Goal: Contribute content: Add original content to the website for others to see

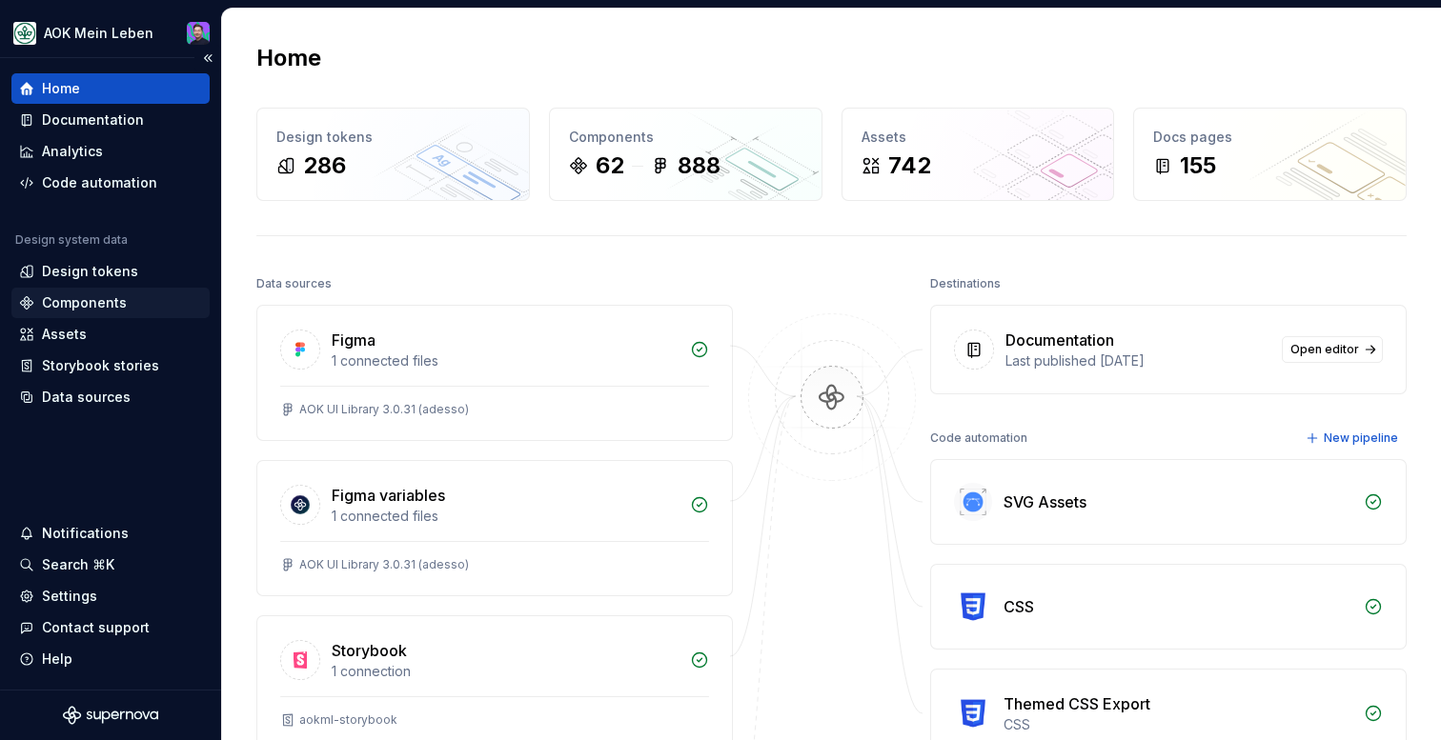
click at [107, 300] on div "Components" at bounding box center [84, 302] width 85 height 19
click at [76, 399] on div "Data sources" at bounding box center [86, 397] width 89 height 19
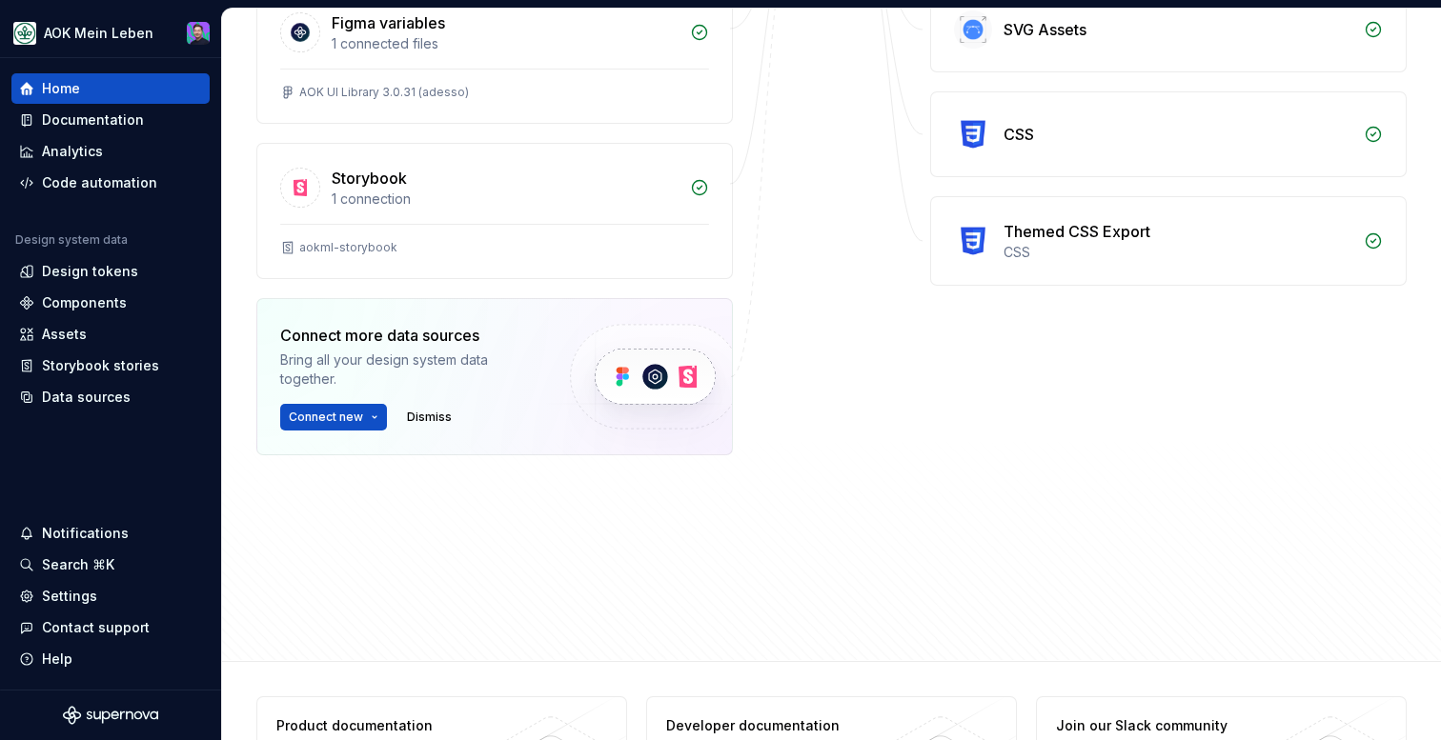
scroll to position [556, 0]
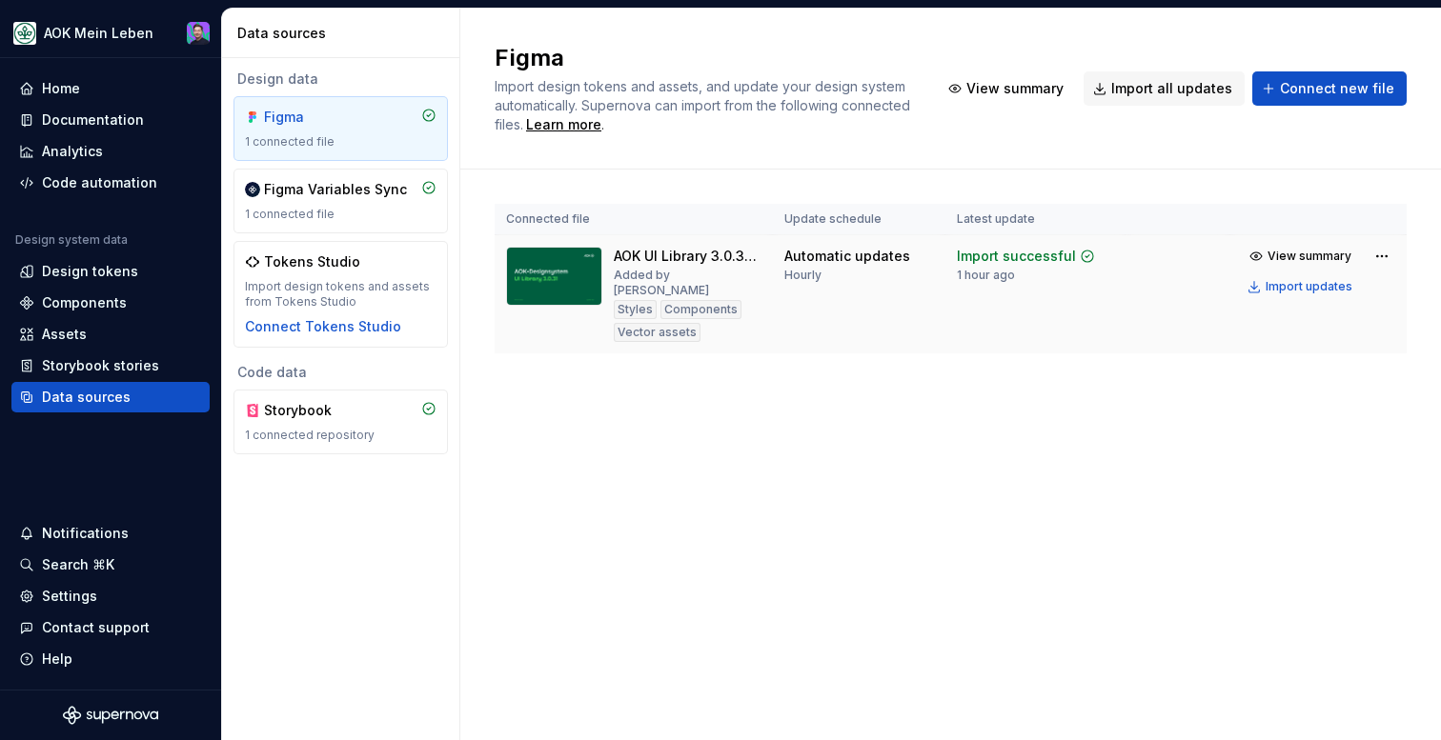
click at [621, 259] on div "AOK UI Library 3.0.31 (adesso)" at bounding box center [688, 256] width 148 height 19
click at [569, 263] on img at bounding box center [554, 276] width 96 height 59
click at [597, 256] on img at bounding box center [554, 276] width 96 height 59
click at [509, 268] on img at bounding box center [554, 276] width 96 height 59
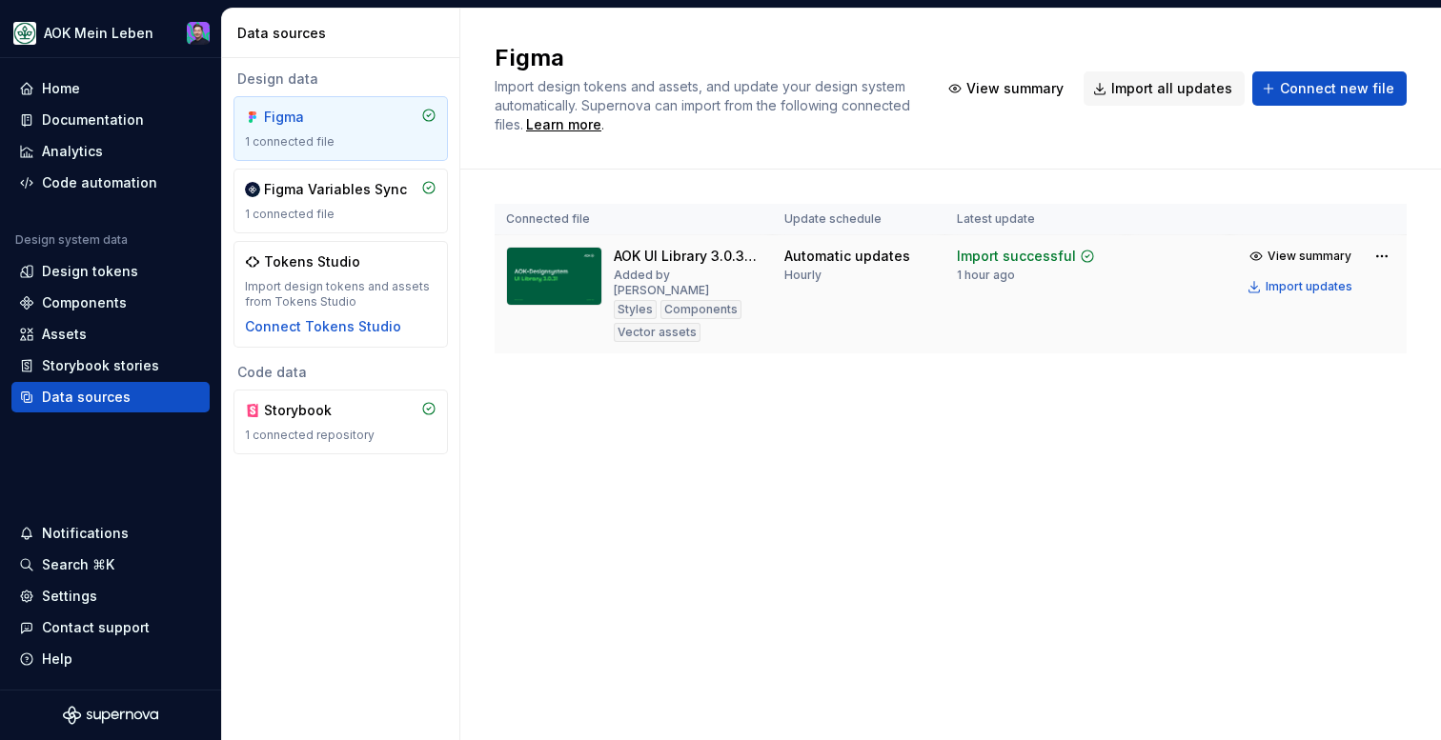
click at [509, 268] on img at bounding box center [554, 276] width 96 height 59
click at [555, 289] on img at bounding box center [554, 276] width 96 height 59
click at [564, 276] on img at bounding box center [554, 276] width 96 height 59
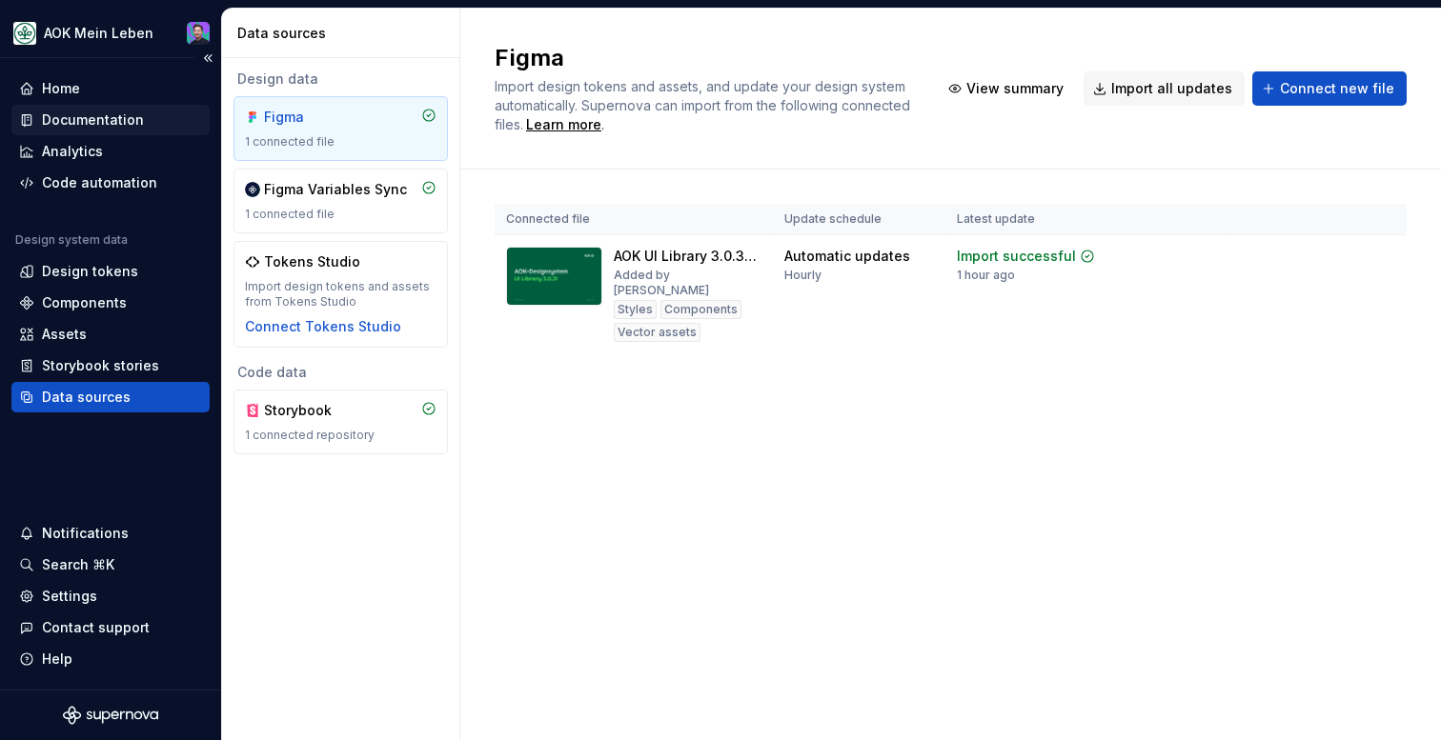
click at [107, 126] on div "Documentation" at bounding box center [93, 120] width 102 height 19
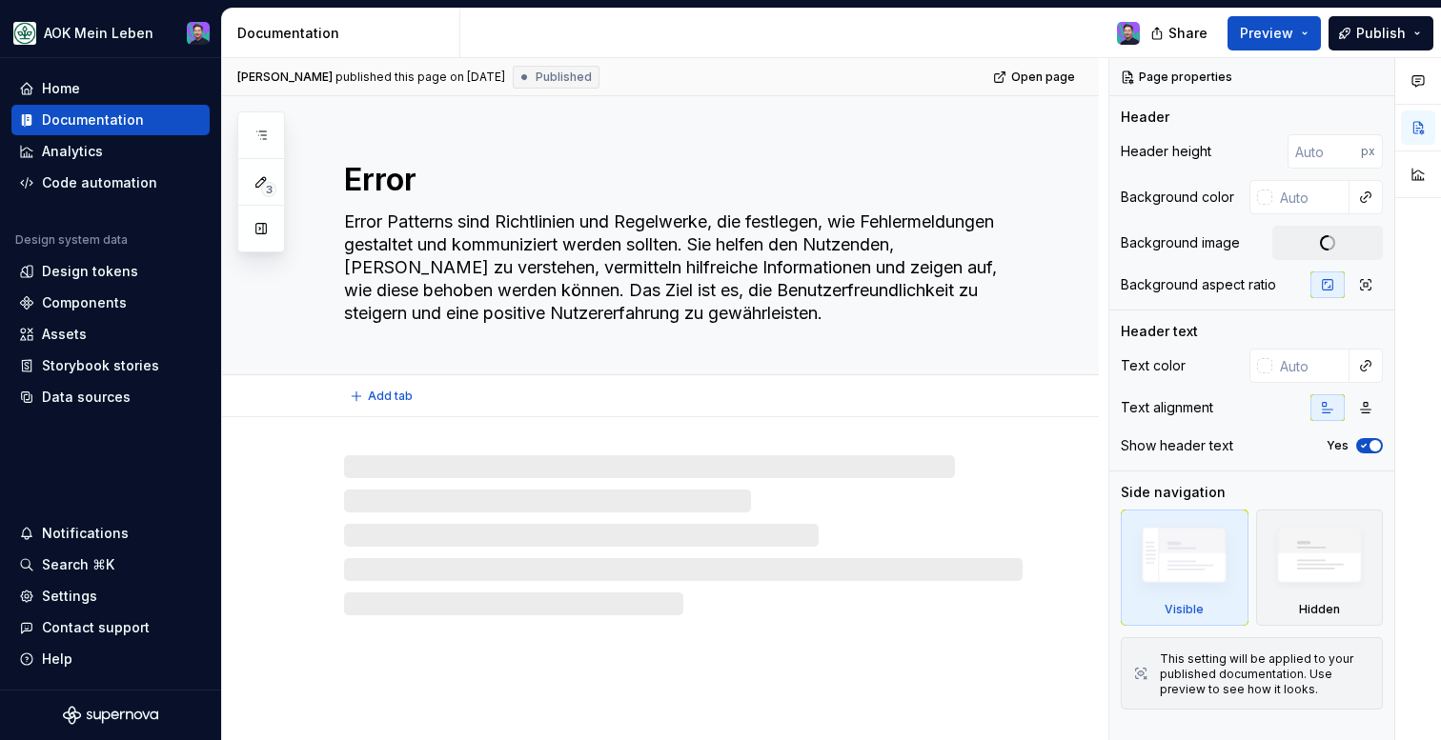
scroll to position [23, 0]
type textarea "*"
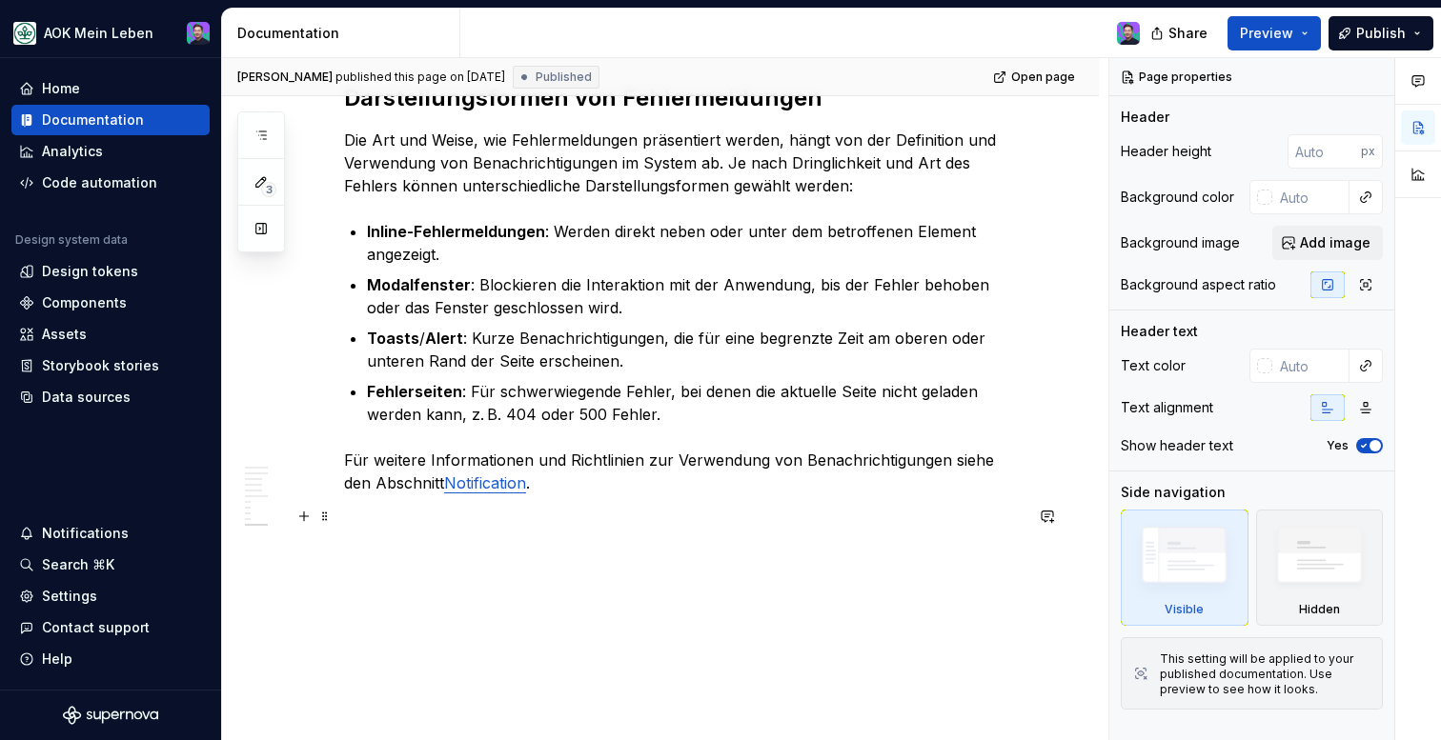
scroll to position [4069, 0]
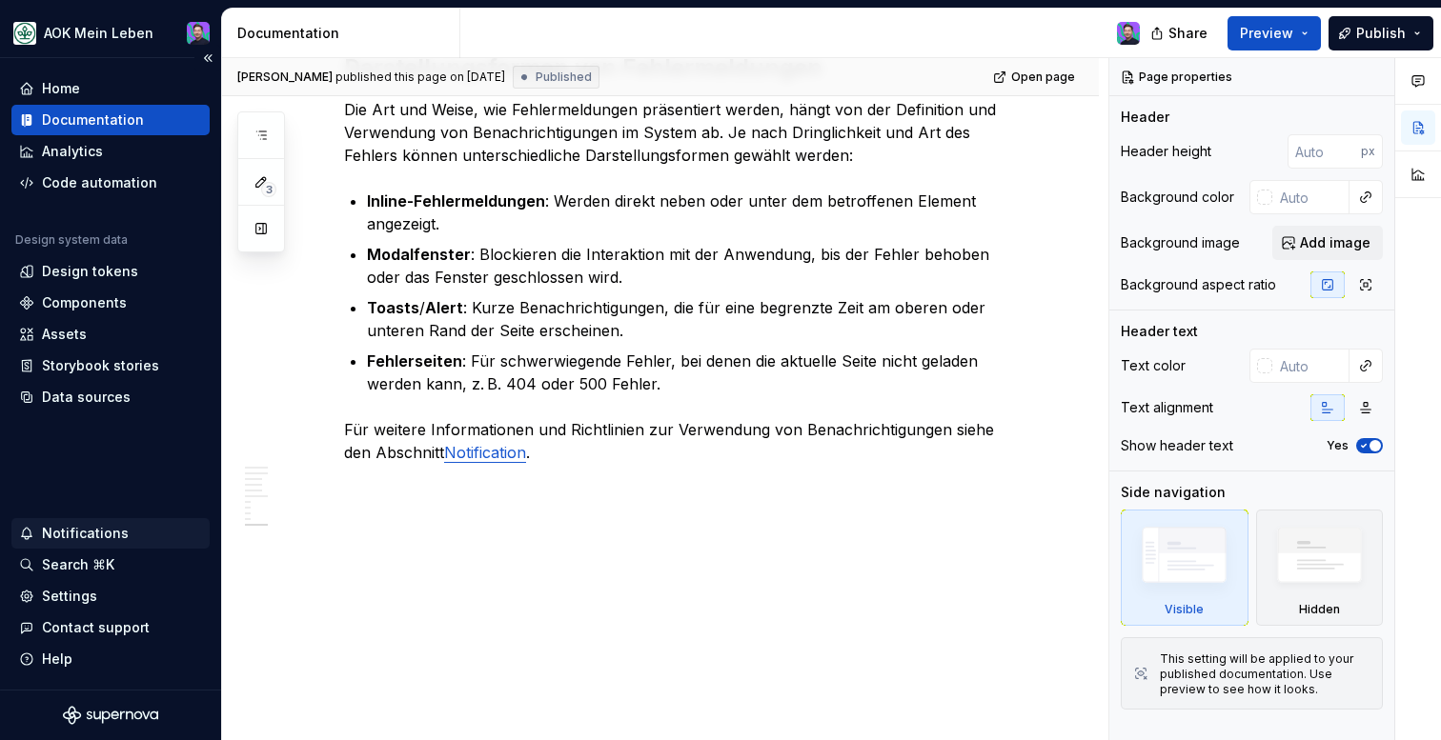
click at [68, 532] on div "Notifications" at bounding box center [85, 533] width 87 height 19
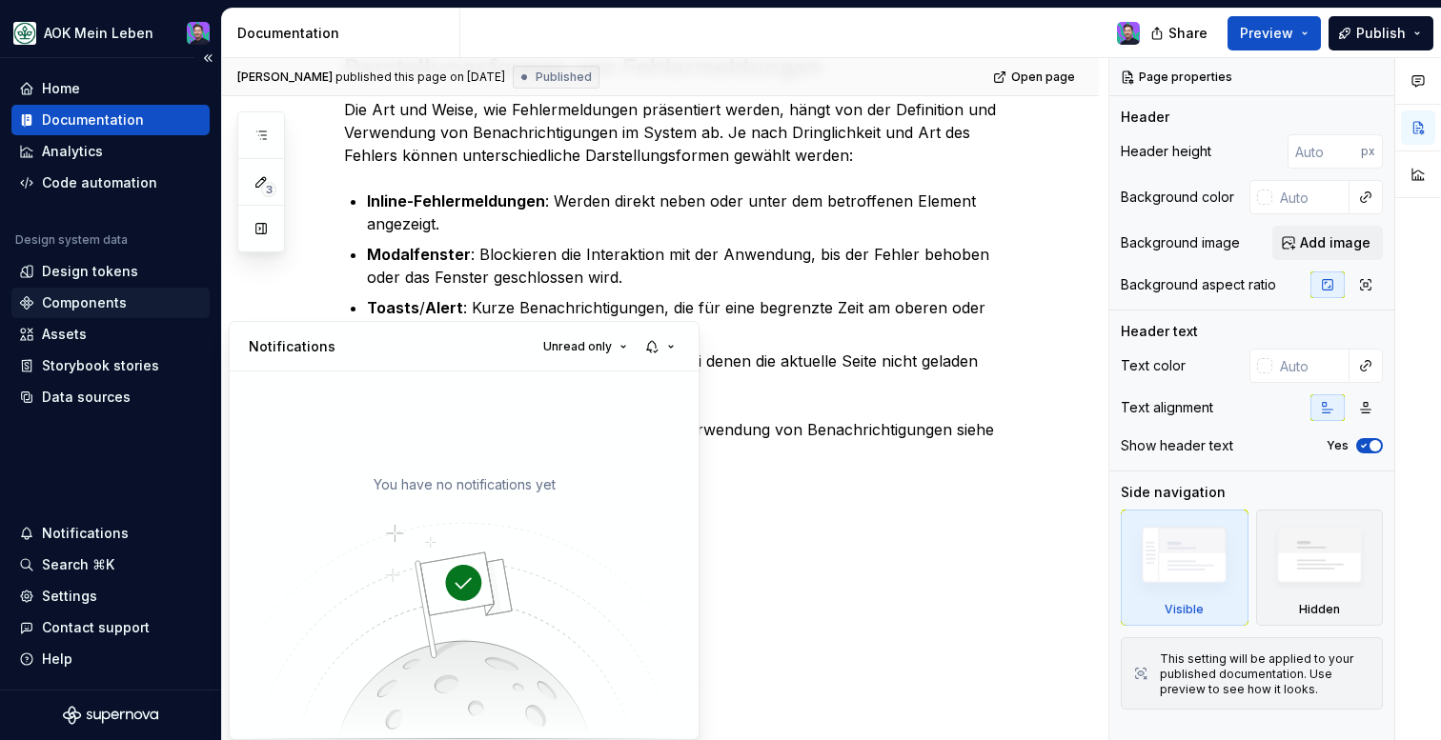
click at [91, 309] on html "AOK Mein Leben Home Documentation Analytics Code automation Design system data …" at bounding box center [720, 370] width 1441 height 740
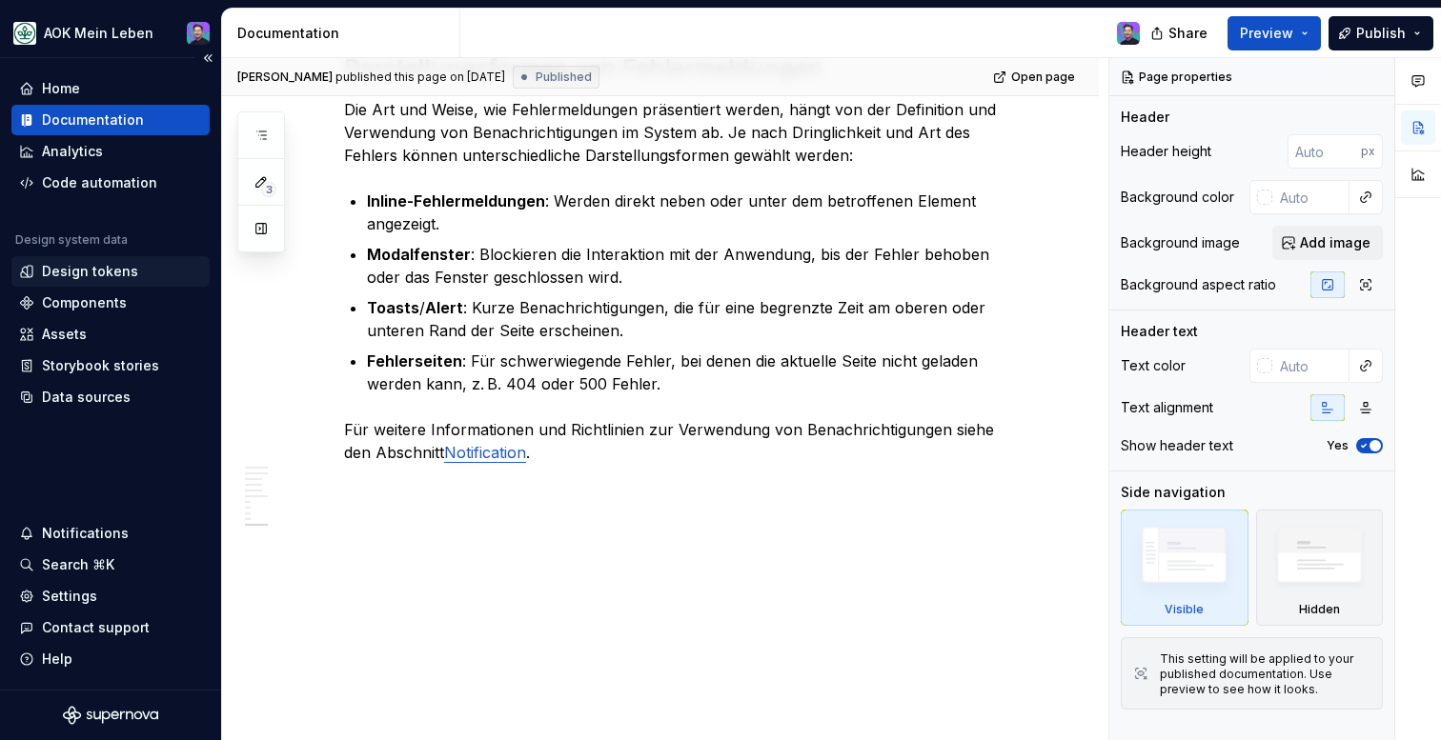
click at [90, 277] on div "Design tokens" at bounding box center [90, 271] width 96 height 19
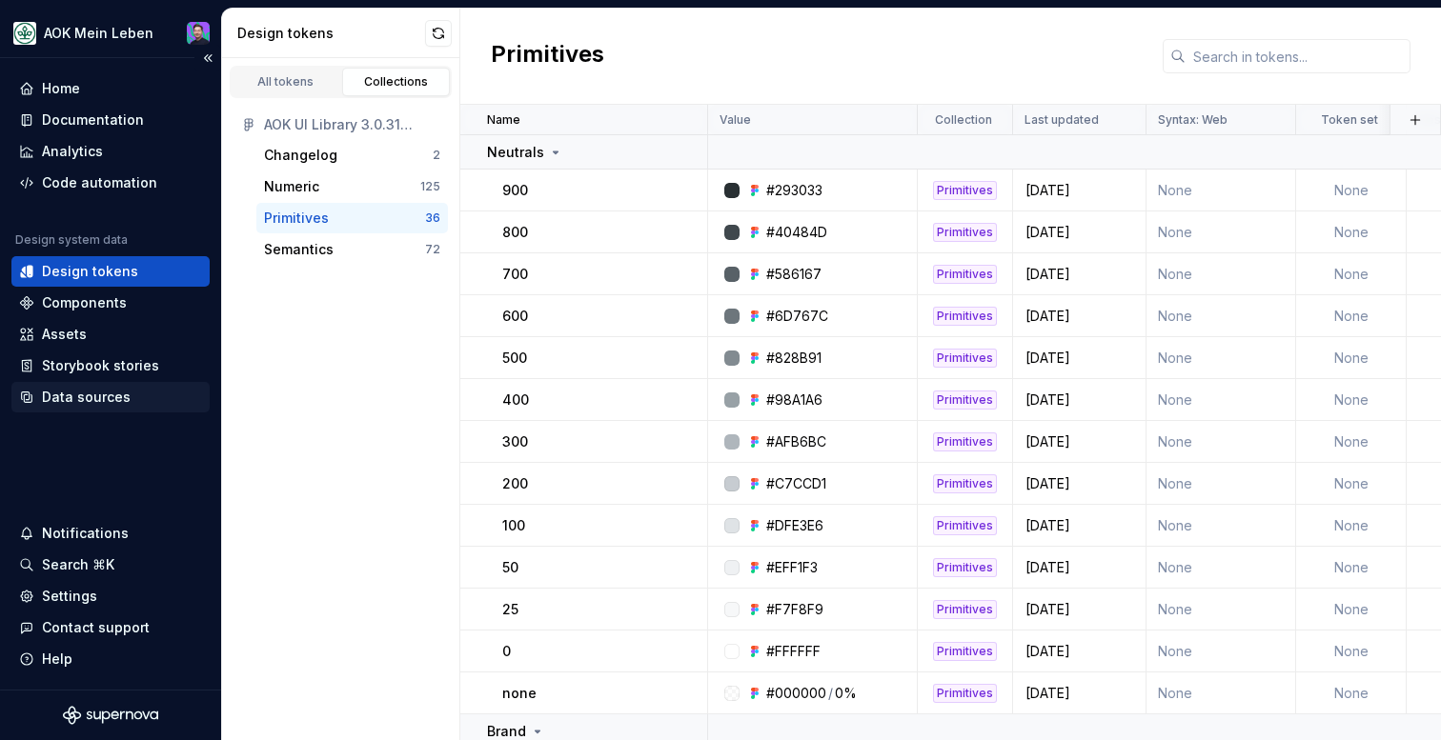
click at [100, 395] on div "Data sources" at bounding box center [86, 397] width 89 height 19
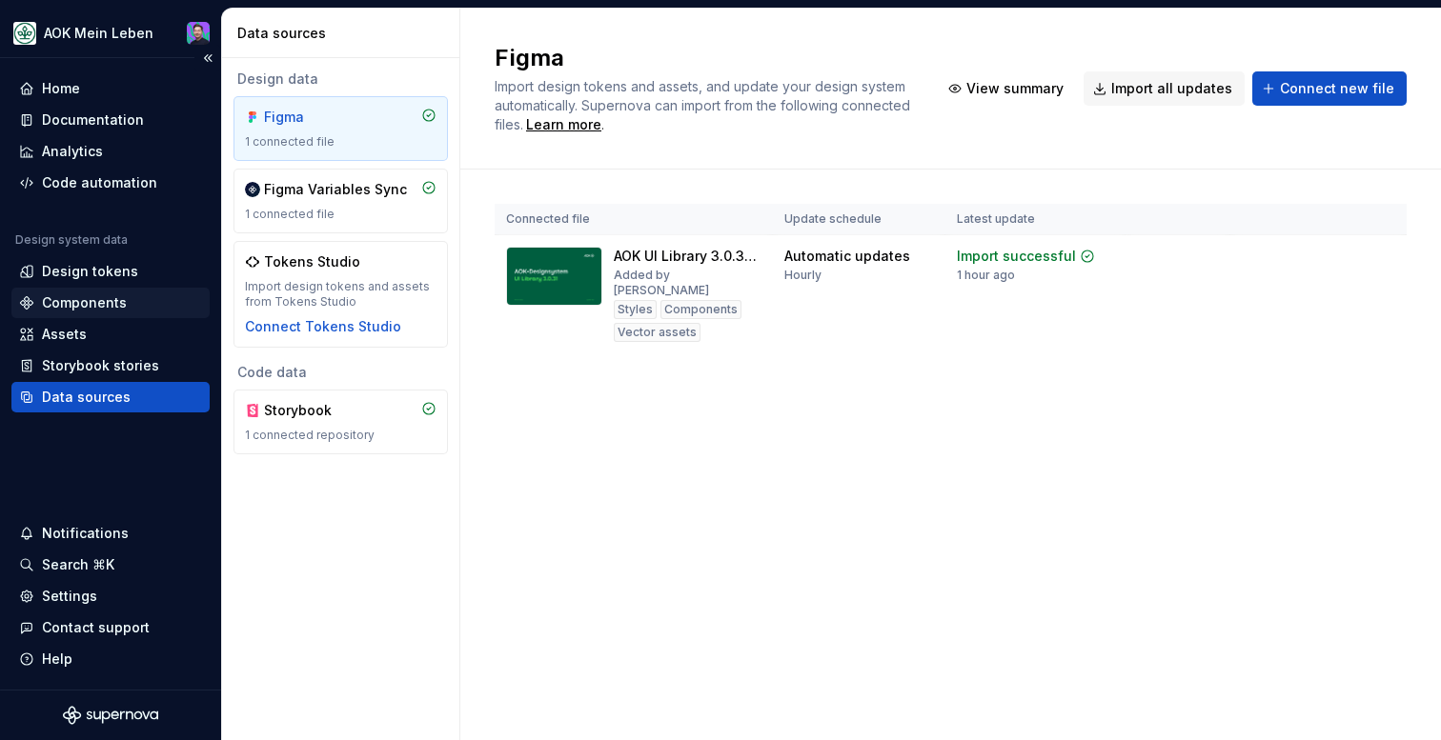
click at [108, 301] on div "Components" at bounding box center [84, 302] width 85 height 19
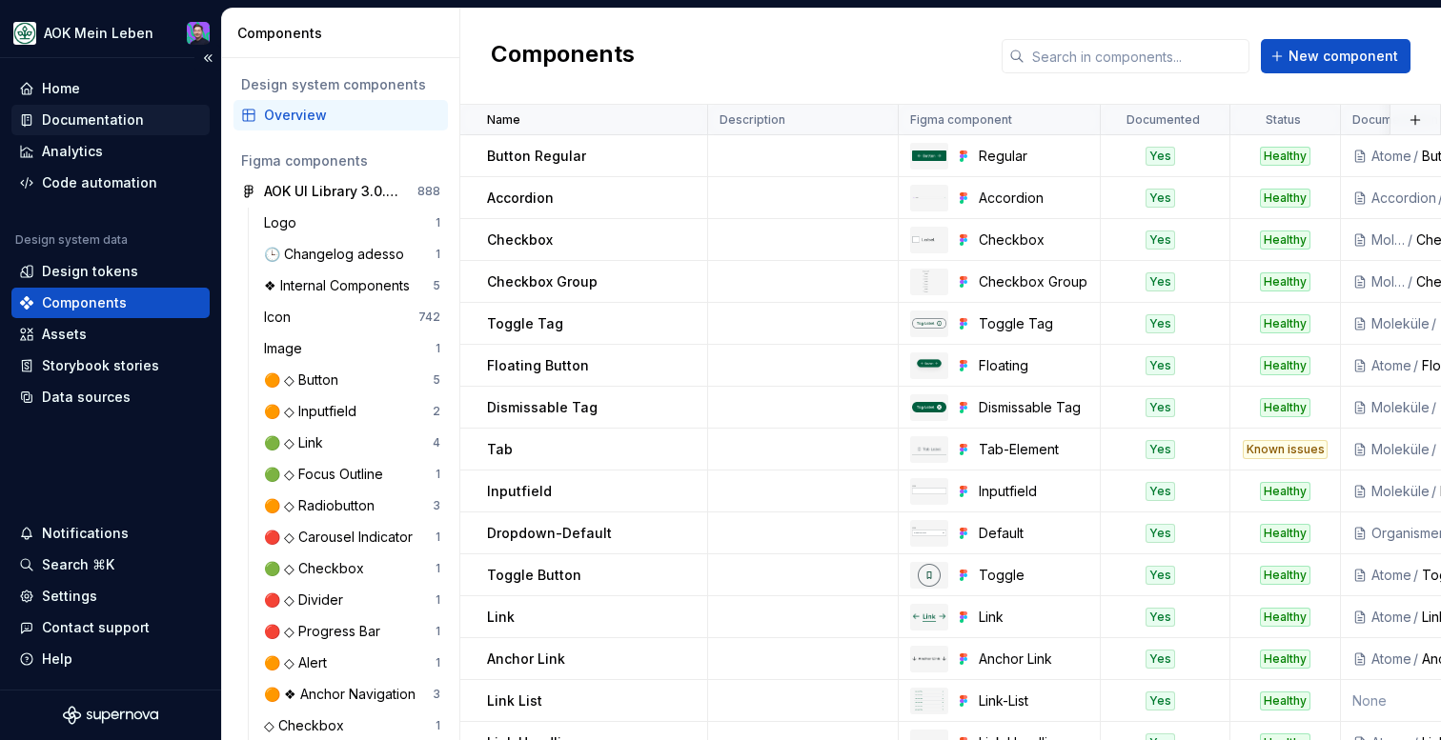
click at [147, 117] on div "Documentation" at bounding box center [110, 120] width 183 height 19
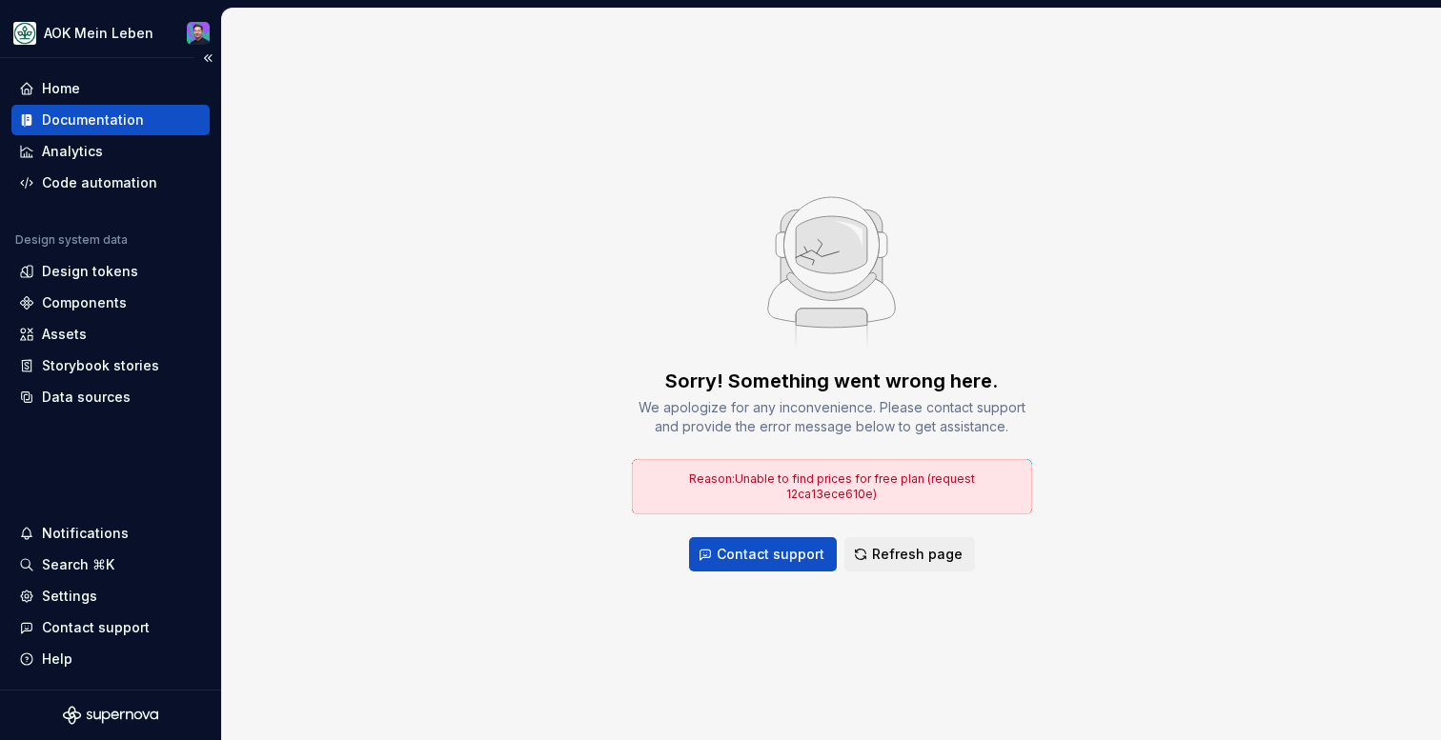
click at [132, 253] on div "Design system data" at bounding box center [110, 244] width 198 height 23
click at [115, 145] on div "Analytics" at bounding box center [110, 151] width 183 height 19
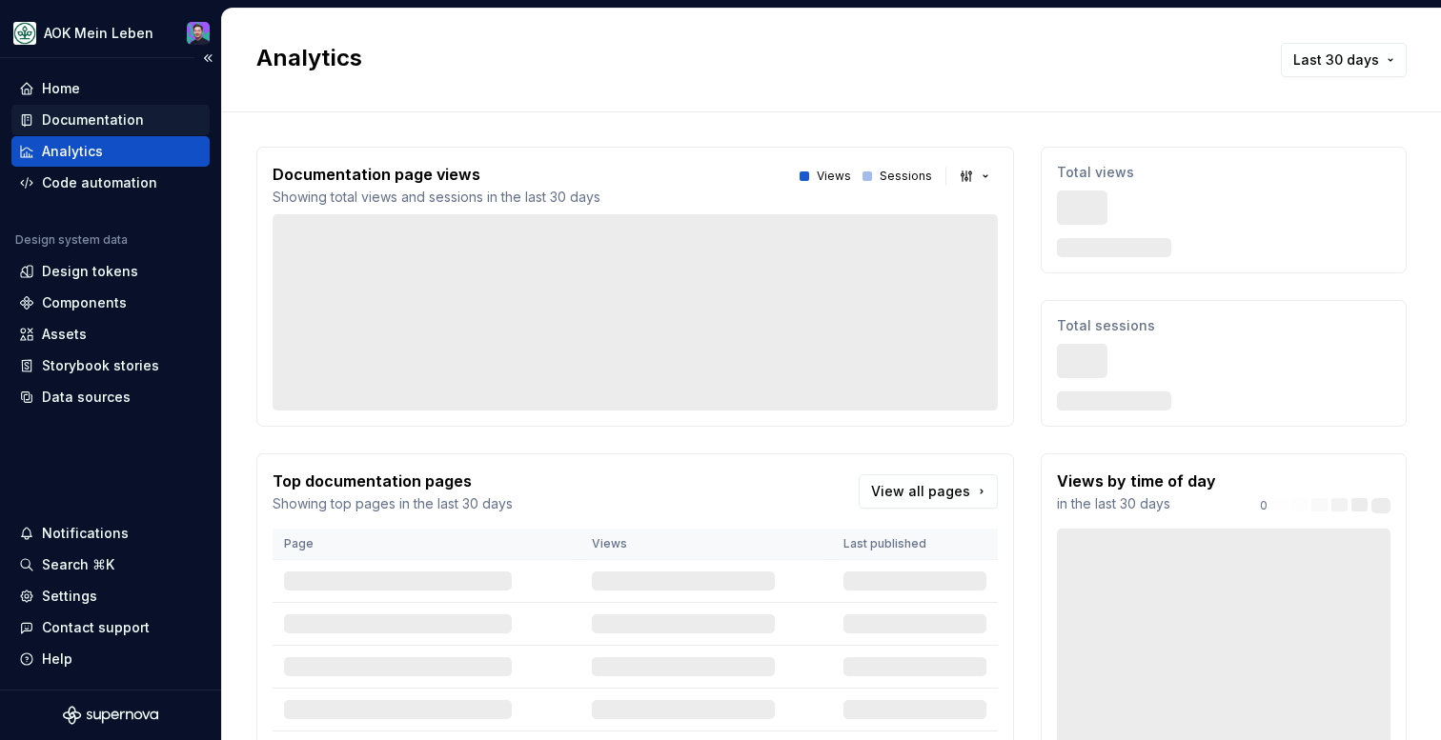
click at [111, 129] on div "Documentation" at bounding box center [93, 120] width 102 height 19
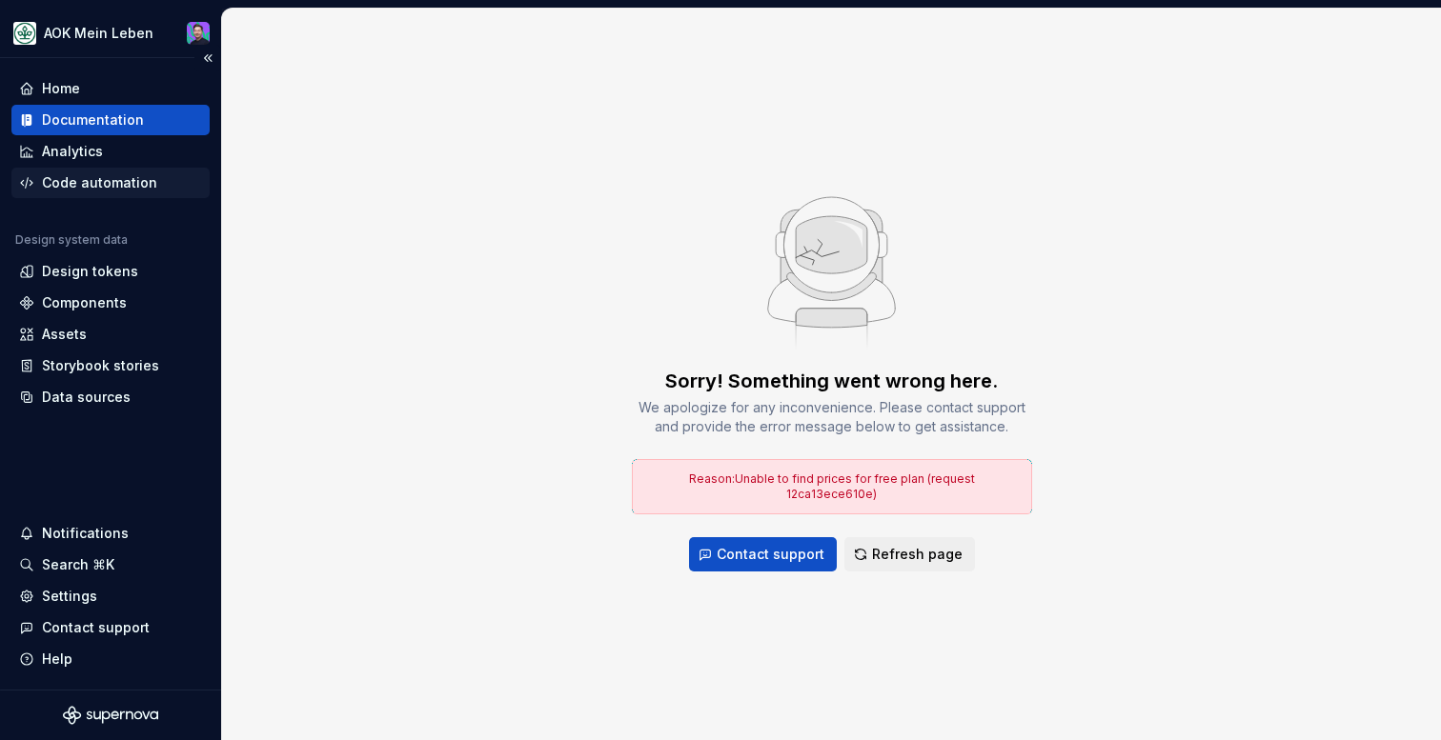
click at [95, 183] on div "Code automation" at bounding box center [99, 182] width 115 height 19
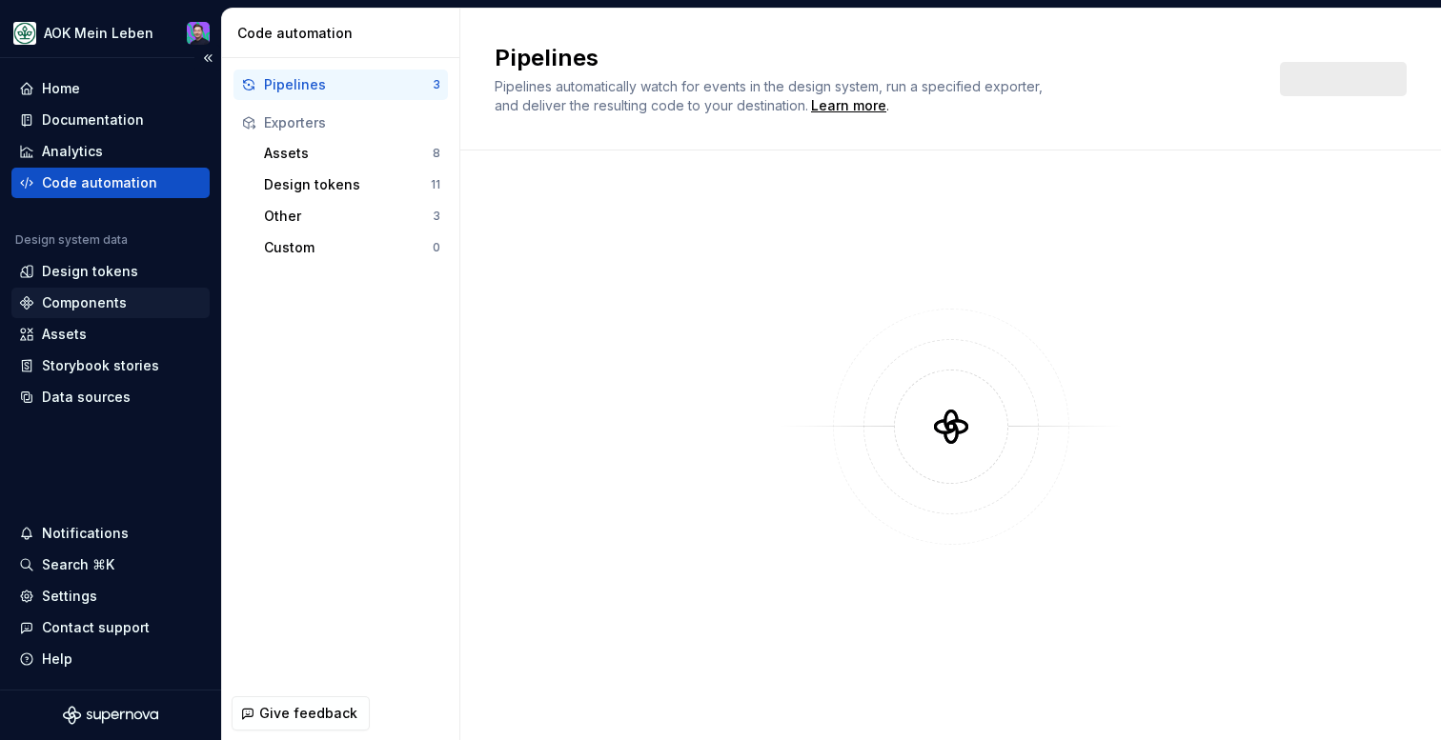
click at [66, 303] on div "Components" at bounding box center [84, 302] width 85 height 19
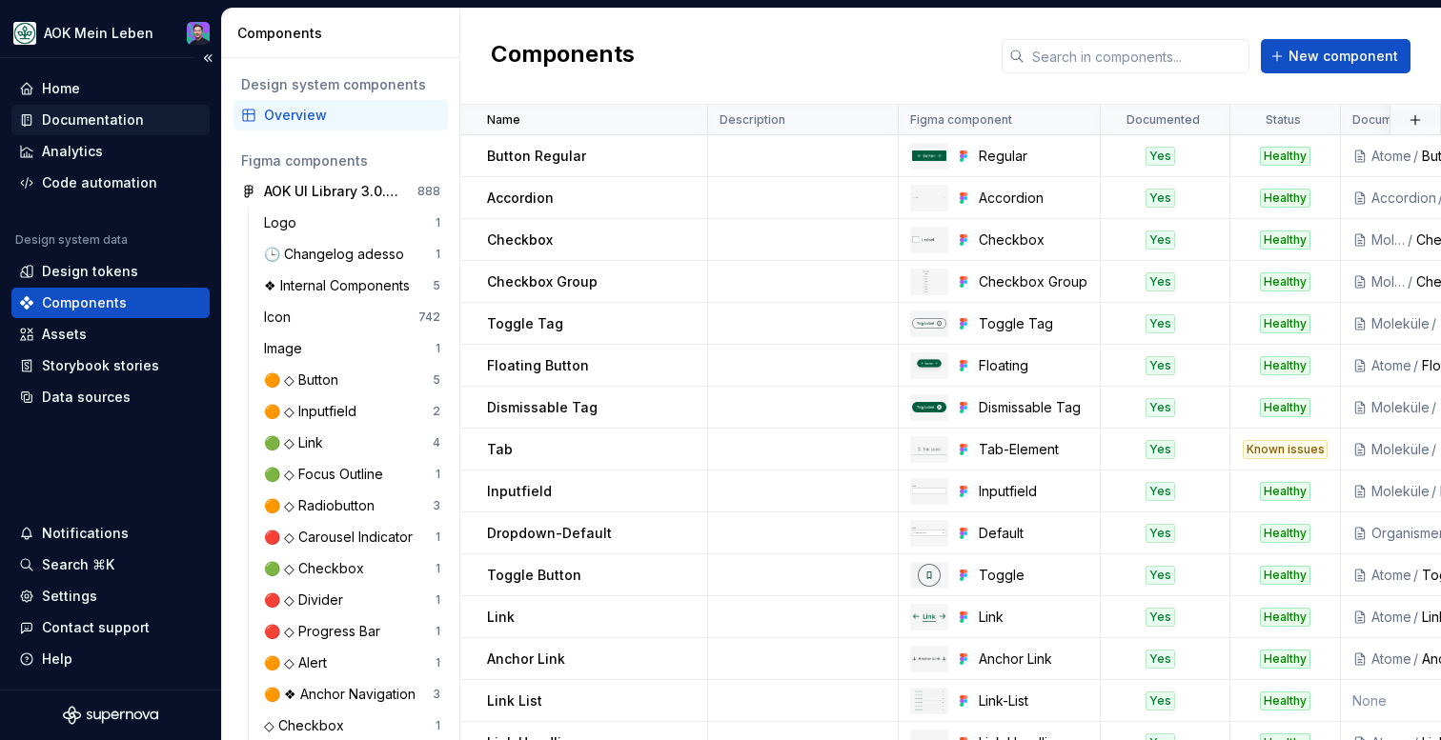
click at [81, 124] on div "Documentation" at bounding box center [93, 120] width 102 height 19
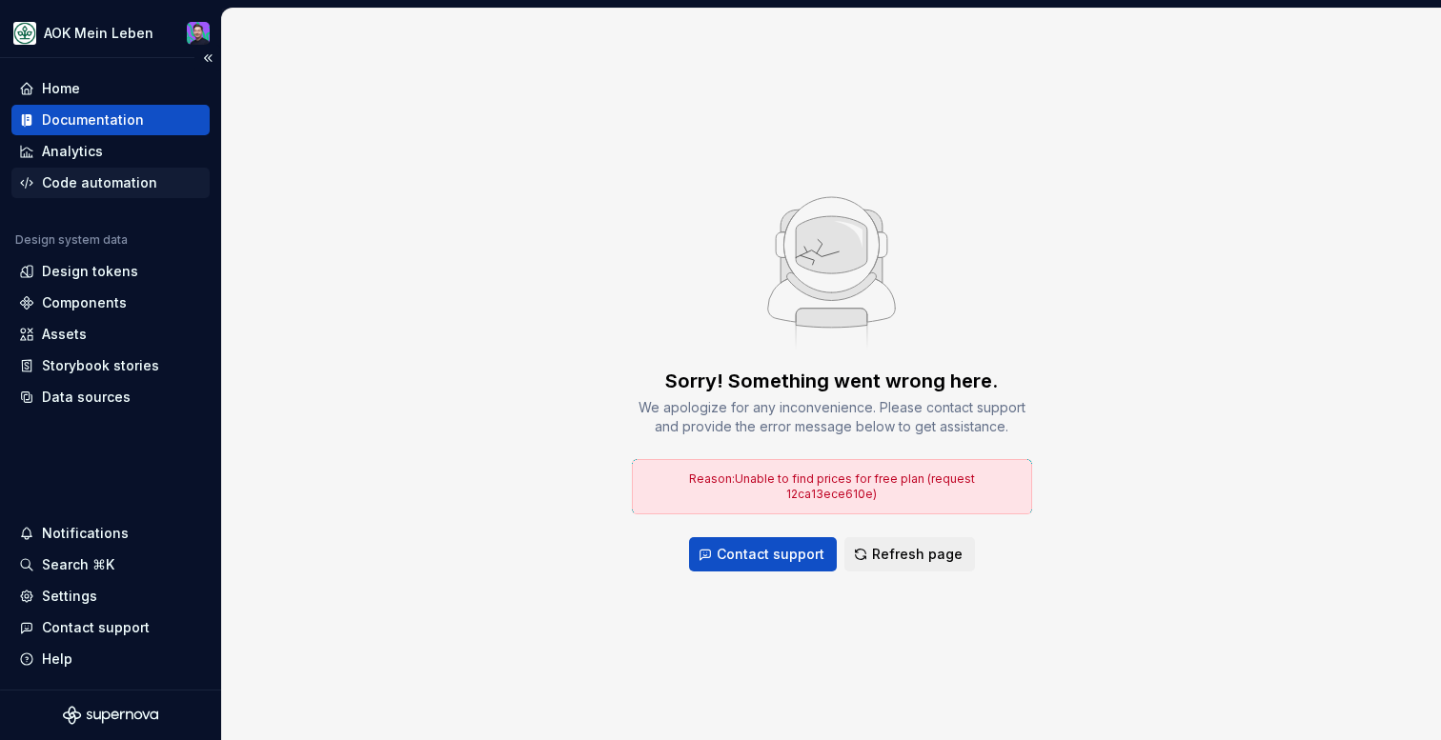
click at [71, 186] on div "Code automation" at bounding box center [99, 182] width 115 height 19
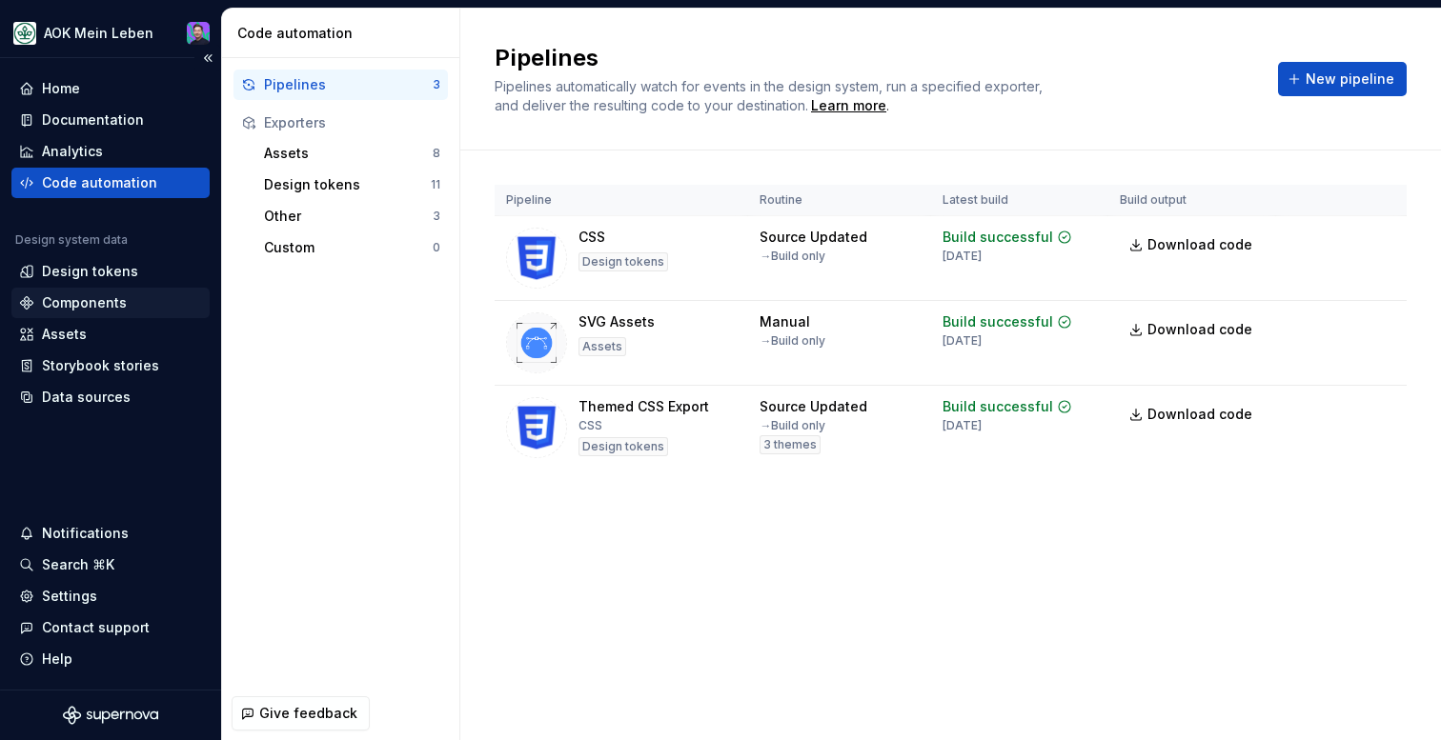
click at [71, 309] on div "Components" at bounding box center [84, 302] width 85 height 19
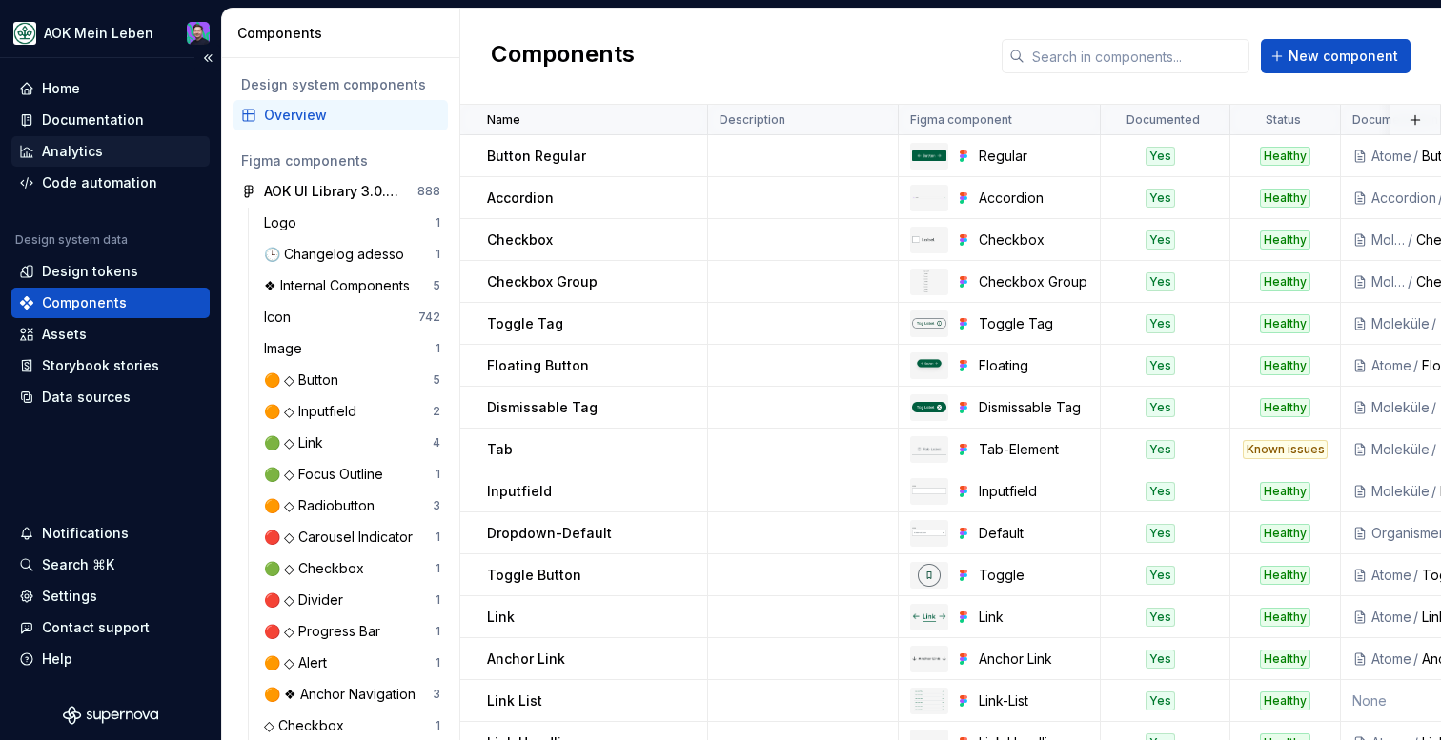
click at [64, 136] on div "Analytics" at bounding box center [110, 151] width 198 height 30
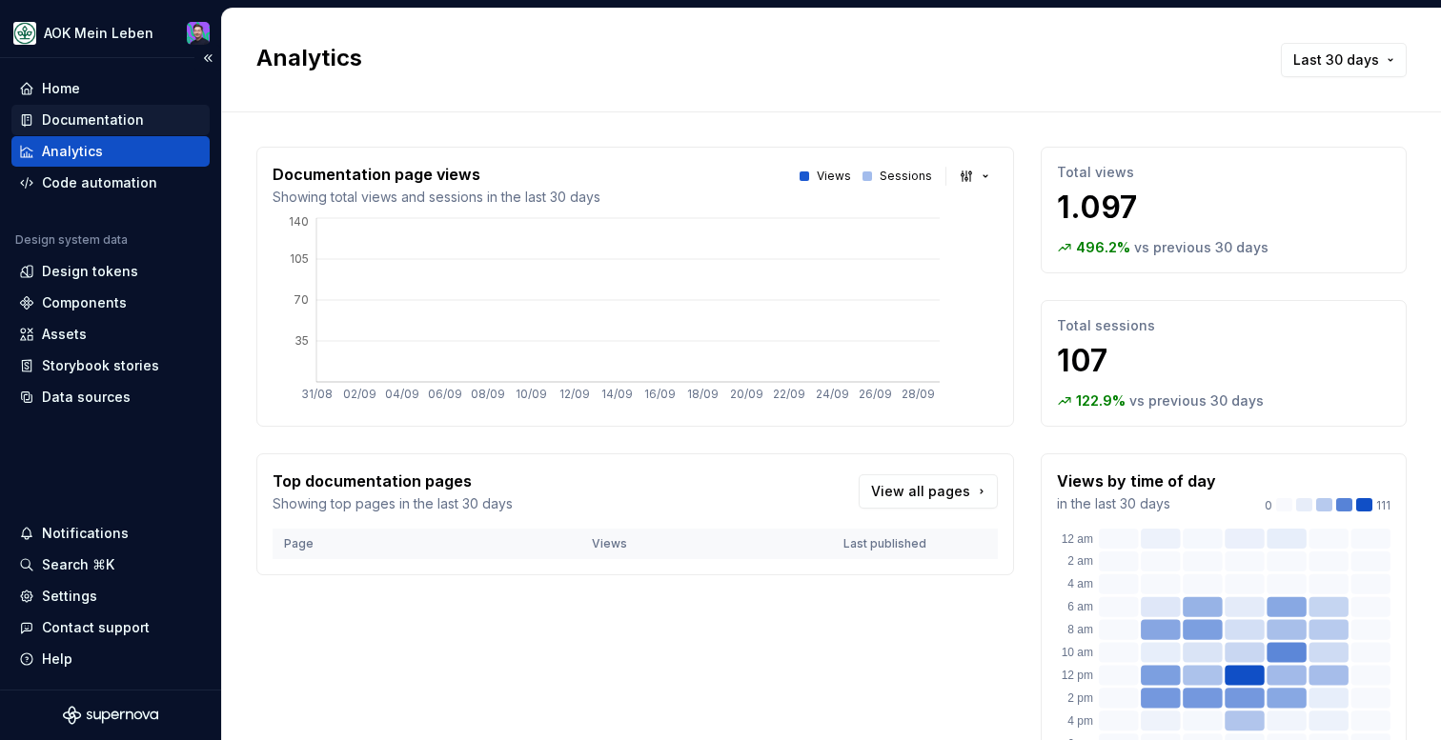
click at [64, 129] on div "Documentation" at bounding box center [93, 120] width 102 height 19
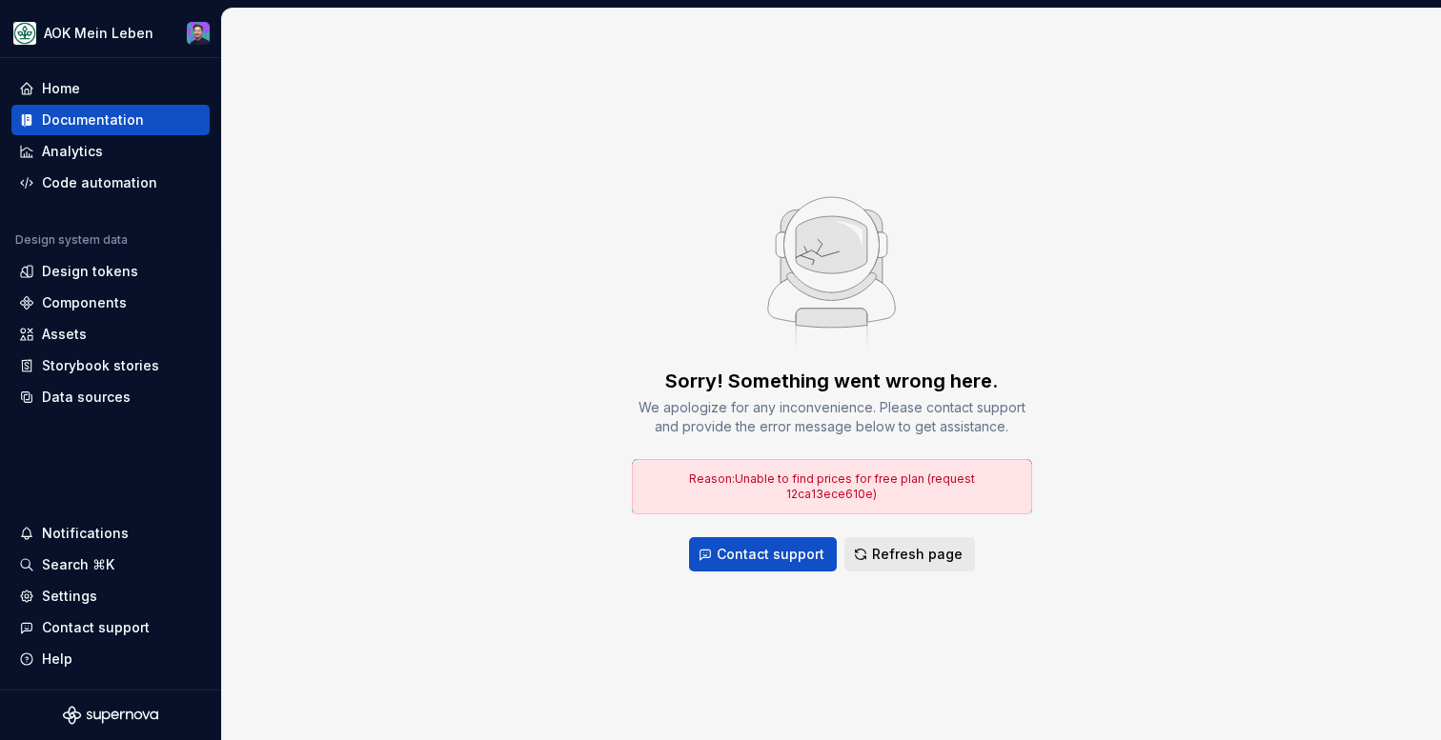
click at [907, 553] on span "Refresh page" at bounding box center [917, 554] width 91 height 19
click at [872, 571] on div "Sorry! Something went wrong here. We apologize for any inconvenience. Please co…" at bounding box center [831, 375] width 1219 height 732
click at [872, 537] on button "Refresh page" at bounding box center [909, 554] width 131 height 34
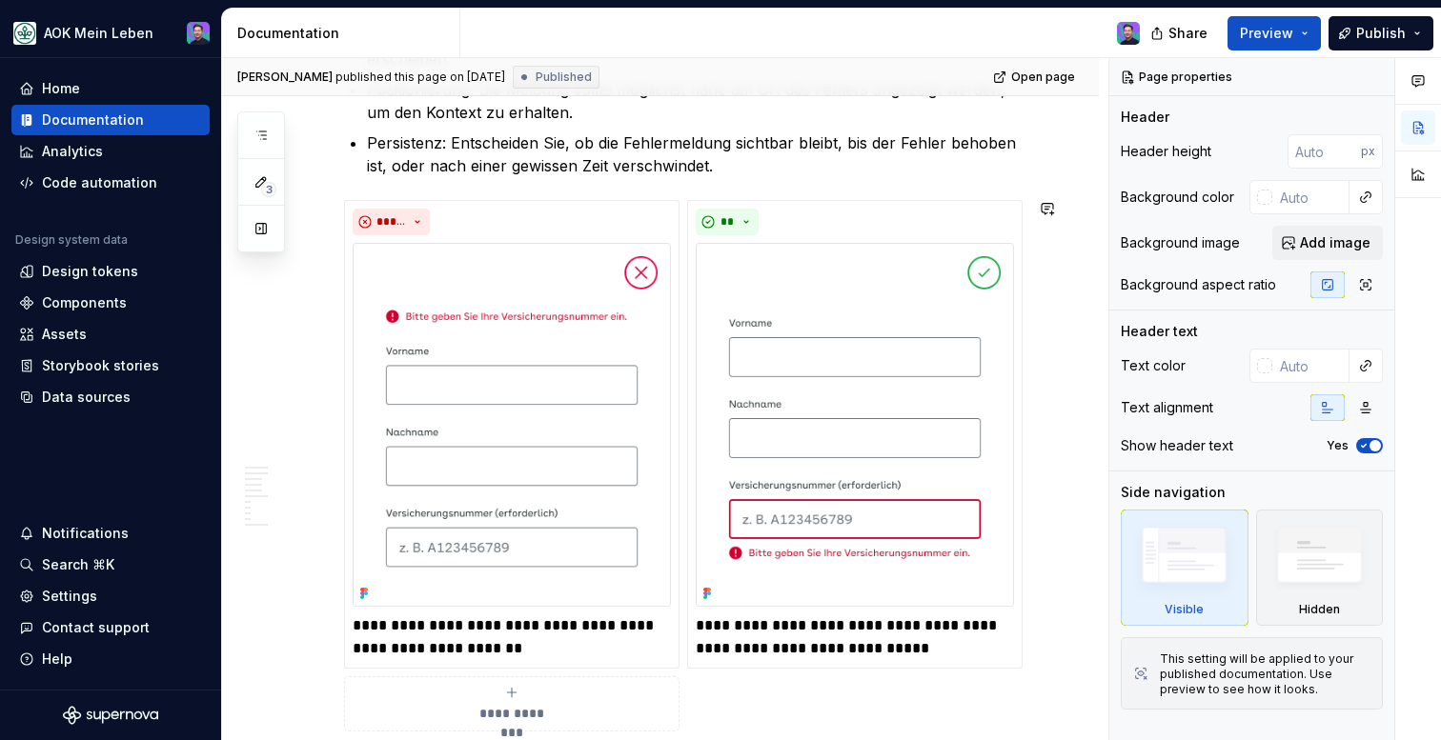
scroll to position [2615, 0]
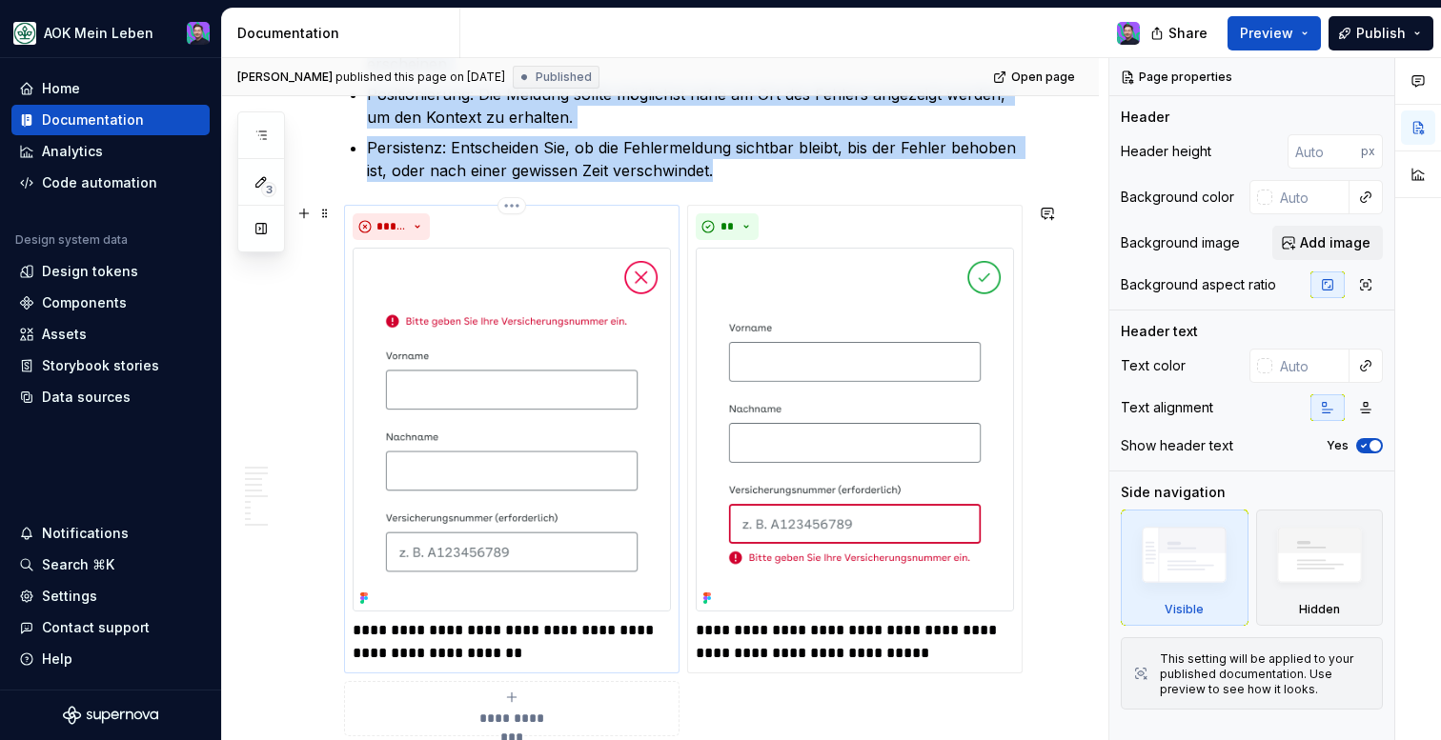
click at [572, 375] on img at bounding box center [512, 430] width 318 height 365
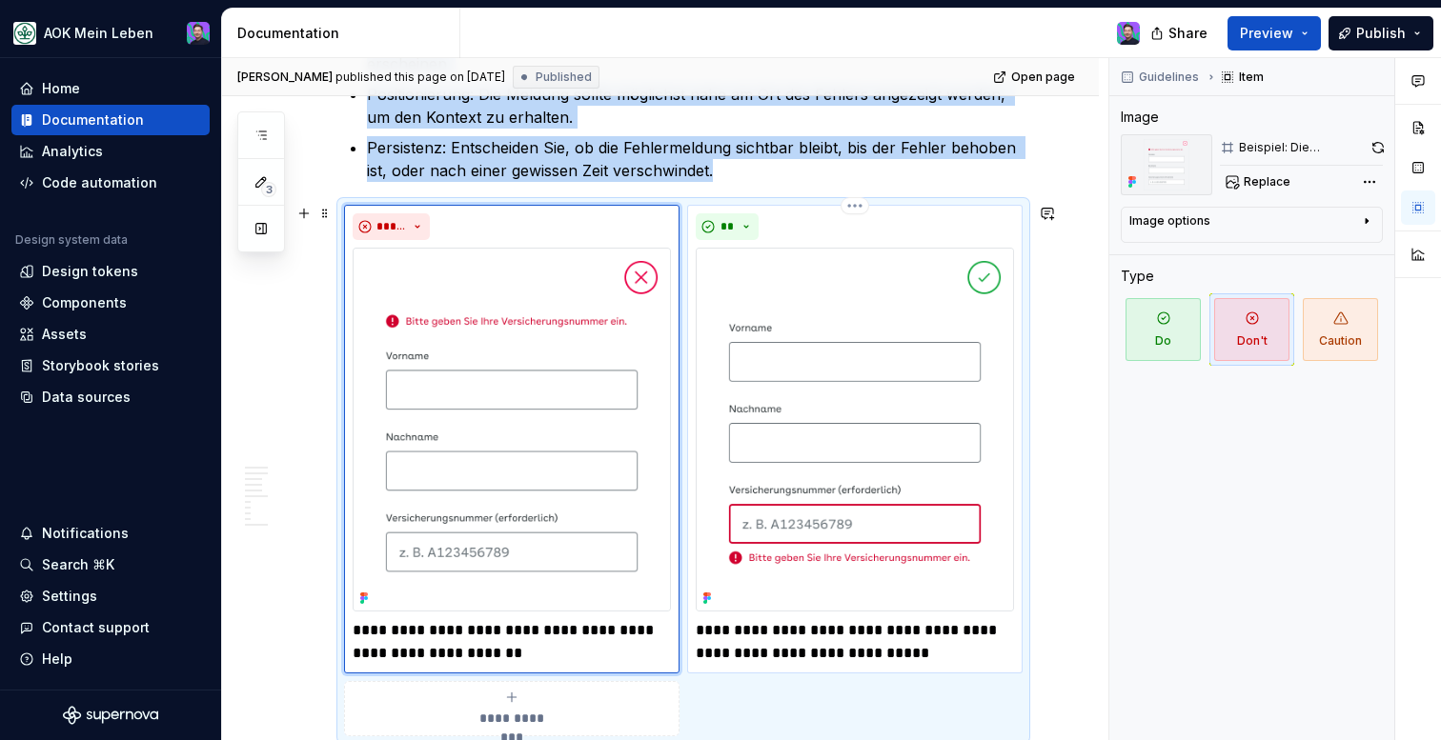
click at [790, 386] on img at bounding box center [855, 430] width 318 height 365
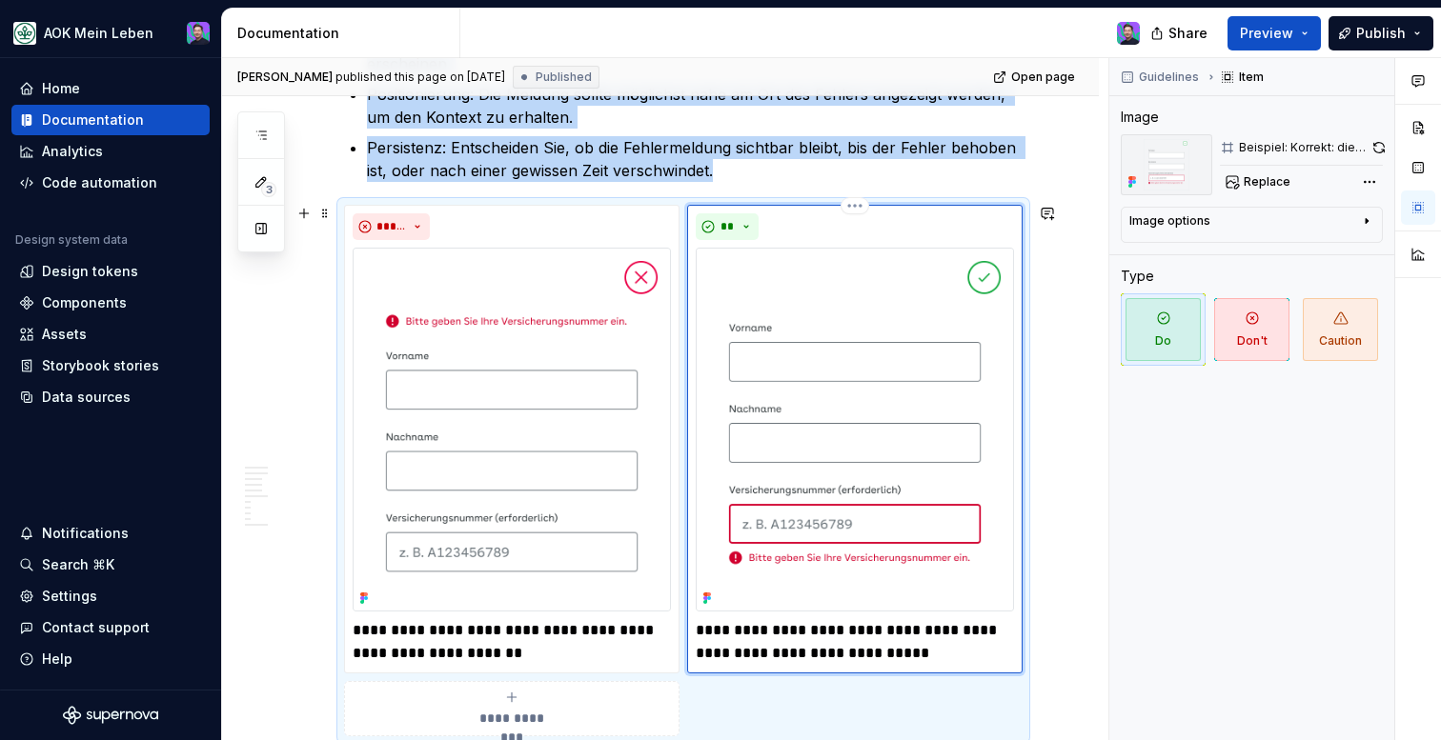
click at [727, 274] on img at bounding box center [855, 430] width 318 height 365
click at [733, 174] on p "Persistenz: Entscheiden Sie, ob die Fehlermeldung sichtbar bleibt, bis der Fehl…" at bounding box center [695, 159] width 656 height 46
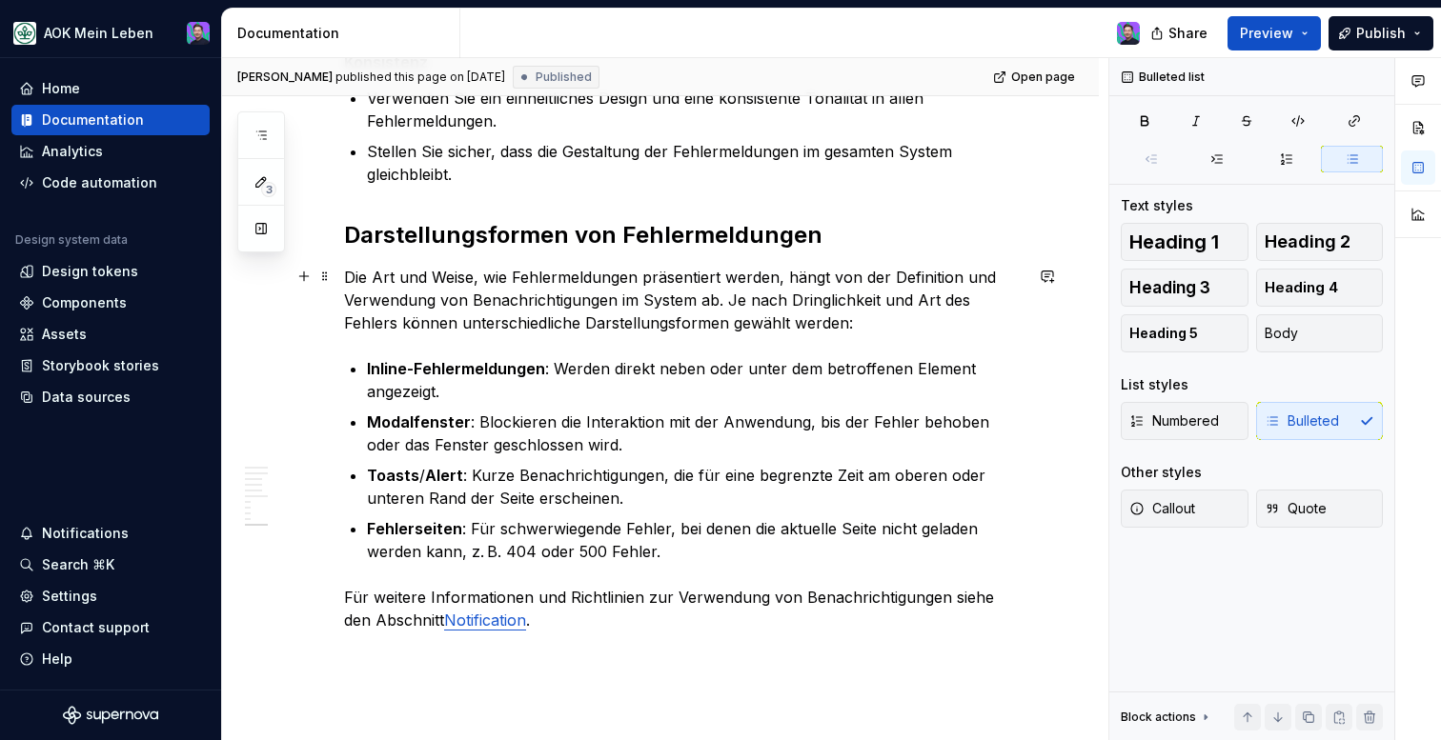
scroll to position [4069, 0]
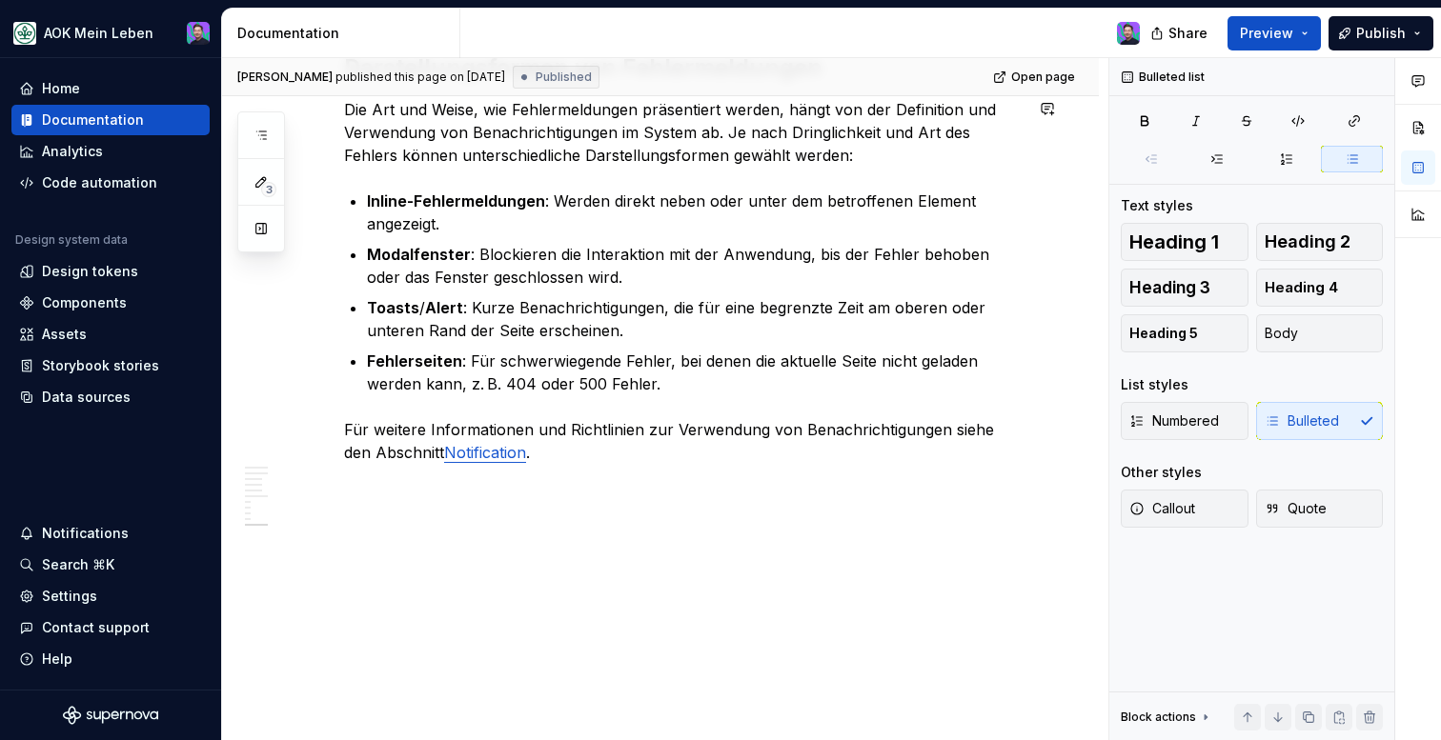
type textarea "*"
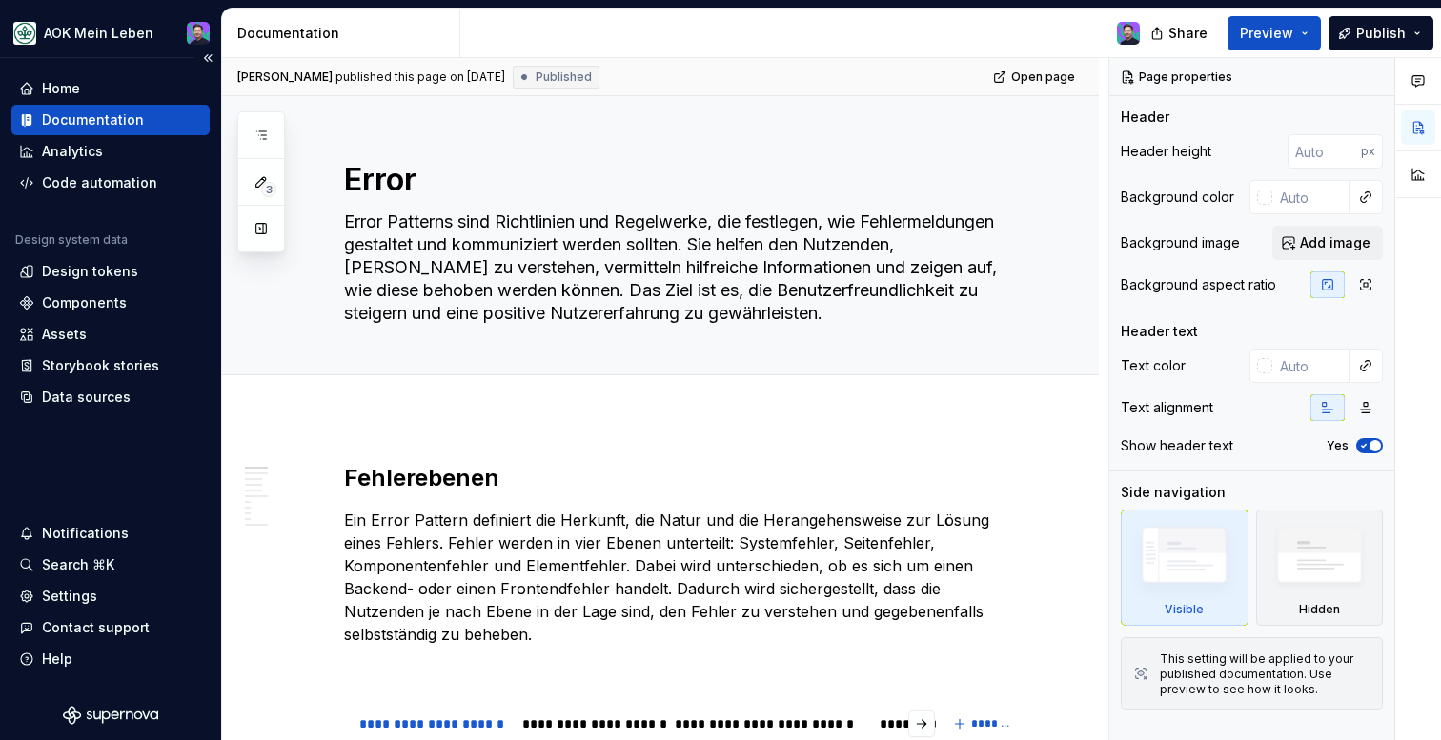
click at [77, 135] on div "Home Documentation Analytics Code automation" at bounding box center [110, 135] width 198 height 125
click at [73, 98] on div "Home" at bounding box center [110, 88] width 198 height 30
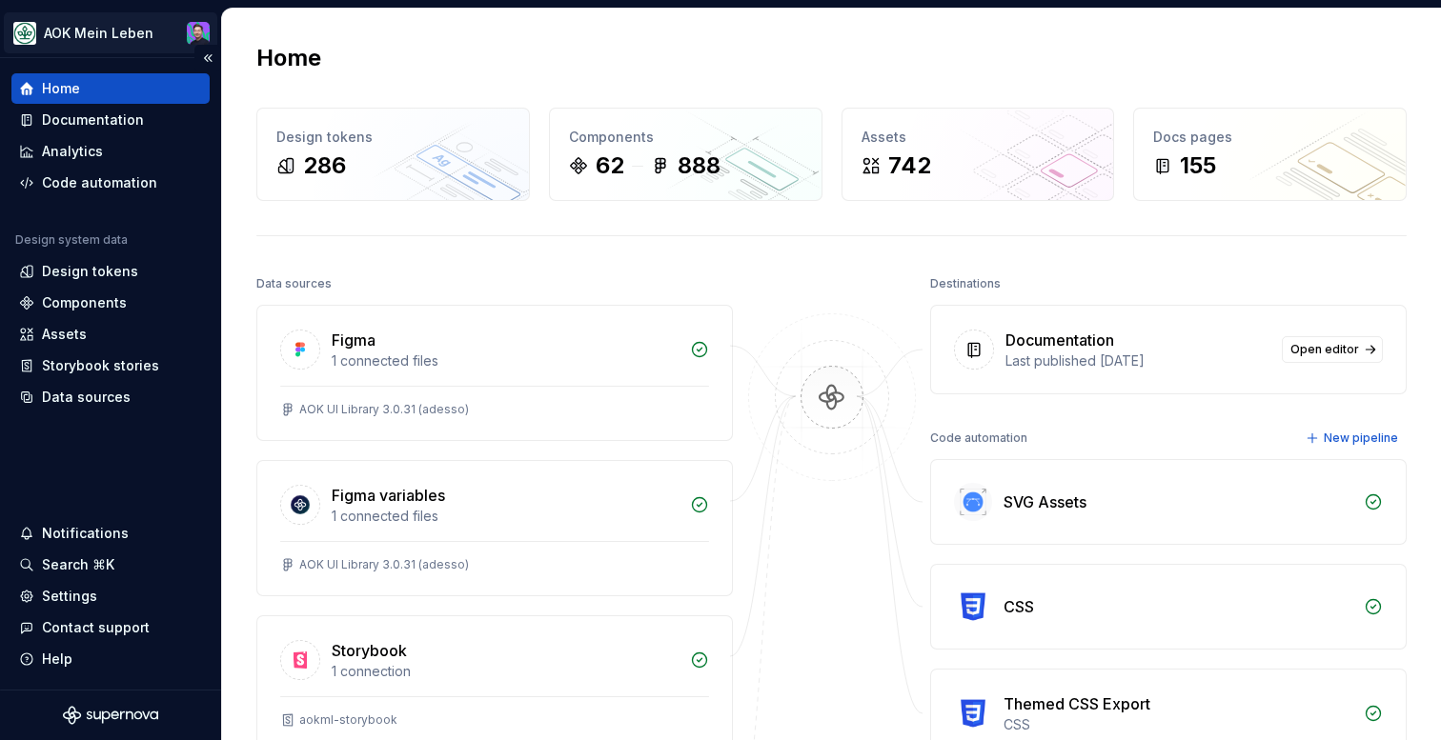
click at [112, 40] on html "AOK Mein Leben Home Documentation Analytics Code automation Design system data …" at bounding box center [720, 370] width 1441 height 740
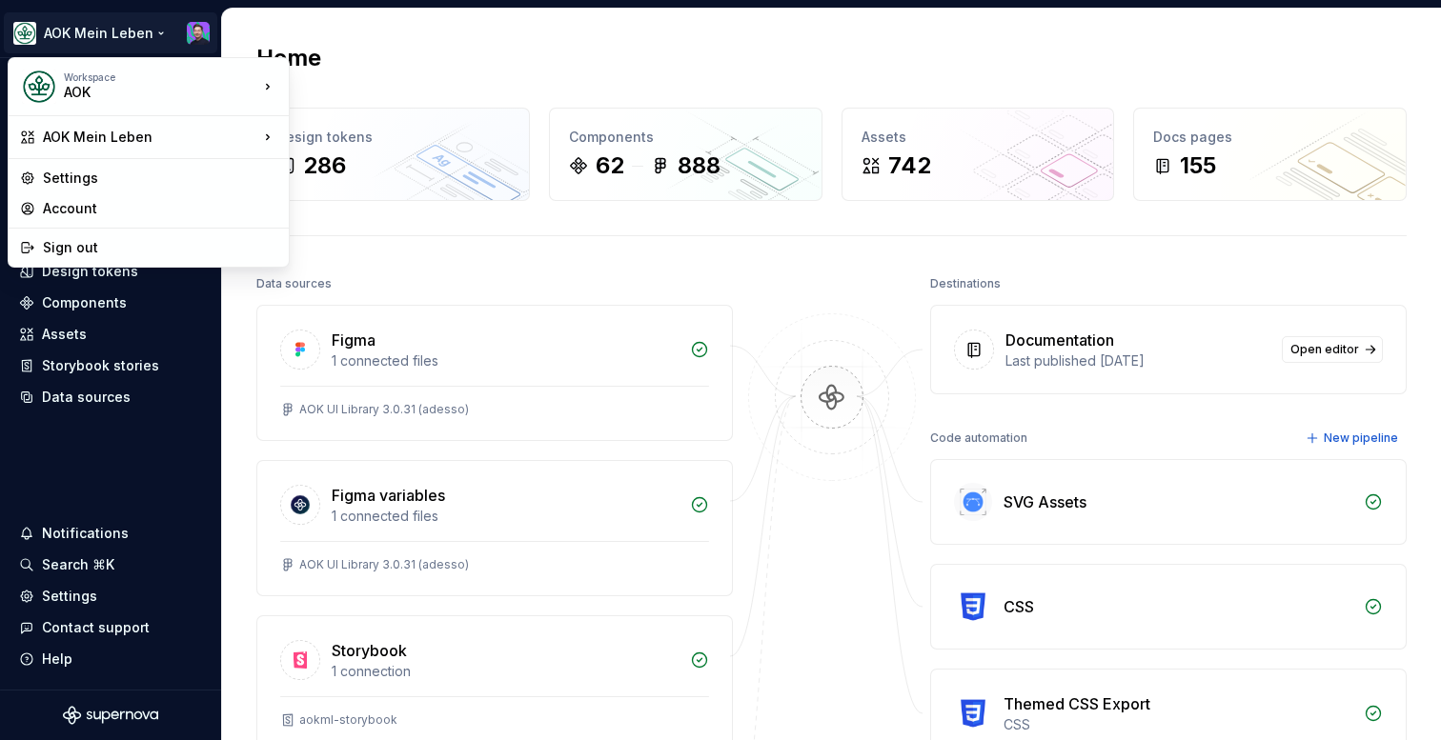
click at [355, 69] on html "AOK Mein Leben Home Documentation Analytics Code automation Design system data …" at bounding box center [720, 370] width 1441 height 740
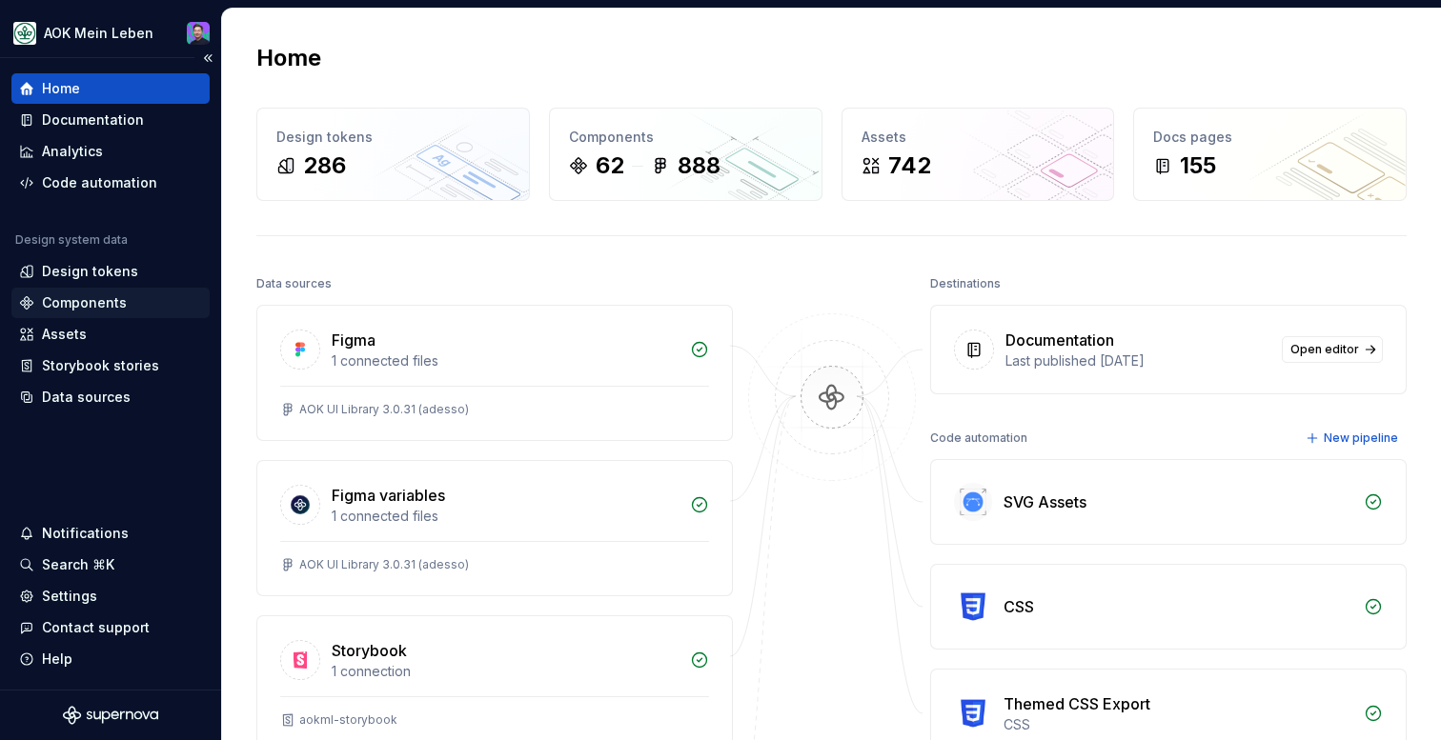
click at [75, 301] on div "Components" at bounding box center [84, 302] width 85 height 19
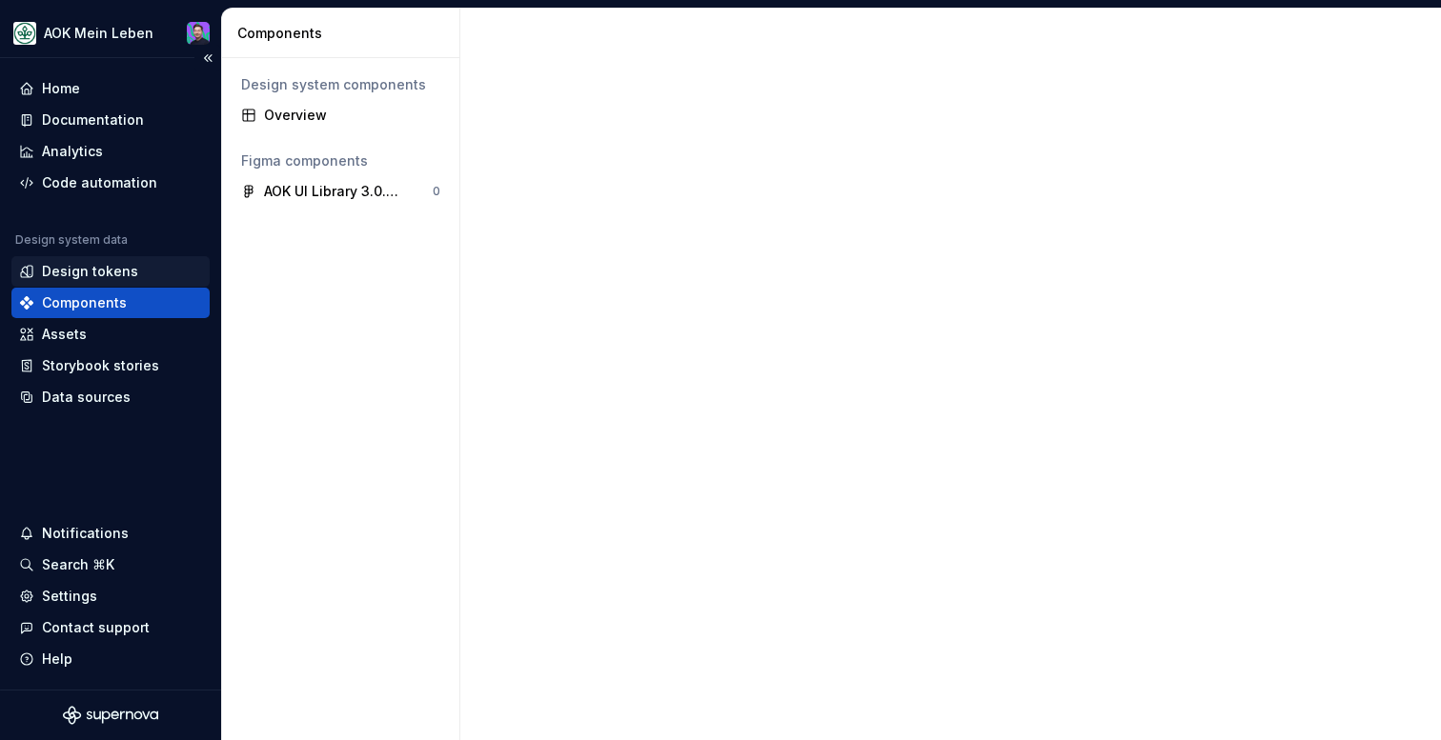
click at [89, 267] on div "Design tokens" at bounding box center [90, 271] width 96 height 19
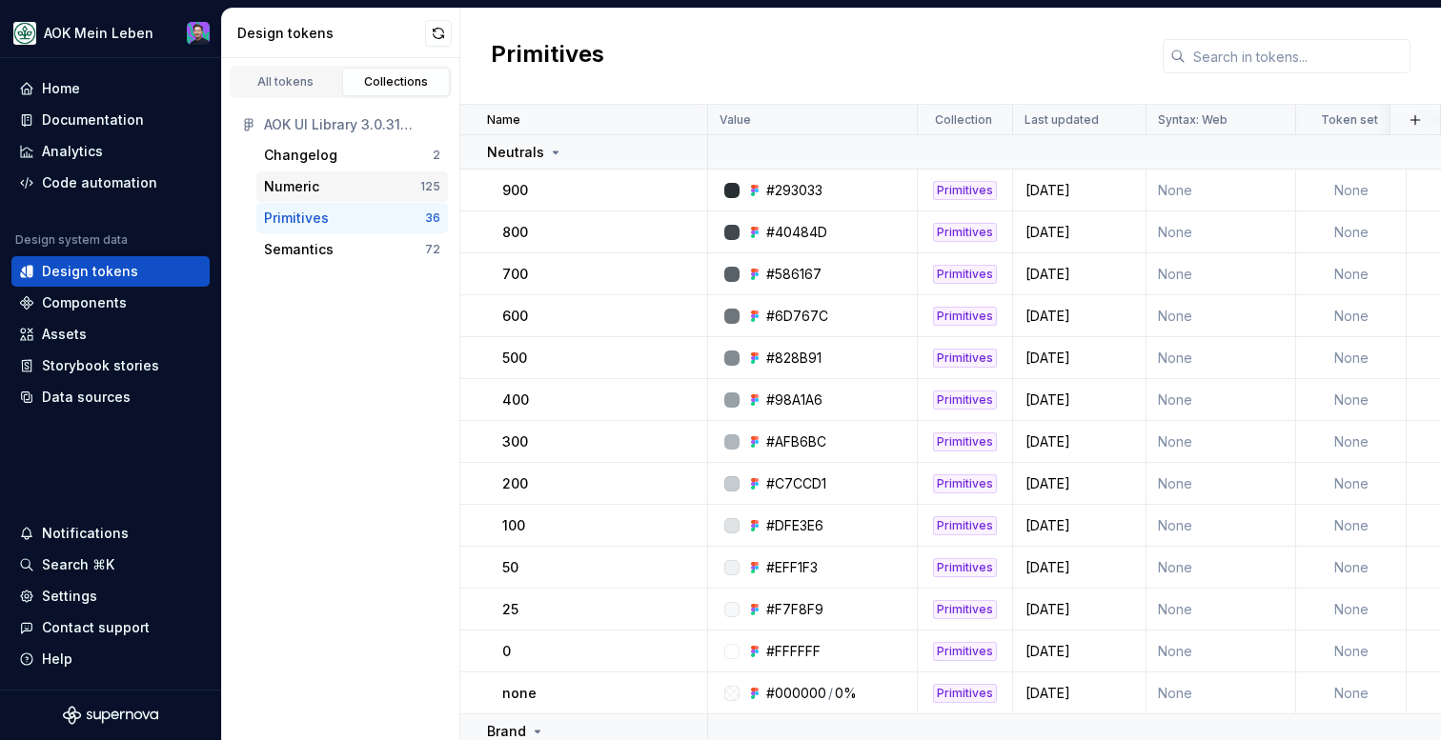
click at [320, 182] on div "Numeric" at bounding box center [342, 186] width 156 height 19
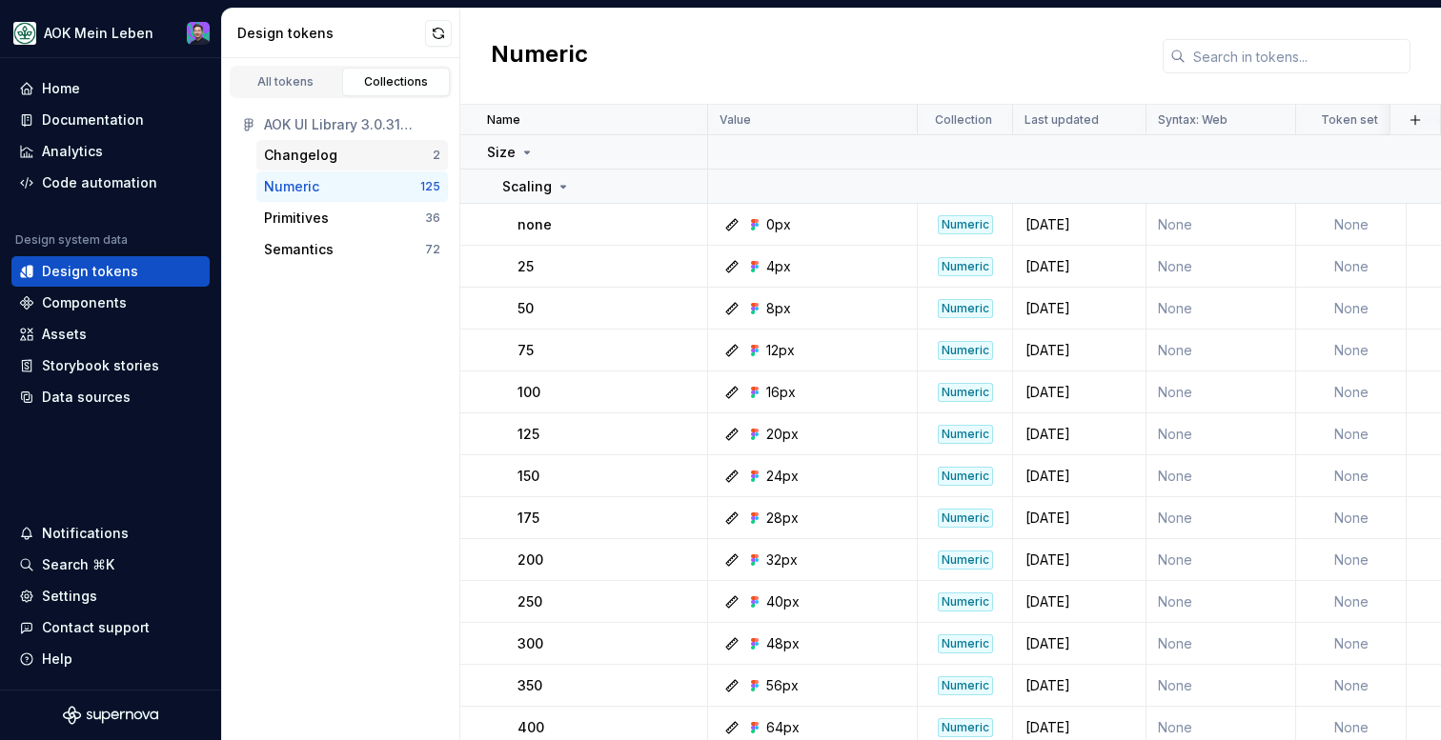
click at [324, 148] on div "Changelog" at bounding box center [300, 155] width 73 height 19
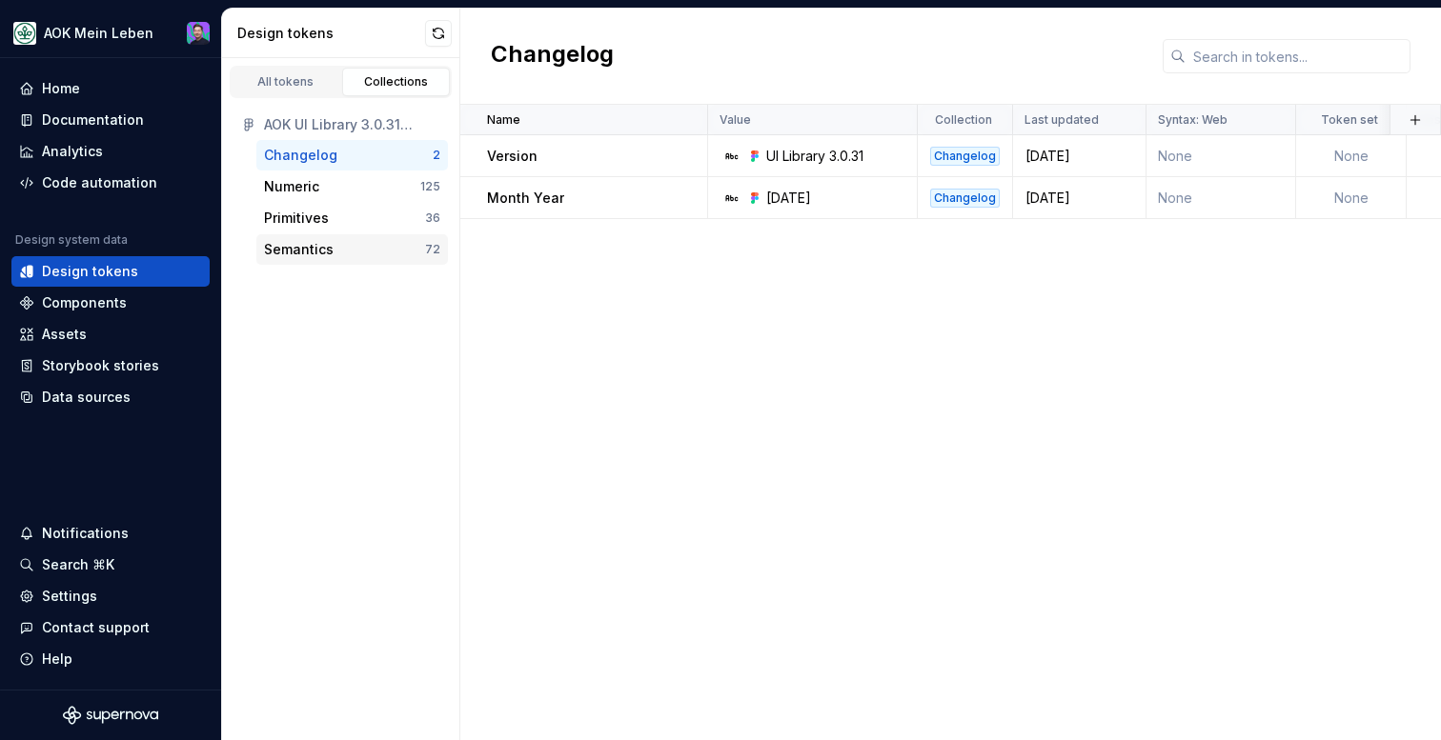
click at [330, 246] on div "Semantics" at bounding box center [299, 249] width 70 height 19
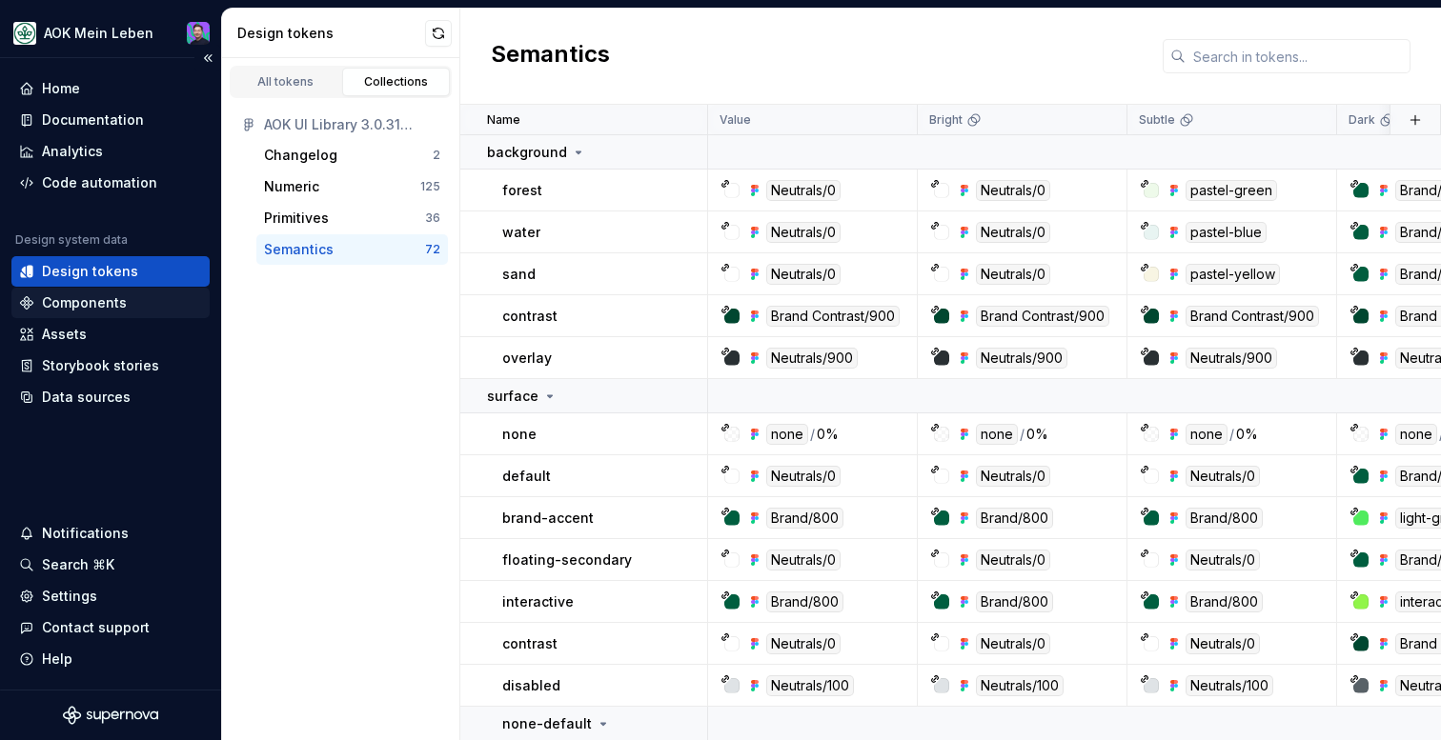
click at [93, 301] on div "Components" at bounding box center [84, 302] width 85 height 19
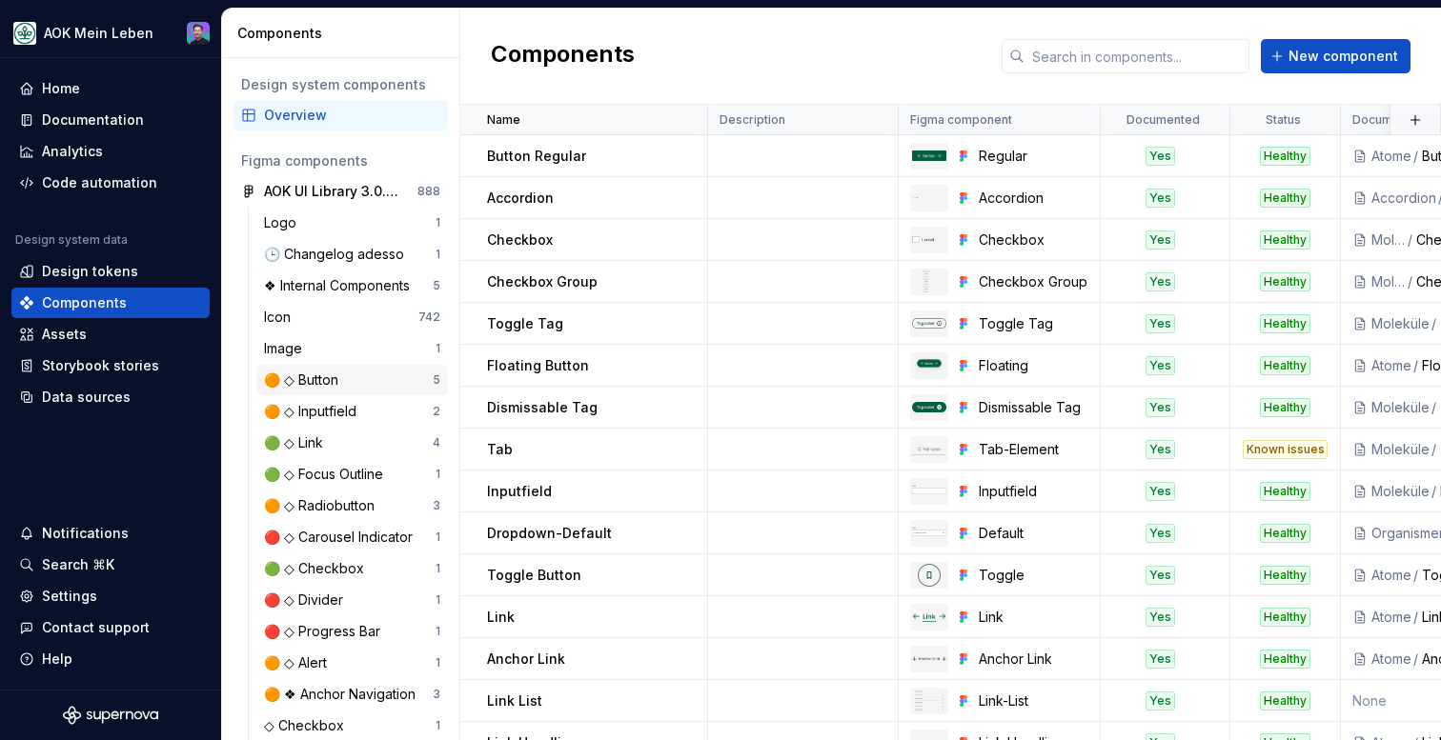
click at [305, 377] on div "🟠 ◇ Button" at bounding box center [305, 380] width 82 height 19
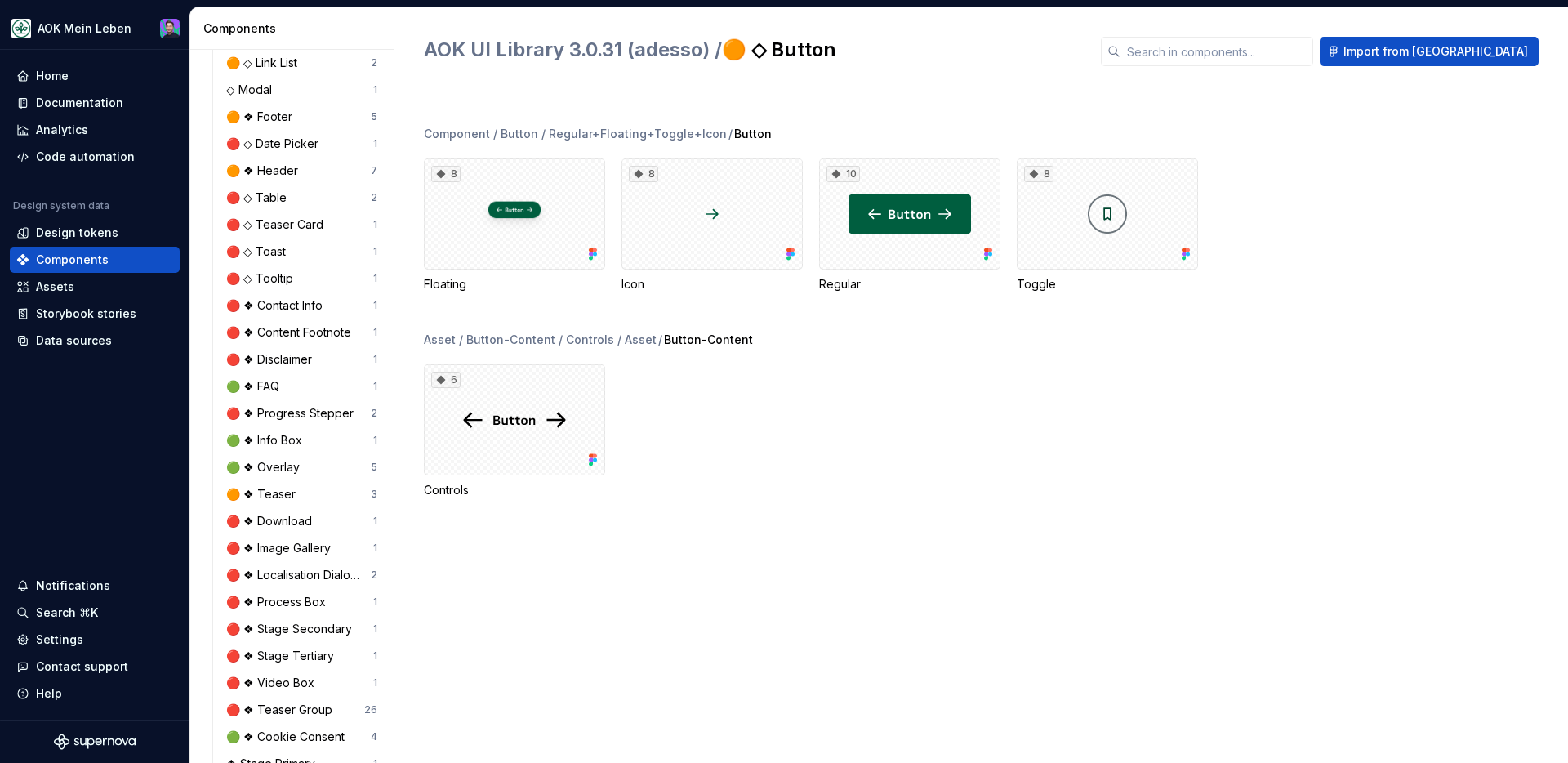
scroll to position [964, 0]
click at [80, 99] on div "Documentation" at bounding box center [80, 103] width 87 height 16
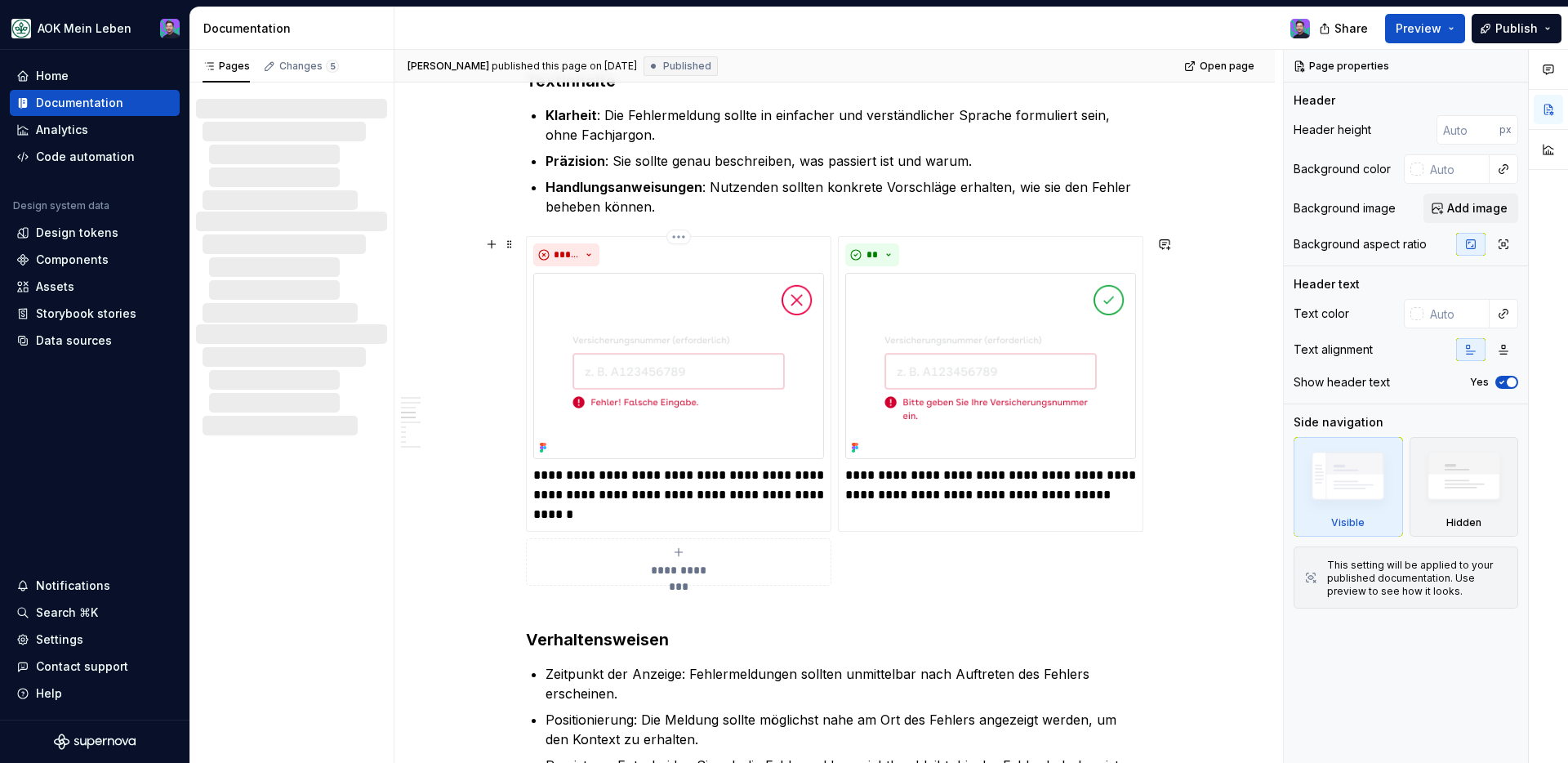
scroll to position [1601, 0]
click at [691, 330] on img at bounding box center [678, 363] width 290 height 186
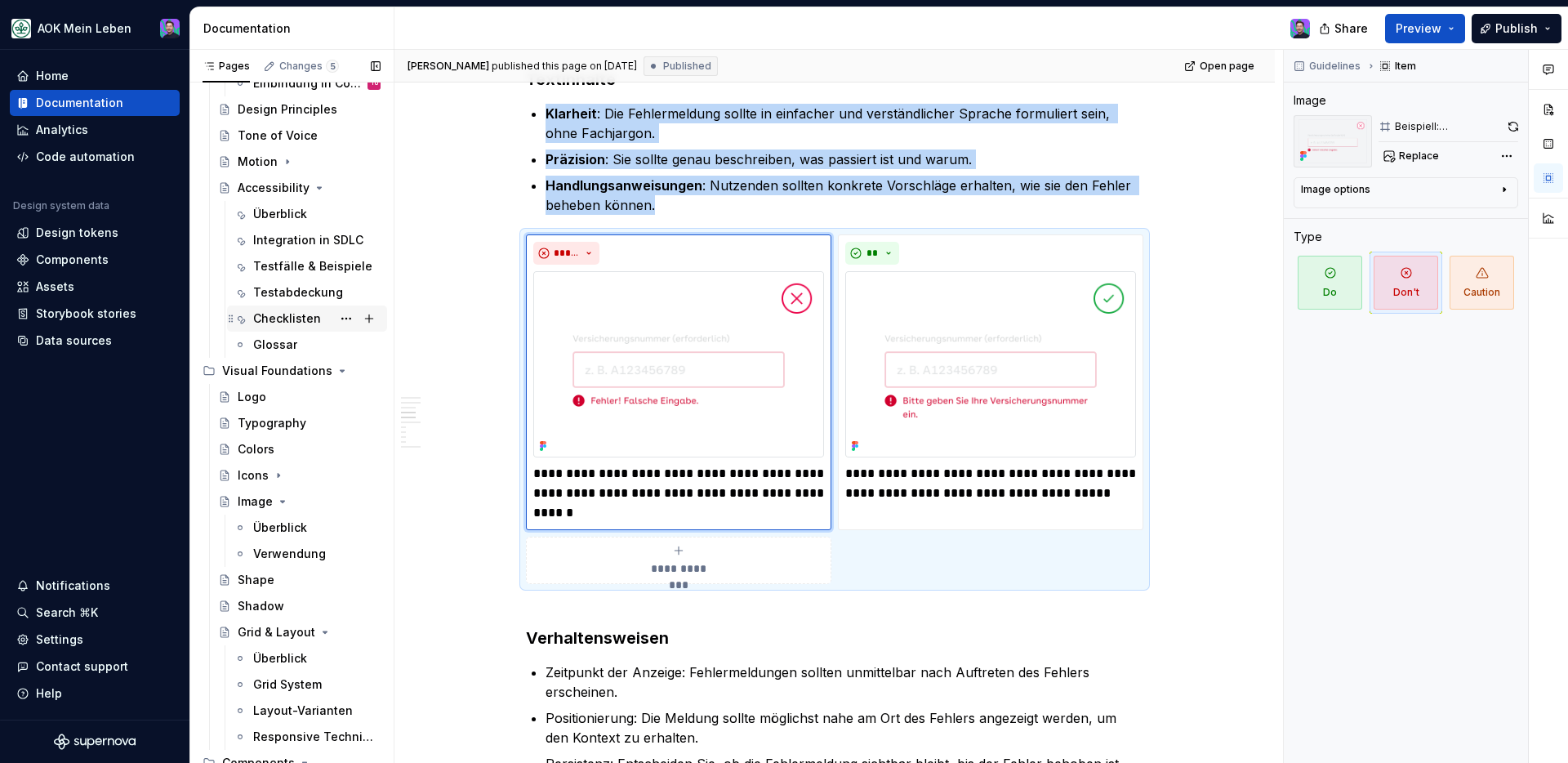
scroll to position [363, 0]
click at [281, 500] on icon "Page tree" at bounding box center [283, 501] width 4 height 2
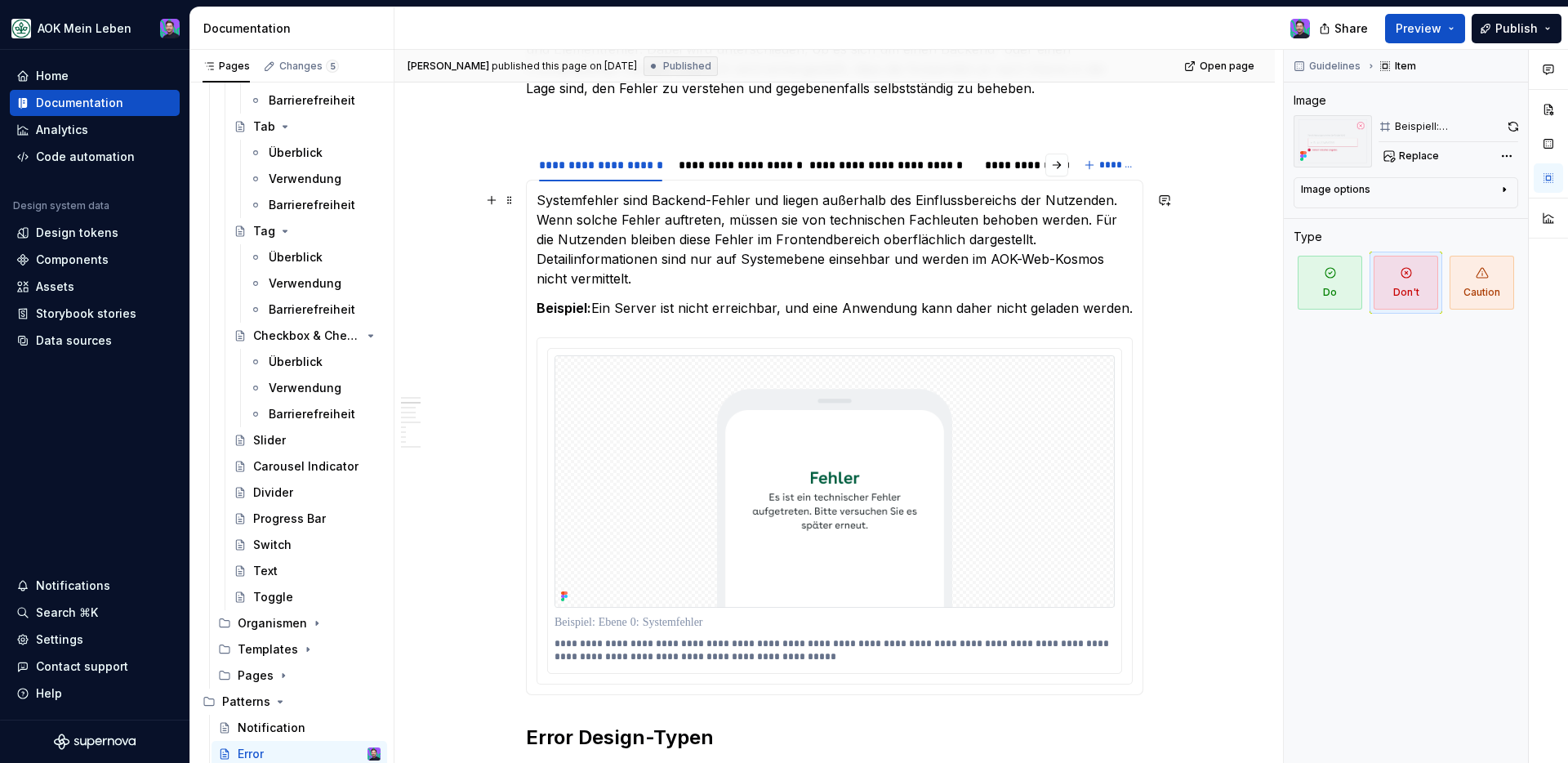
scroll to position [430, 0]
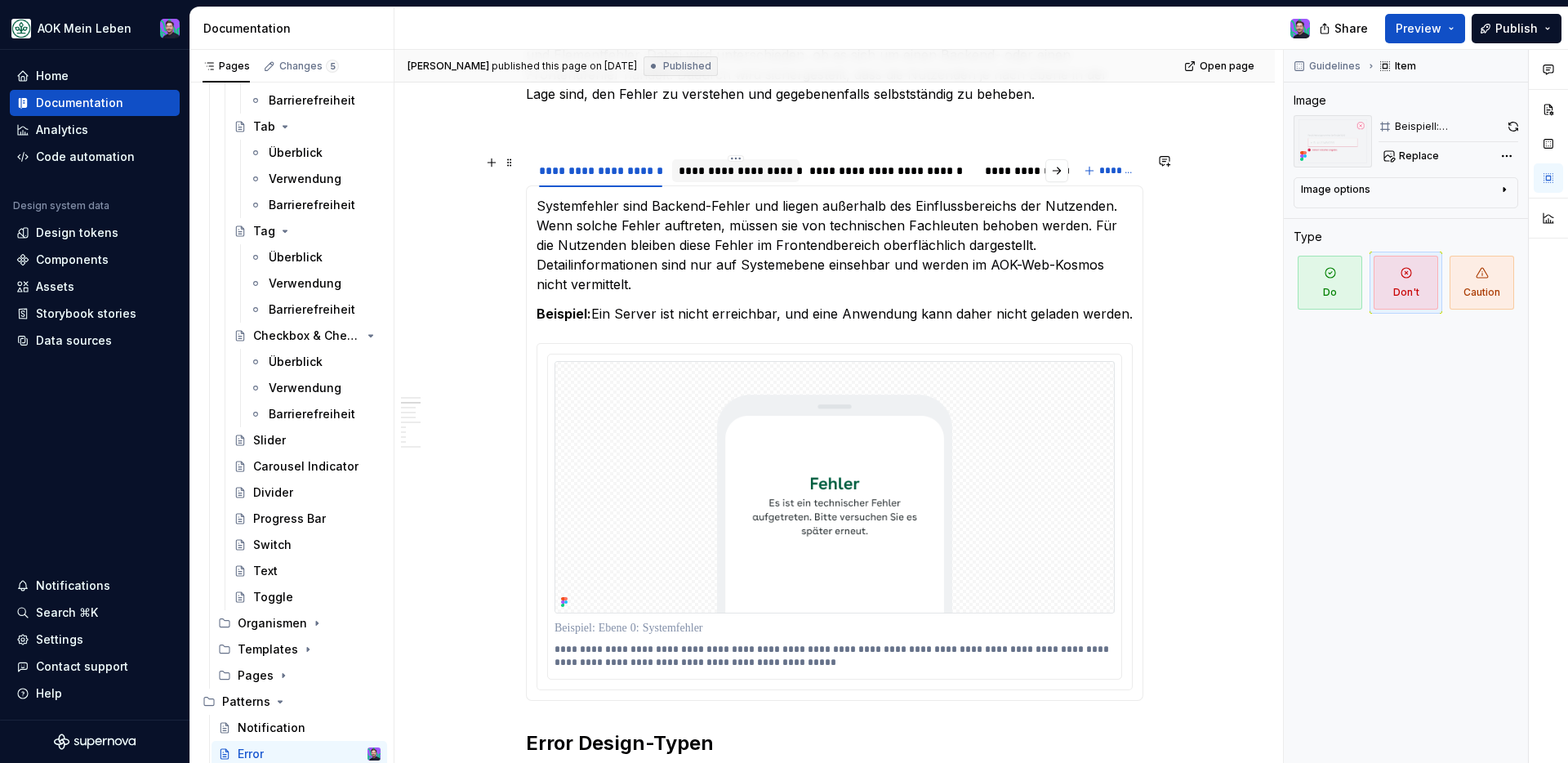
click at [735, 169] on div "**********" at bounding box center [735, 171] width 114 height 16
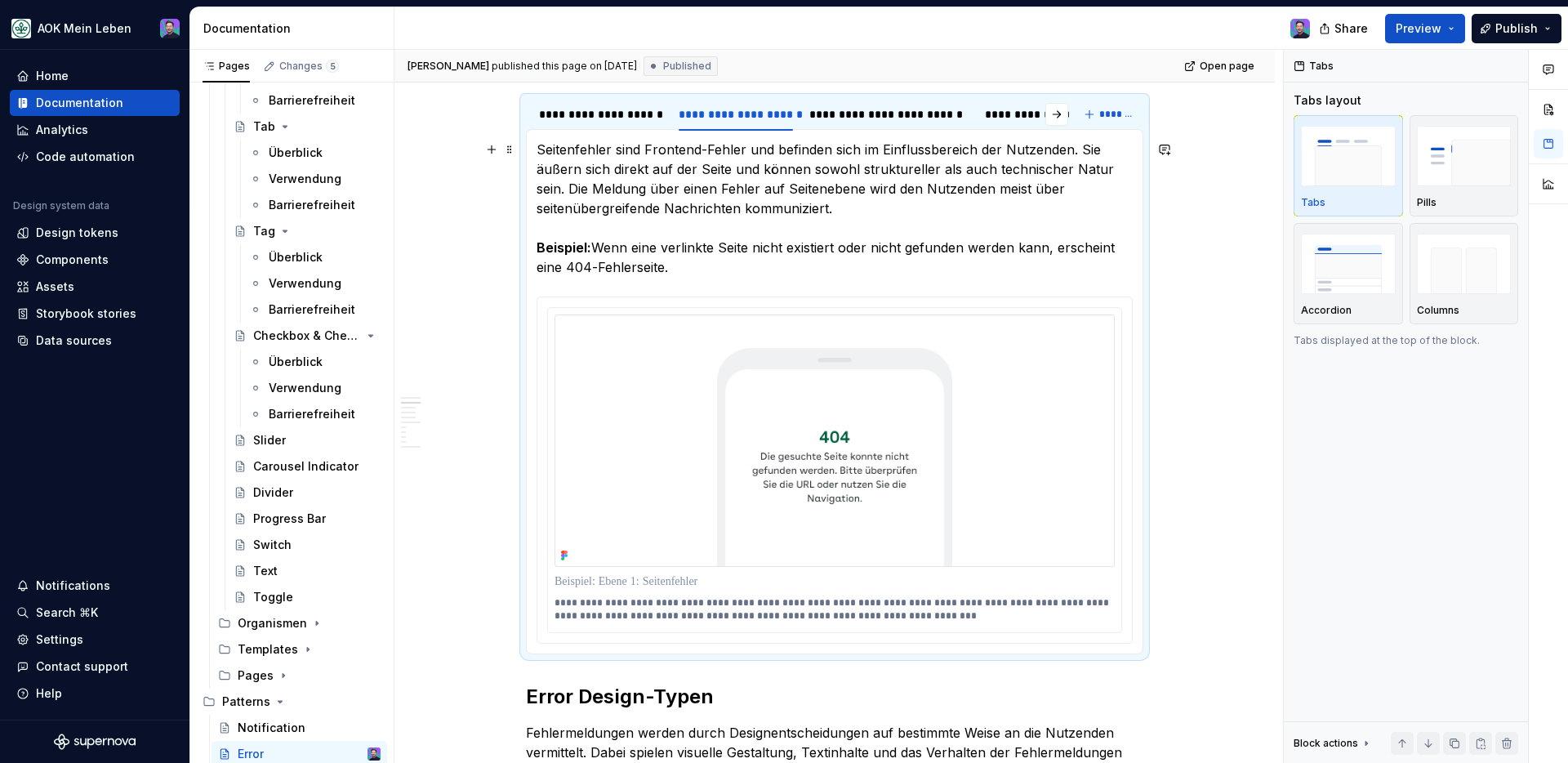
scroll to position [481, 0]
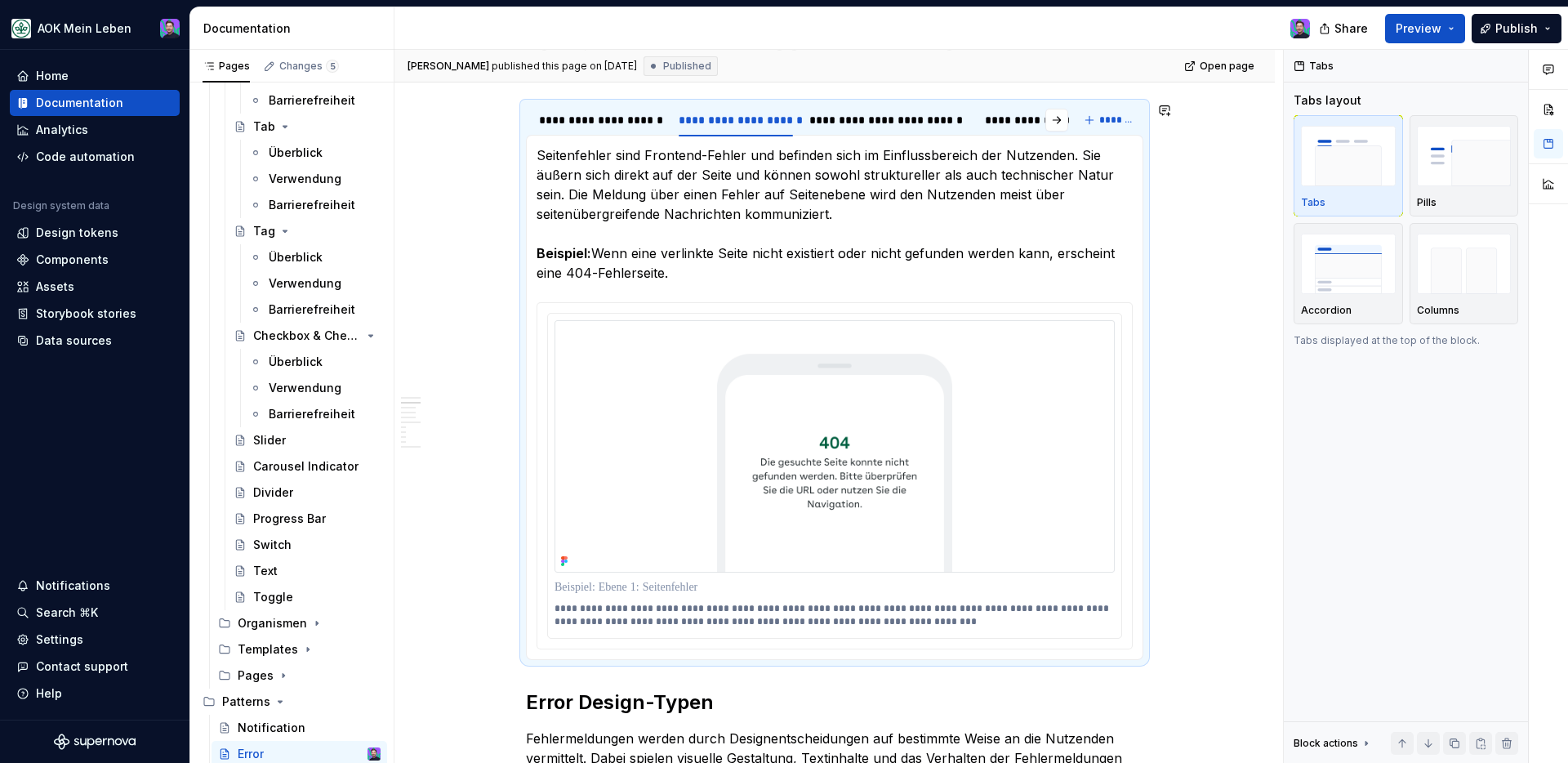
click at [885, 140] on div "**********" at bounding box center [835, 397] width 617 height 526
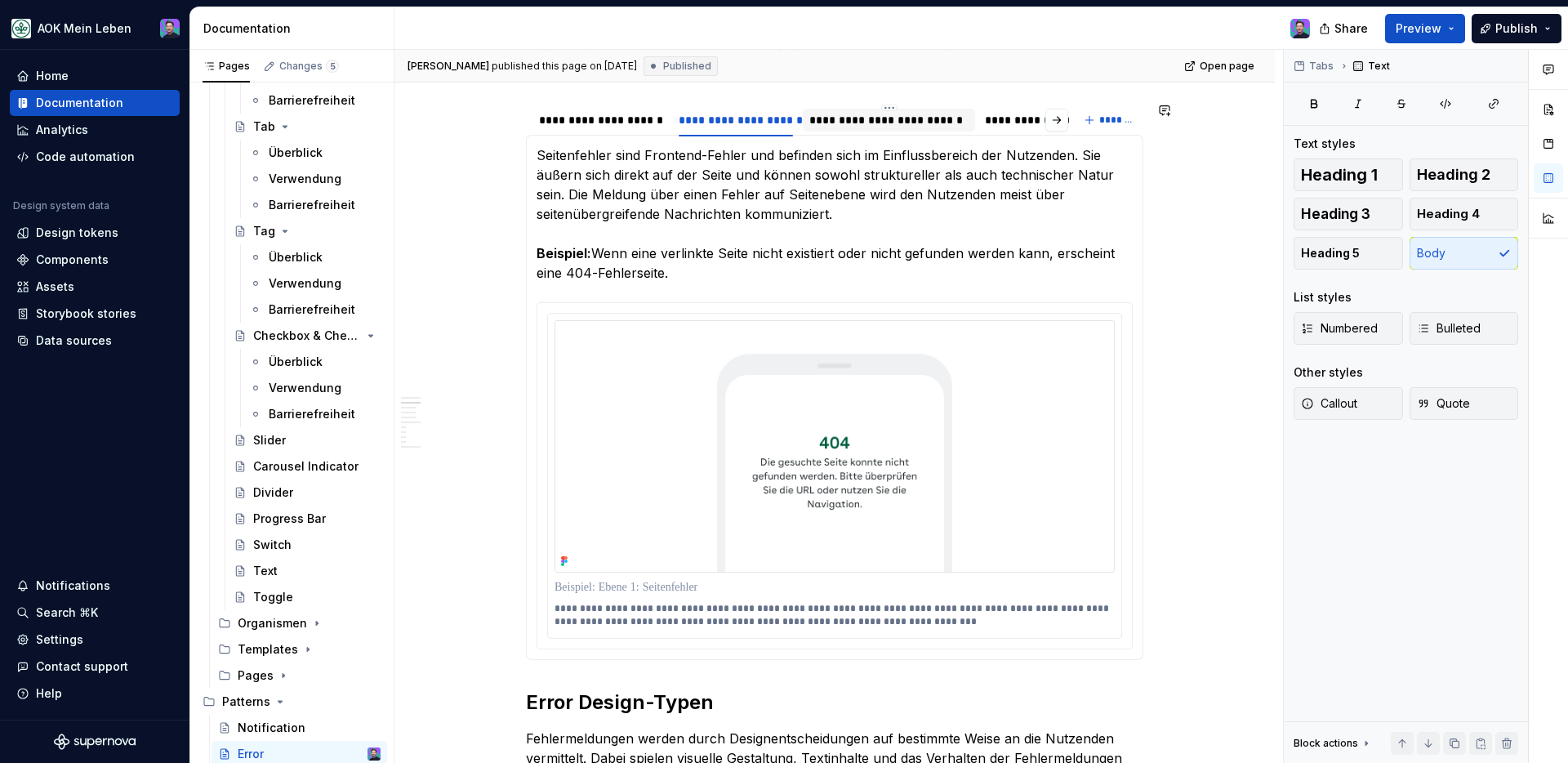
click at [885, 127] on div "**********" at bounding box center [888, 120] width 159 height 16
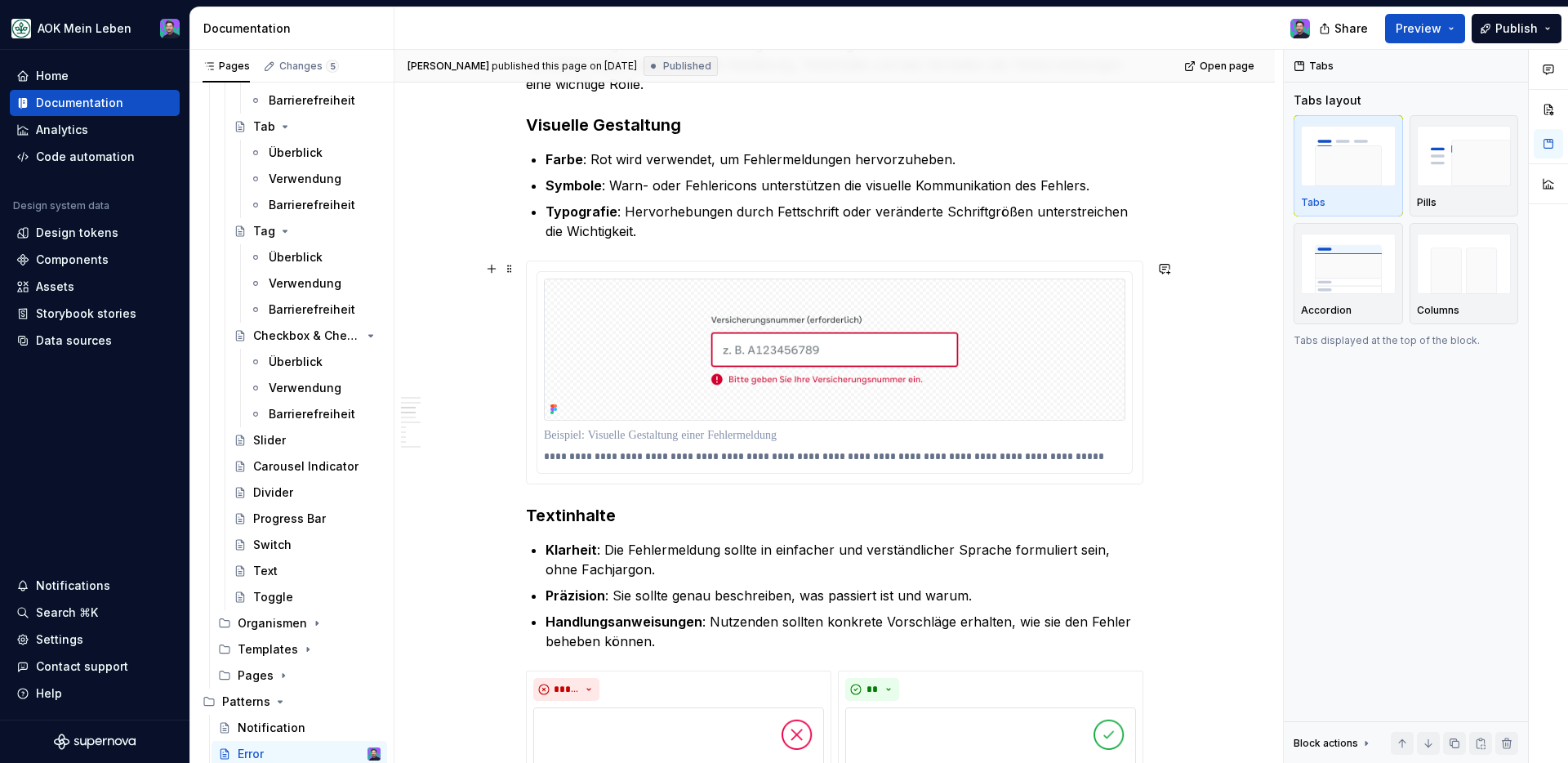
scroll to position [1868, 0]
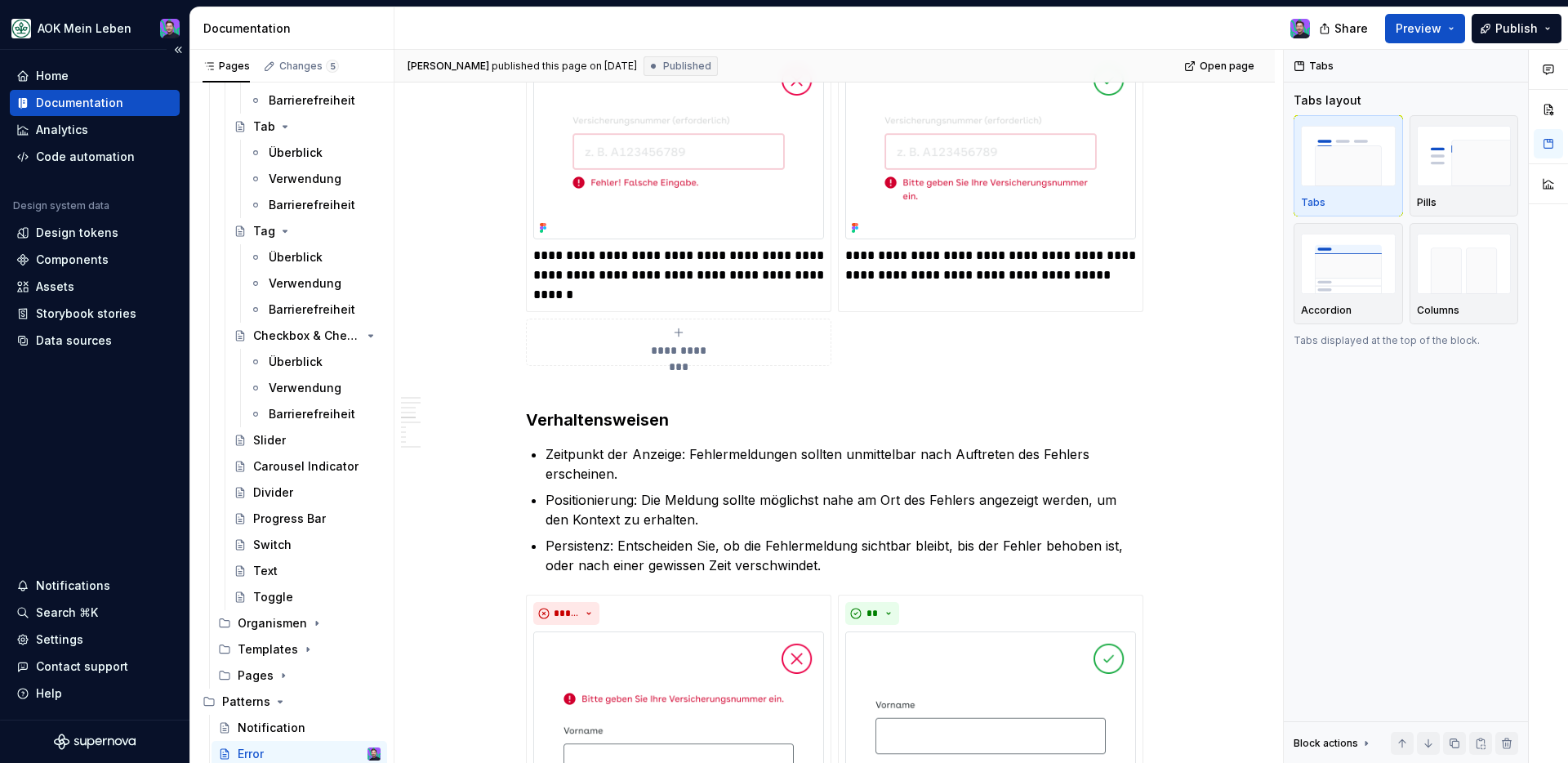
type textarea "*"
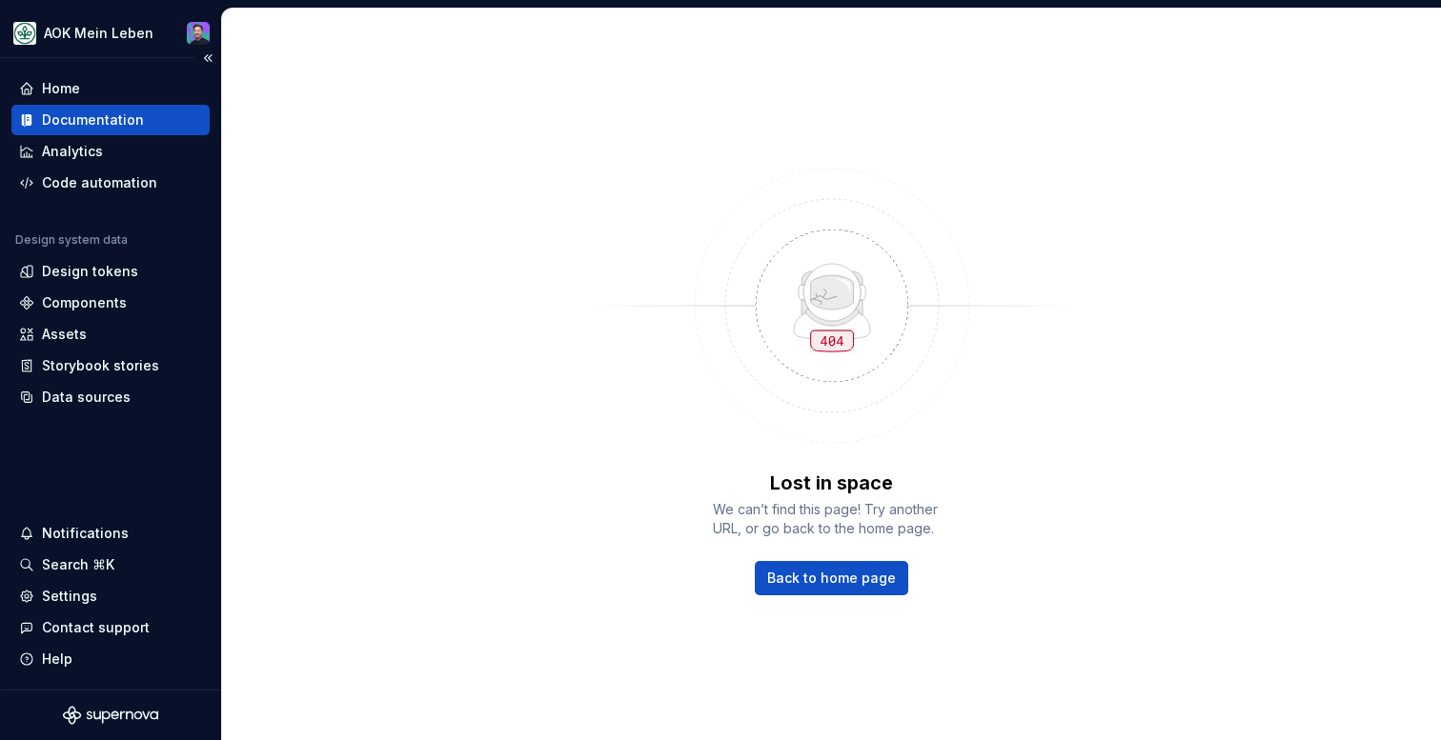
click at [117, 118] on div "Documentation" at bounding box center [93, 120] width 102 height 19
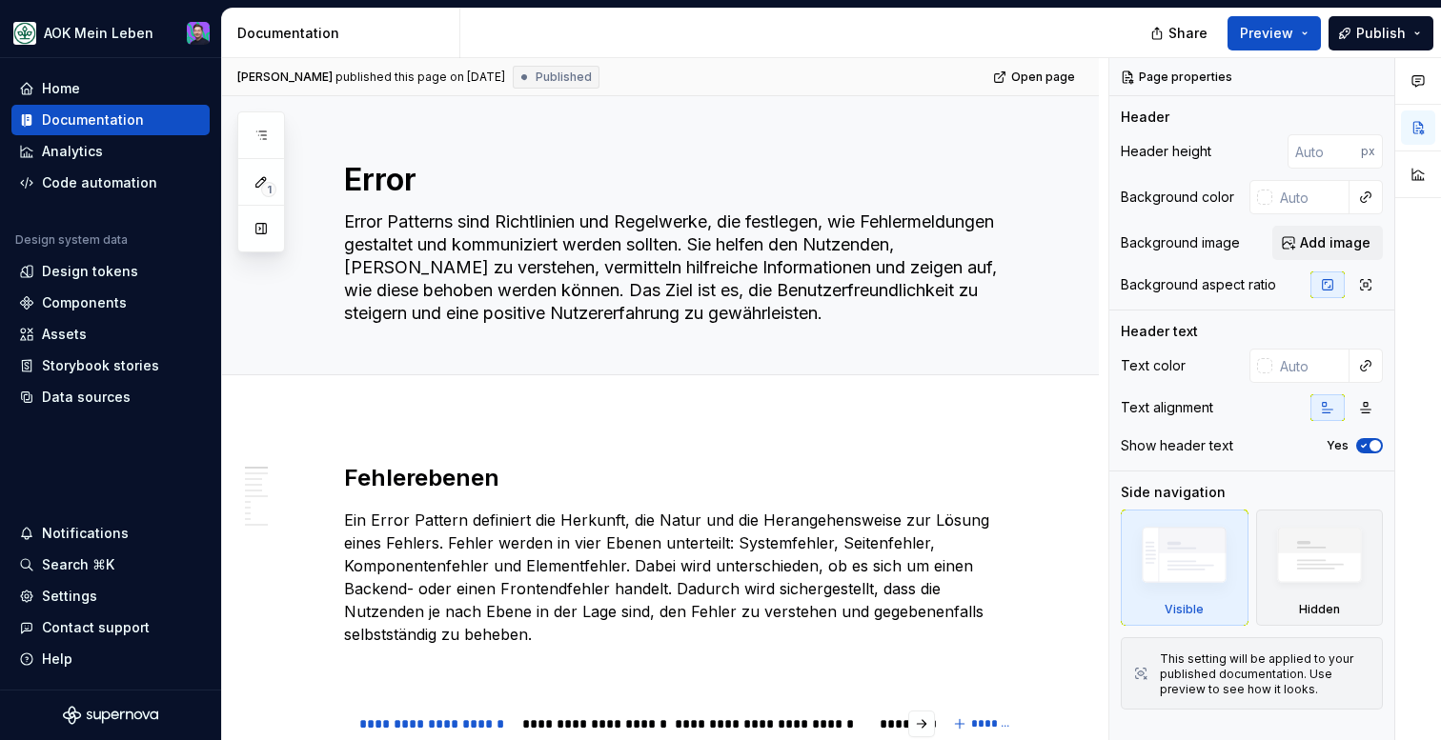
type textarea "*"
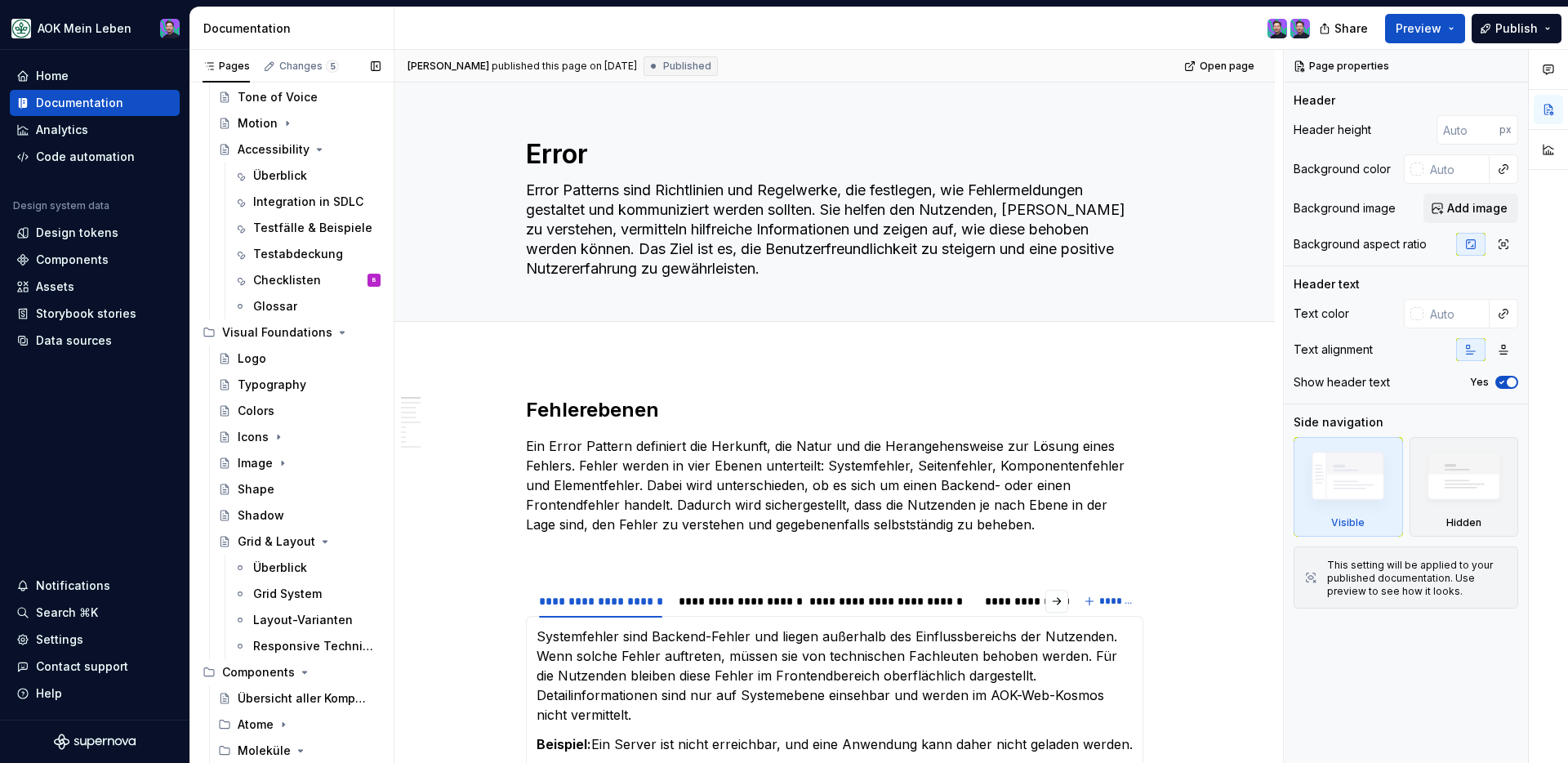
scroll to position [397, 0]
click at [303, 279] on div "Checklisten" at bounding box center [286, 283] width 68 height 16
click at [294, 309] on div "Glossar" at bounding box center [274, 309] width 44 height 16
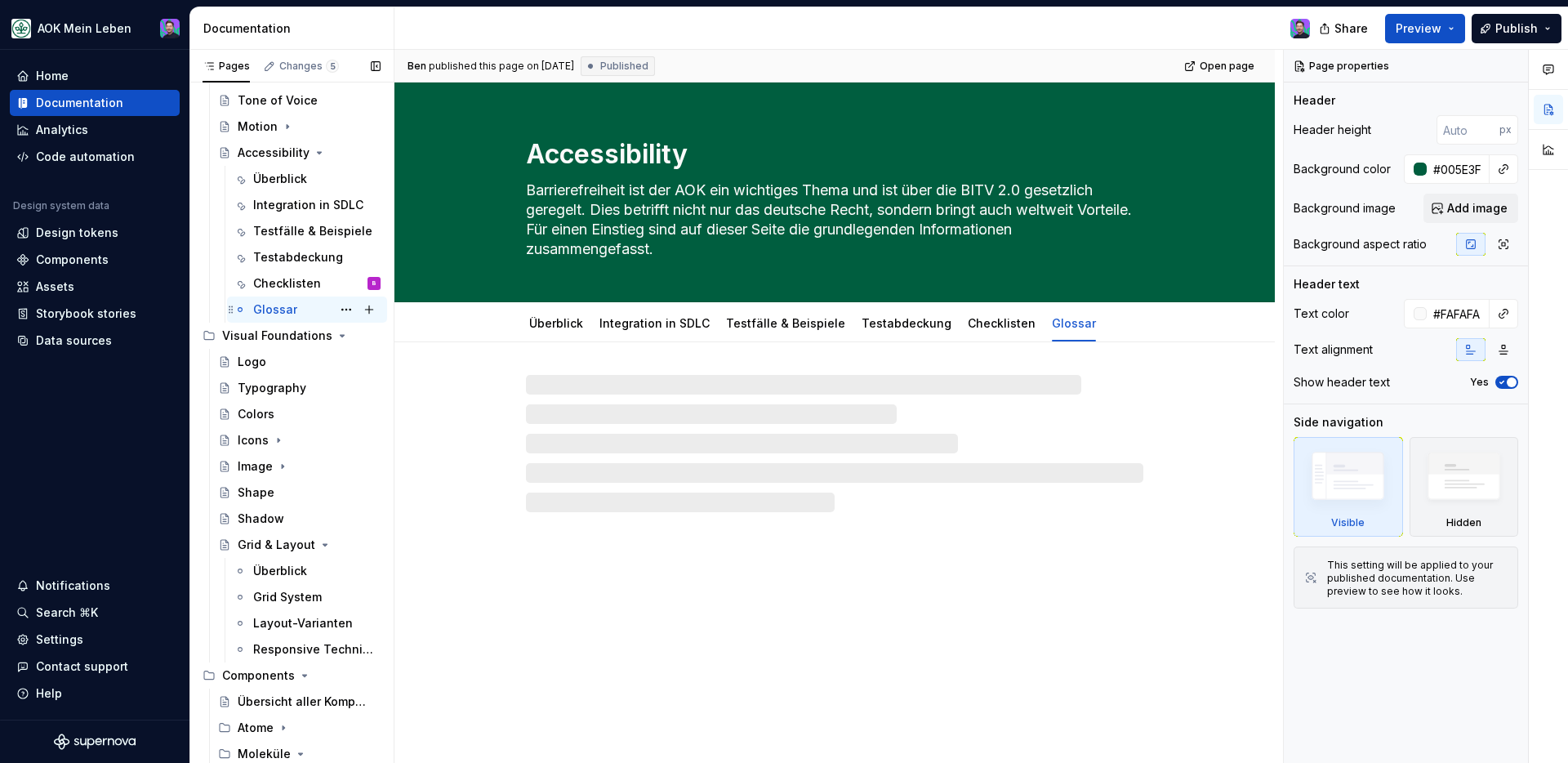
scroll to position [455, 0]
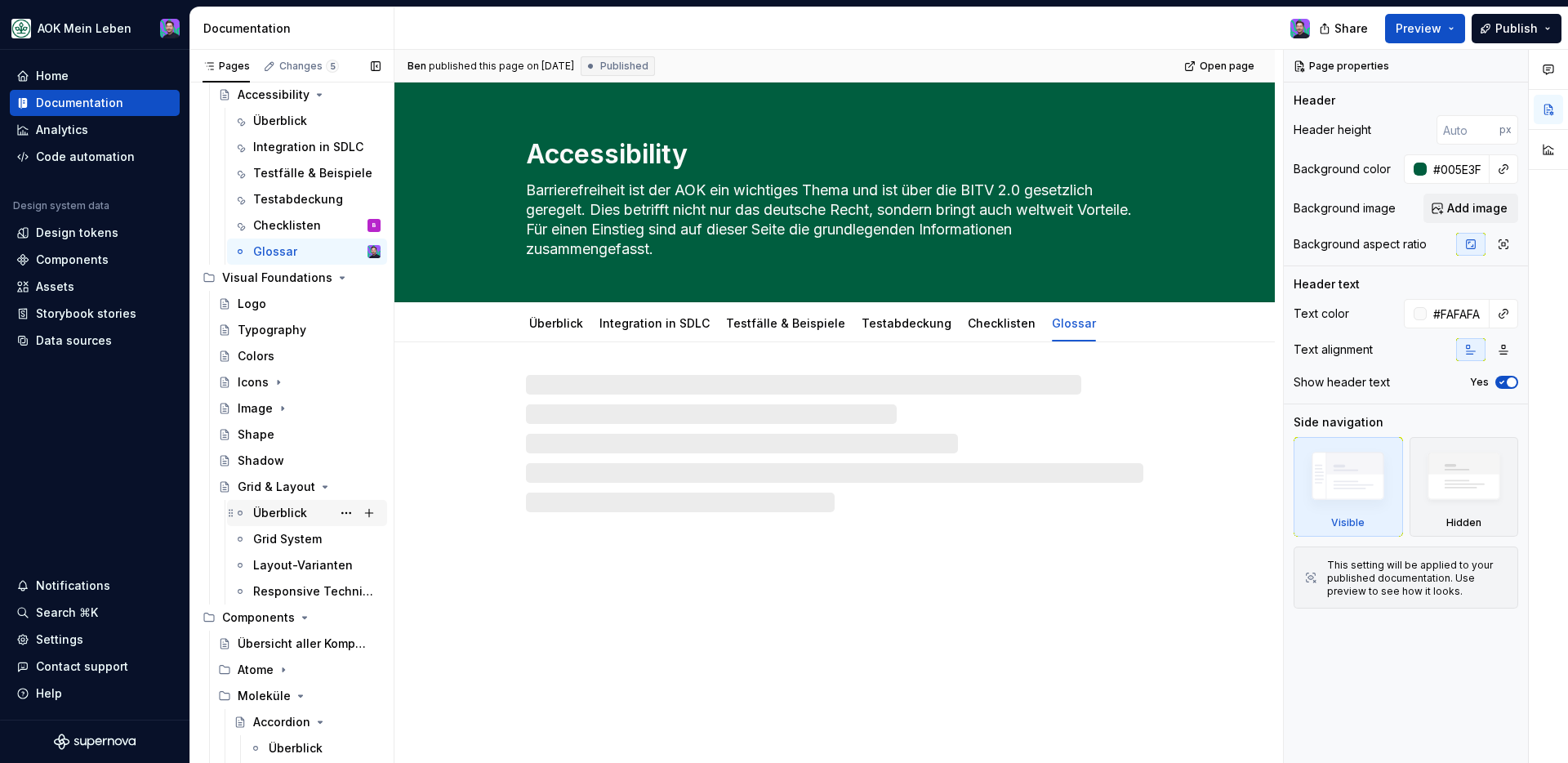
click at [297, 508] on div "Überblick" at bounding box center [279, 513] width 54 height 16
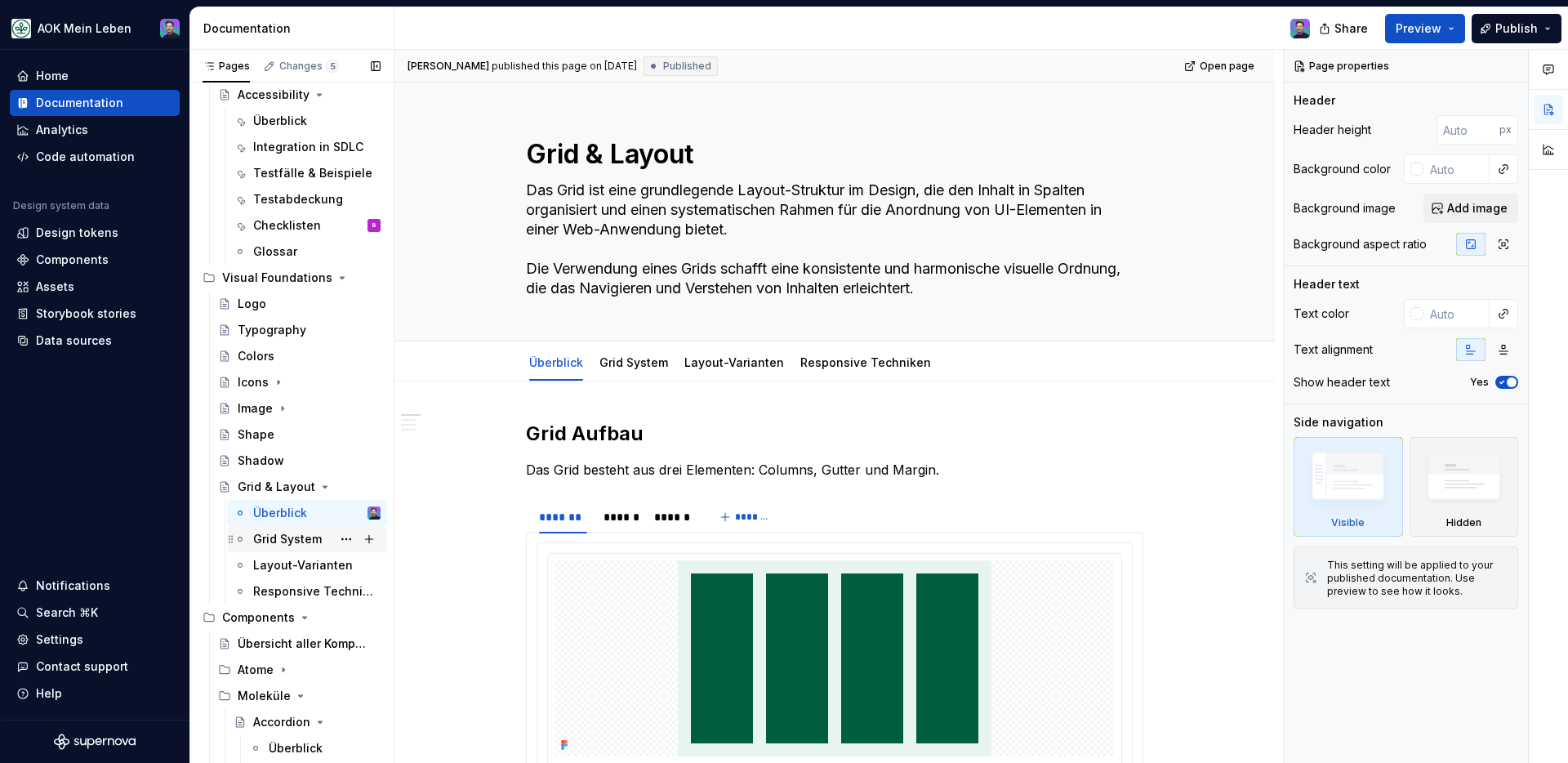
click at [300, 542] on div "Grid System" at bounding box center [287, 538] width 69 height 16
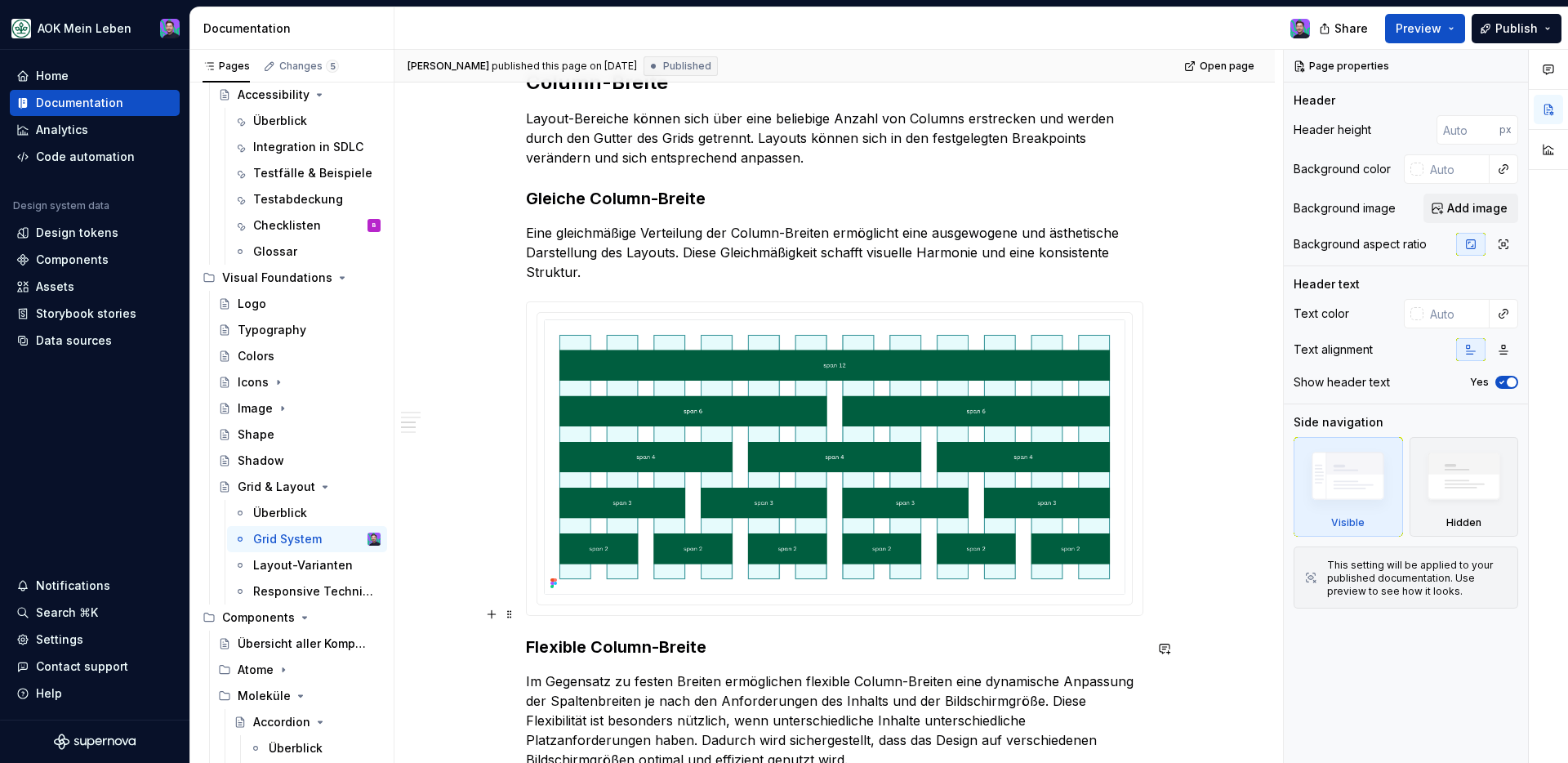
scroll to position [1535, 0]
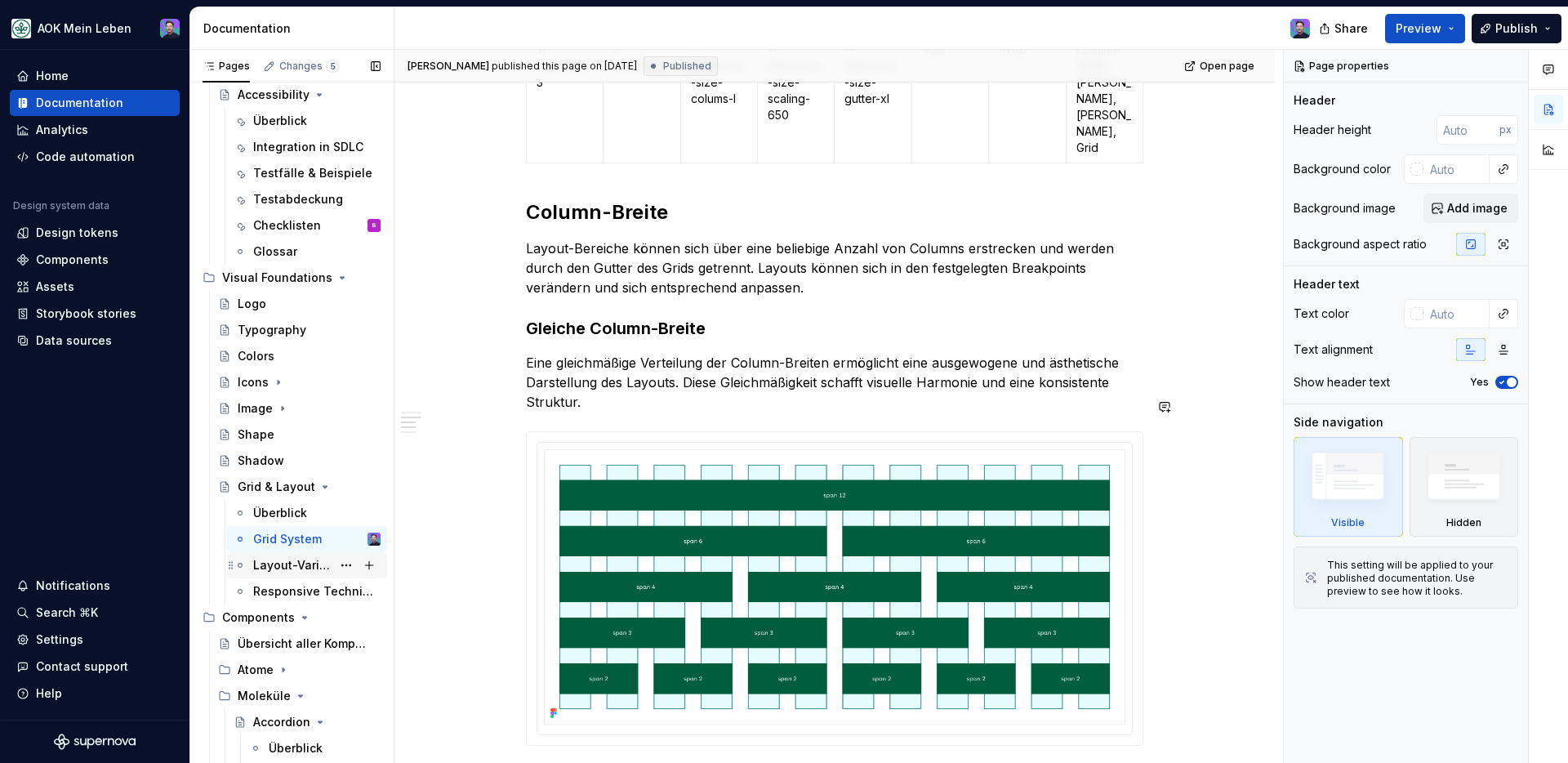
click at [289, 567] on div "Layout-Varianten" at bounding box center [291, 565] width 78 height 16
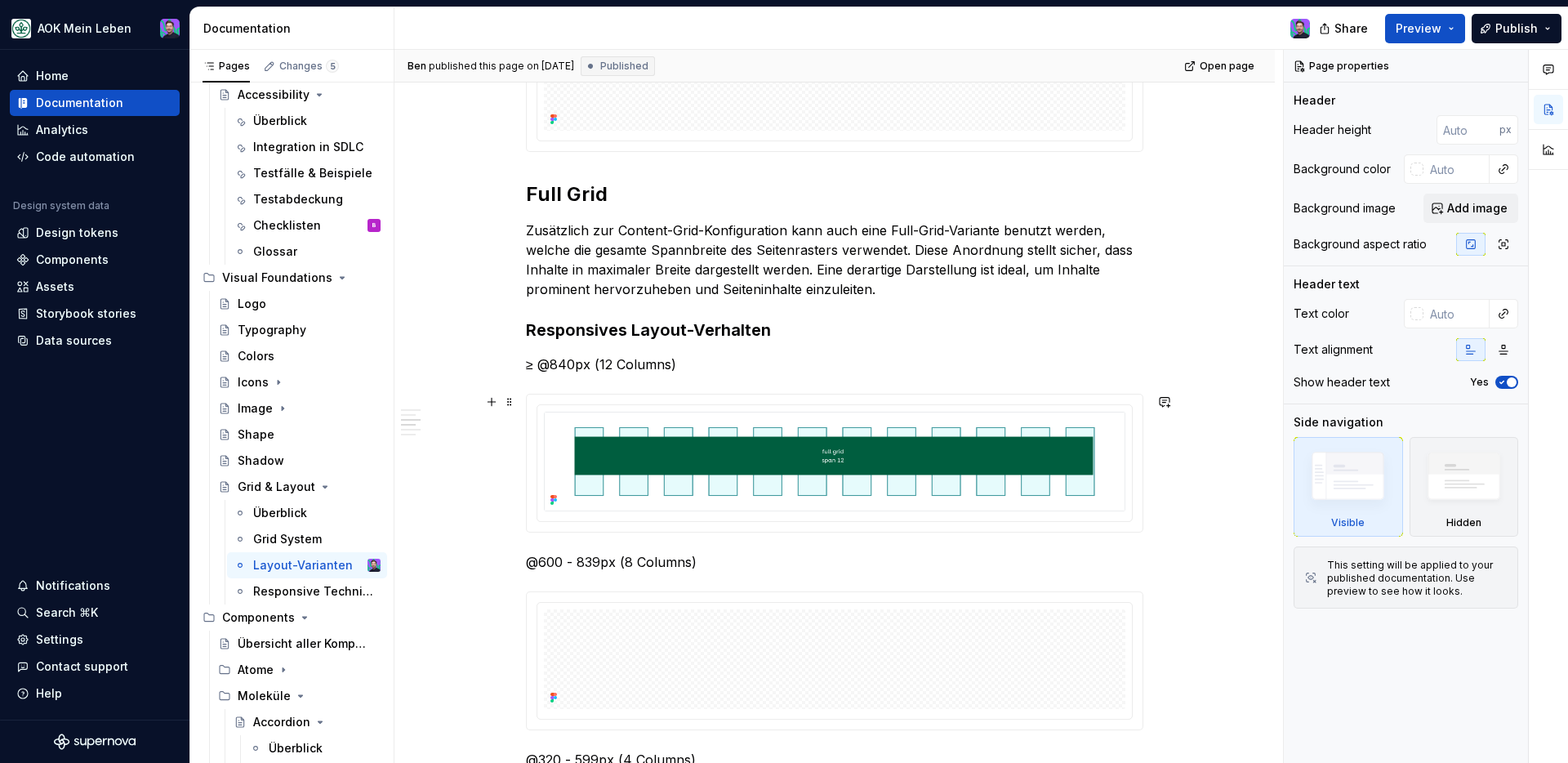
scroll to position [1042, 0]
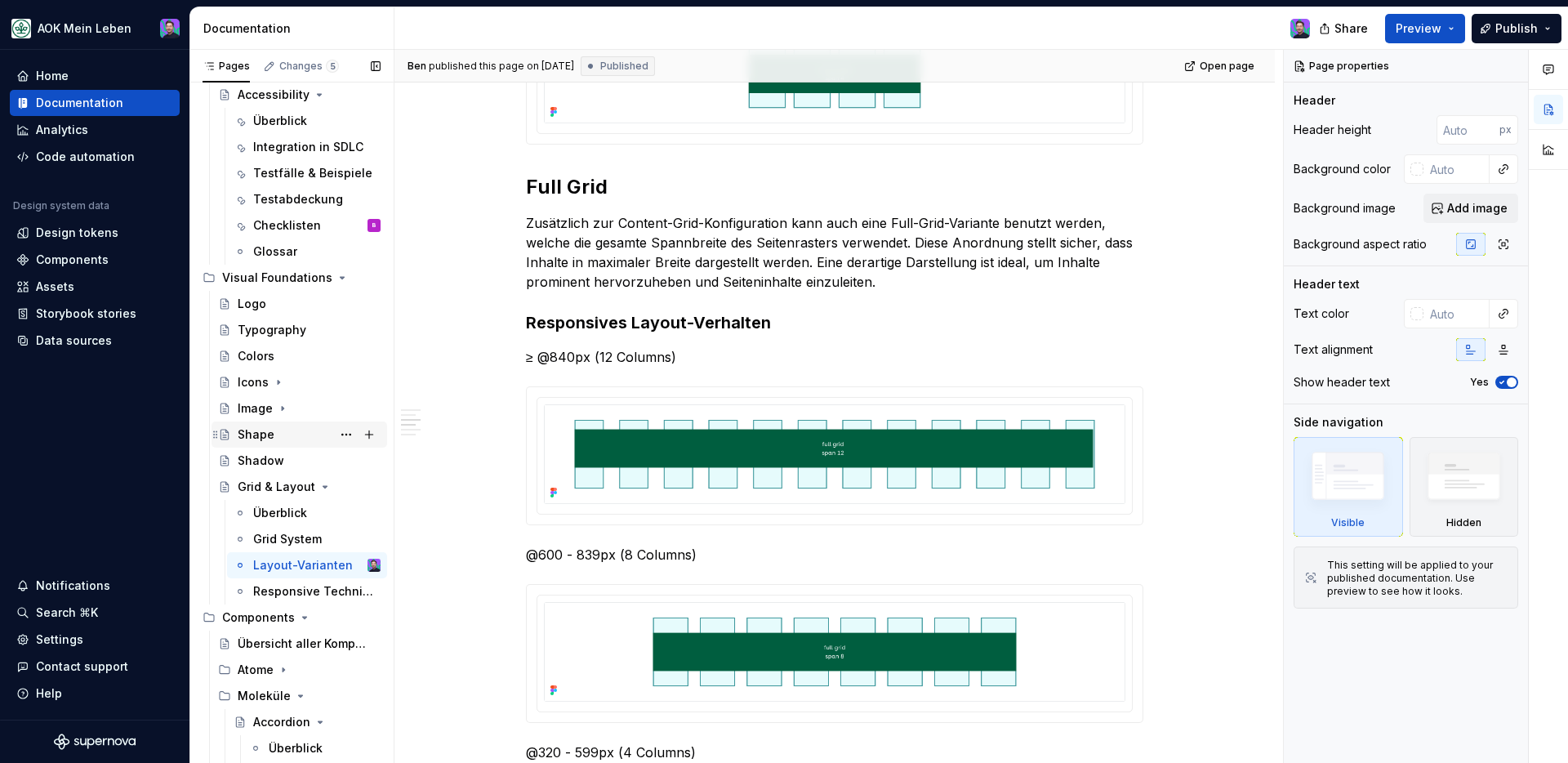
click at [275, 432] on div "Shape" at bounding box center [308, 435] width 143 height 23
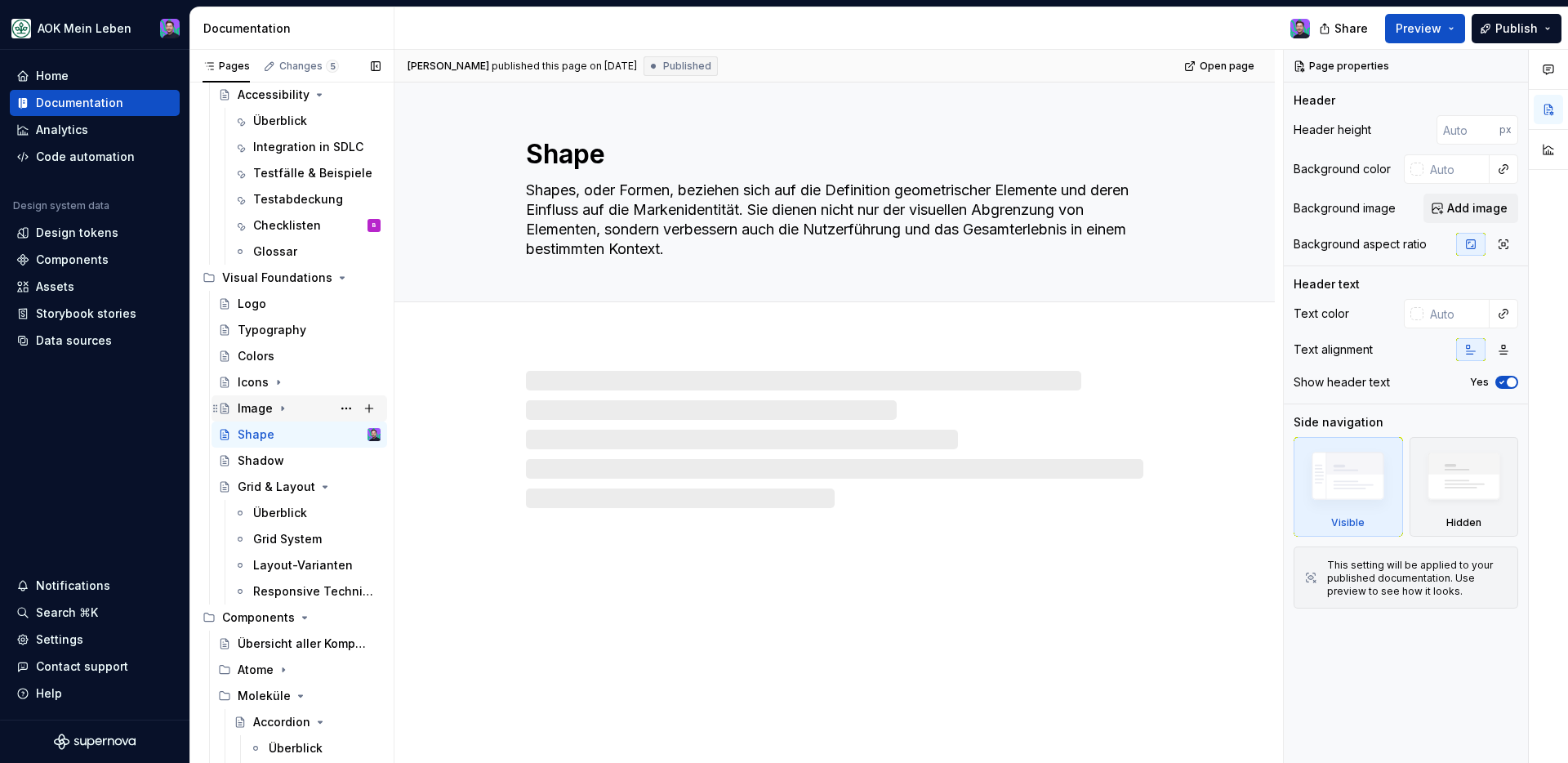
click at [283, 416] on div "Image" at bounding box center [308, 408] width 143 height 23
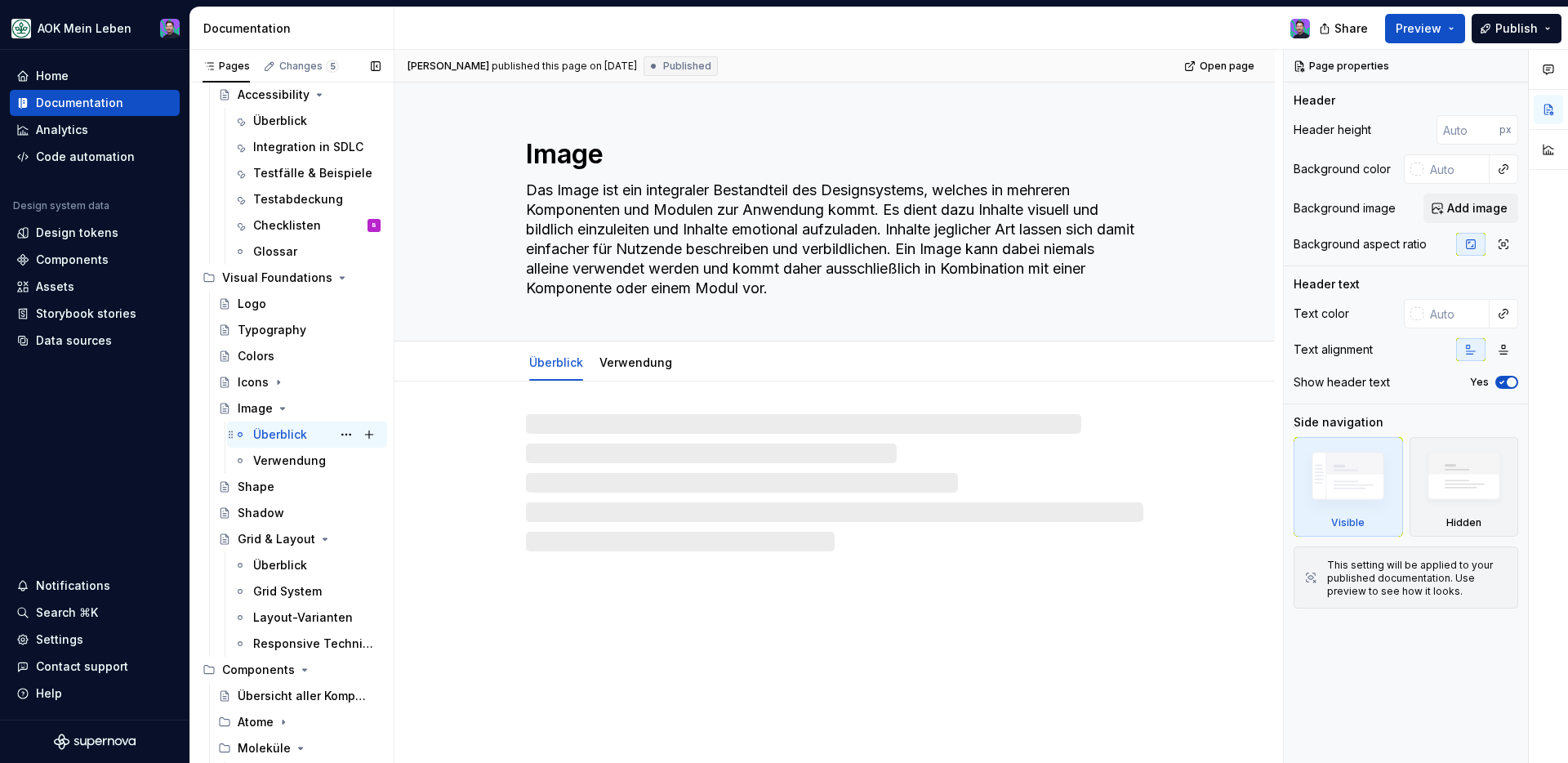
click at [278, 426] on div "Überblick" at bounding box center [279, 434] width 54 height 16
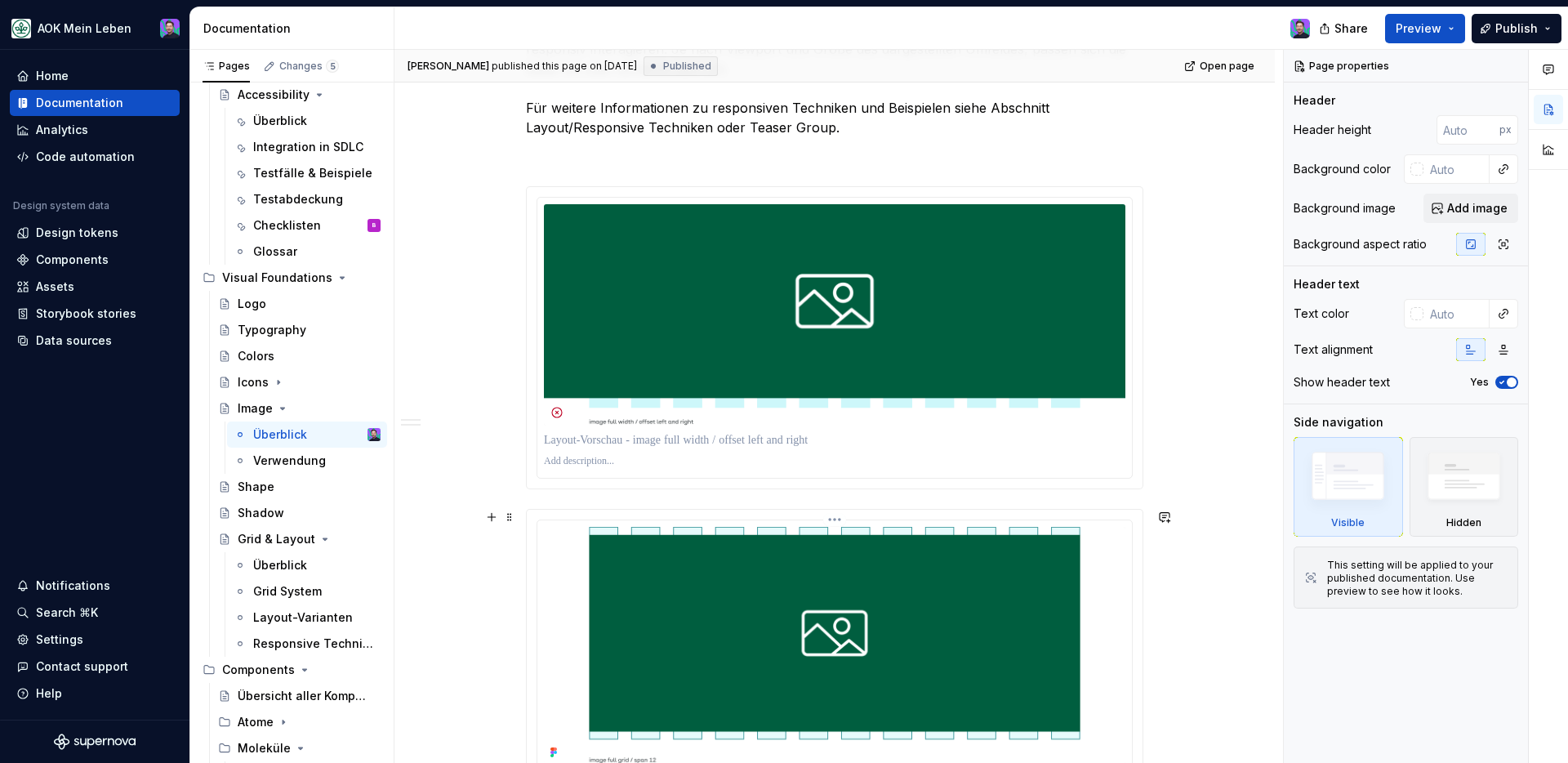
scroll to position [959, 0]
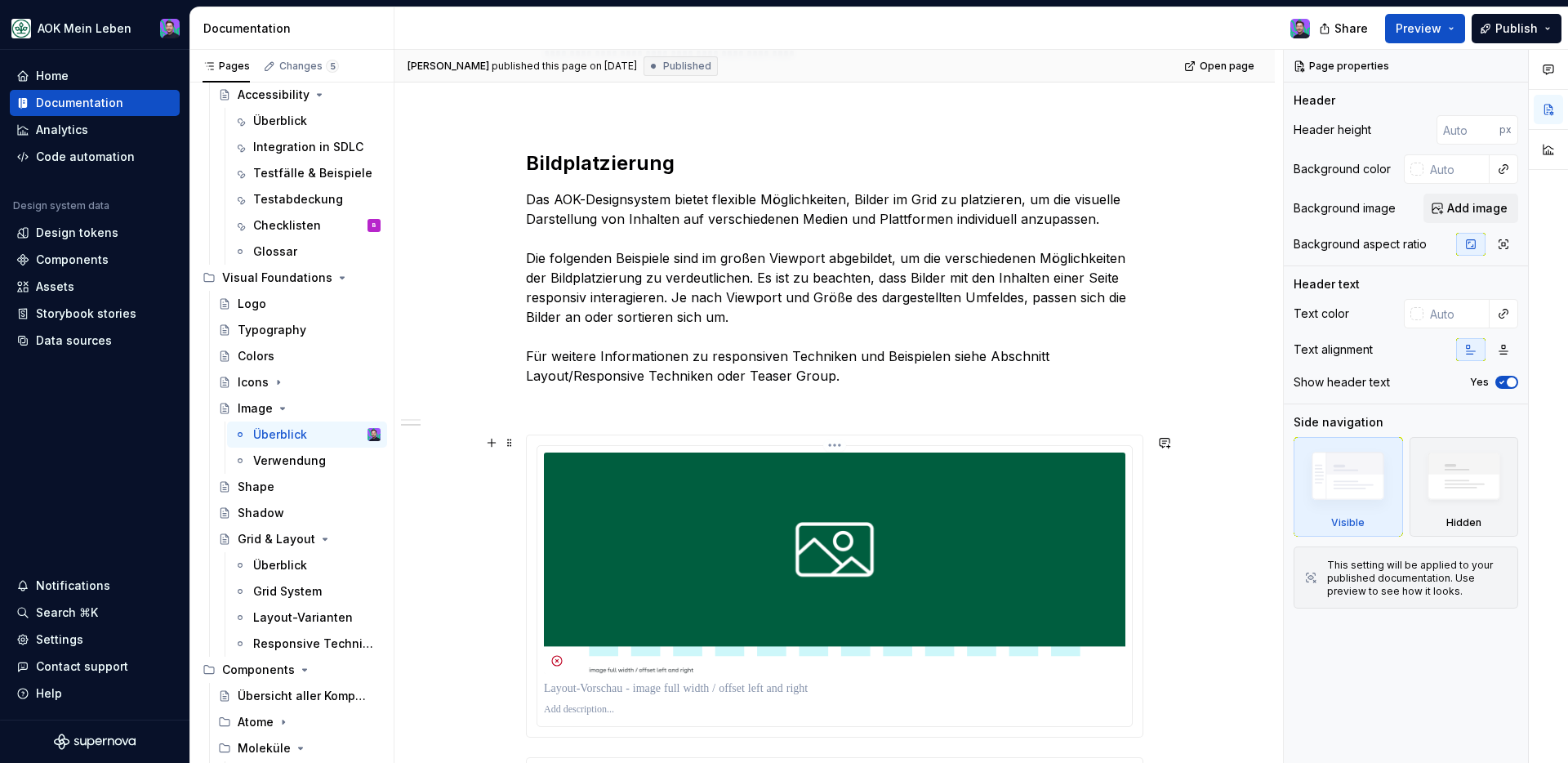
click at [835, 444] on html "AOK Mein Leben Home Documentation Analytics Code automation Design system data …" at bounding box center [784, 382] width 1568 height 763
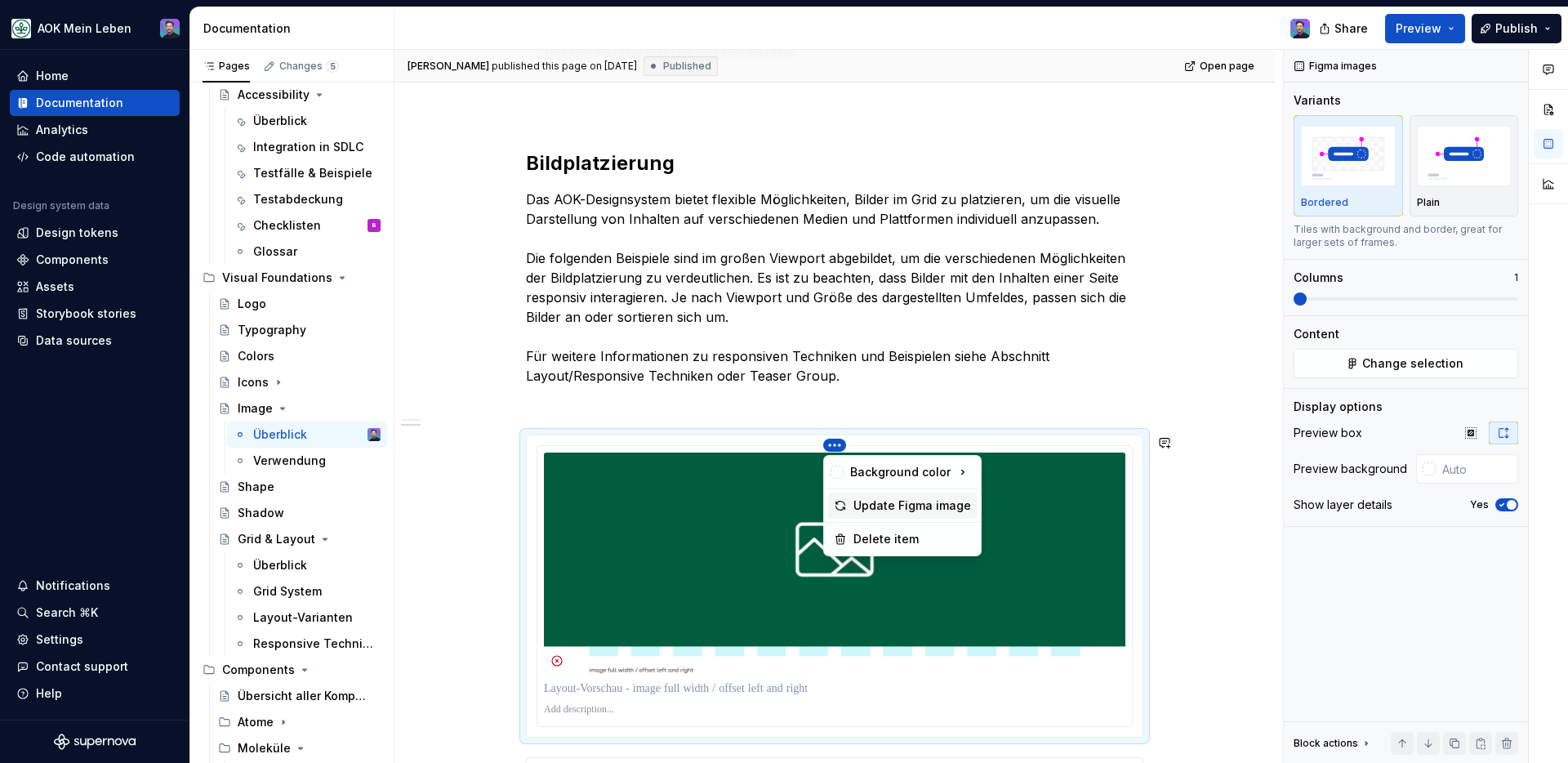
click at [856, 510] on div "Update Figma image" at bounding box center [912, 505] width 117 height 16
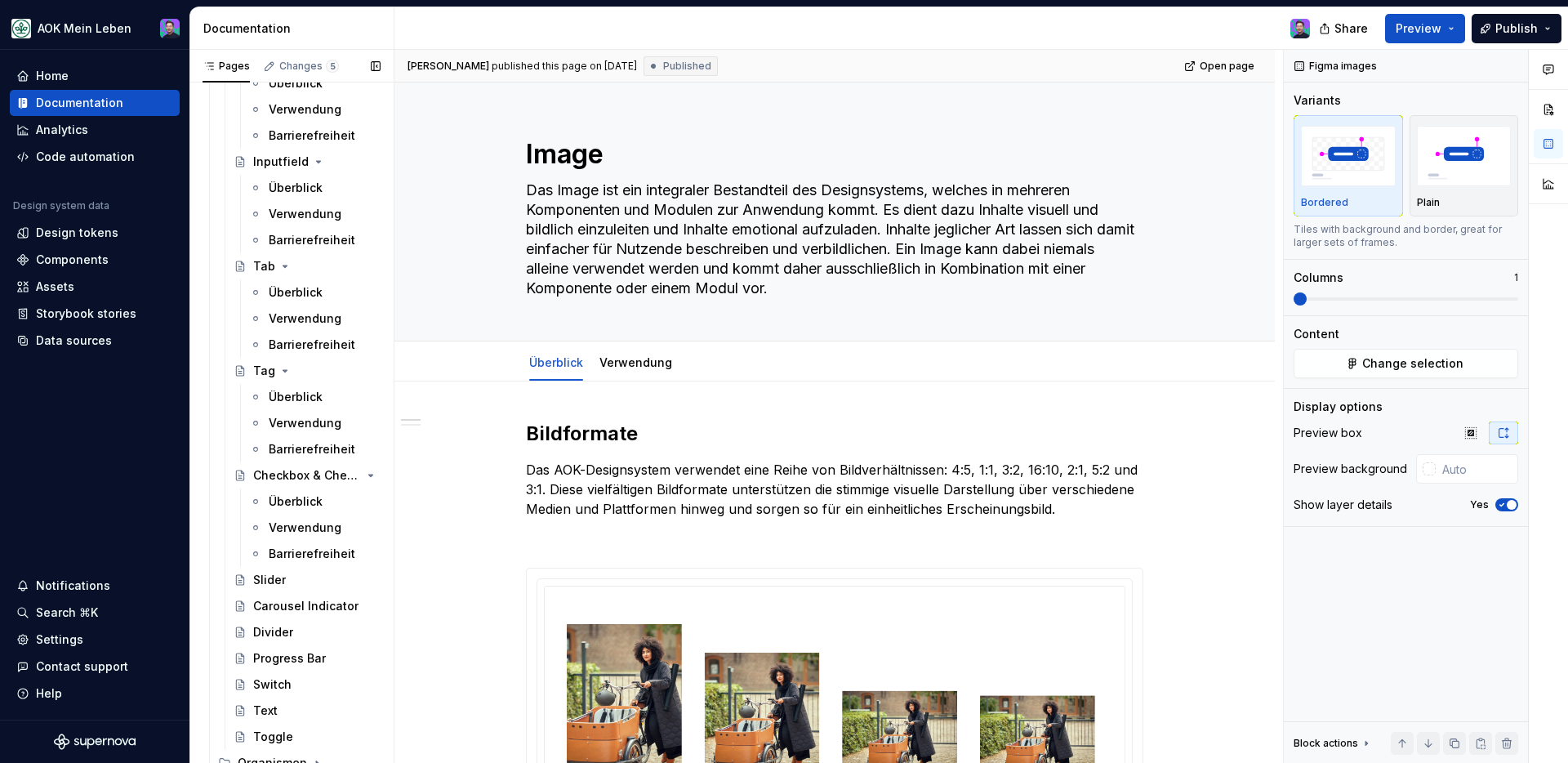
scroll to position [1625, 0]
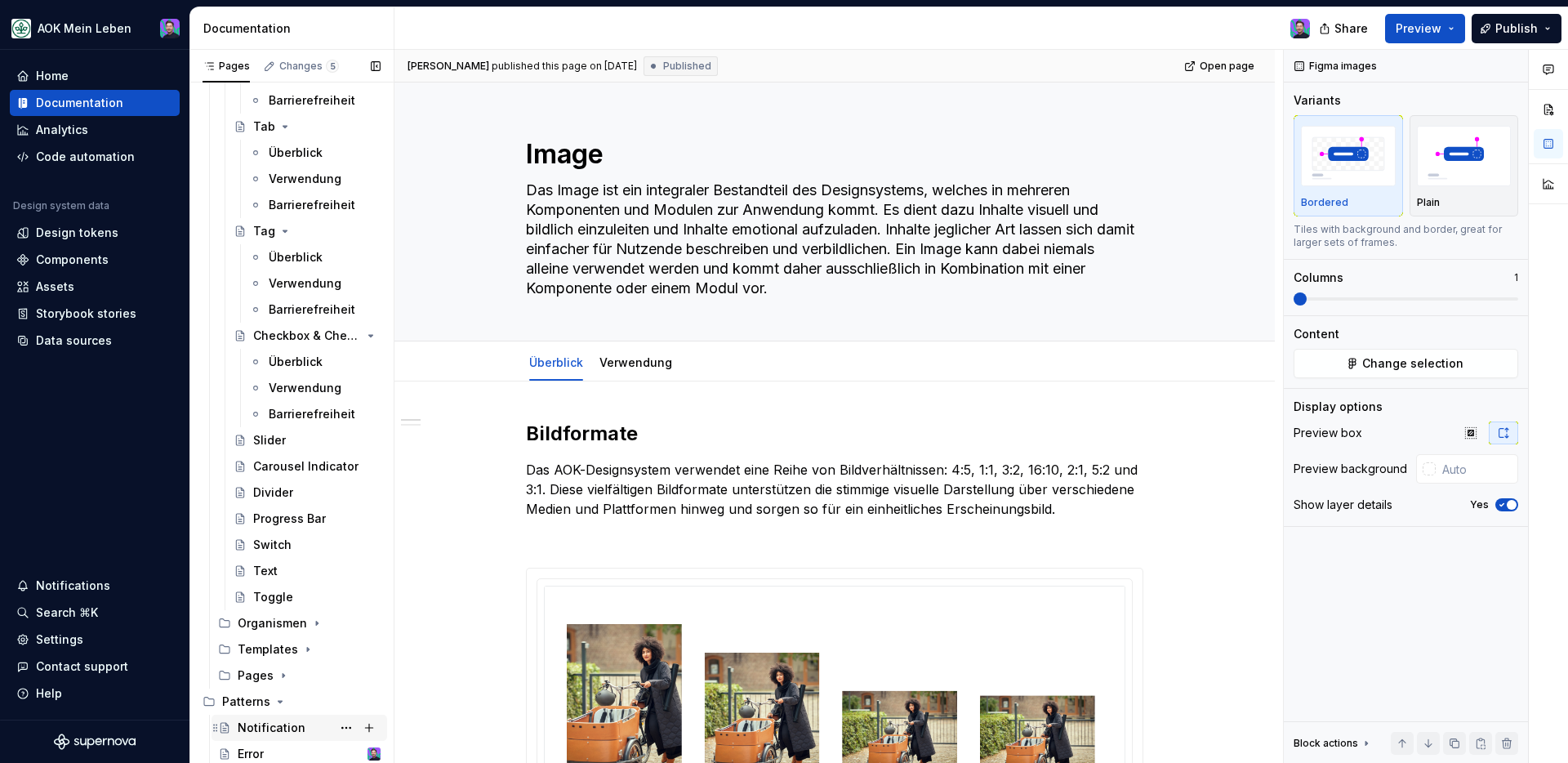
click at [242, 723] on div "Notification" at bounding box center [271, 728] width 68 height 16
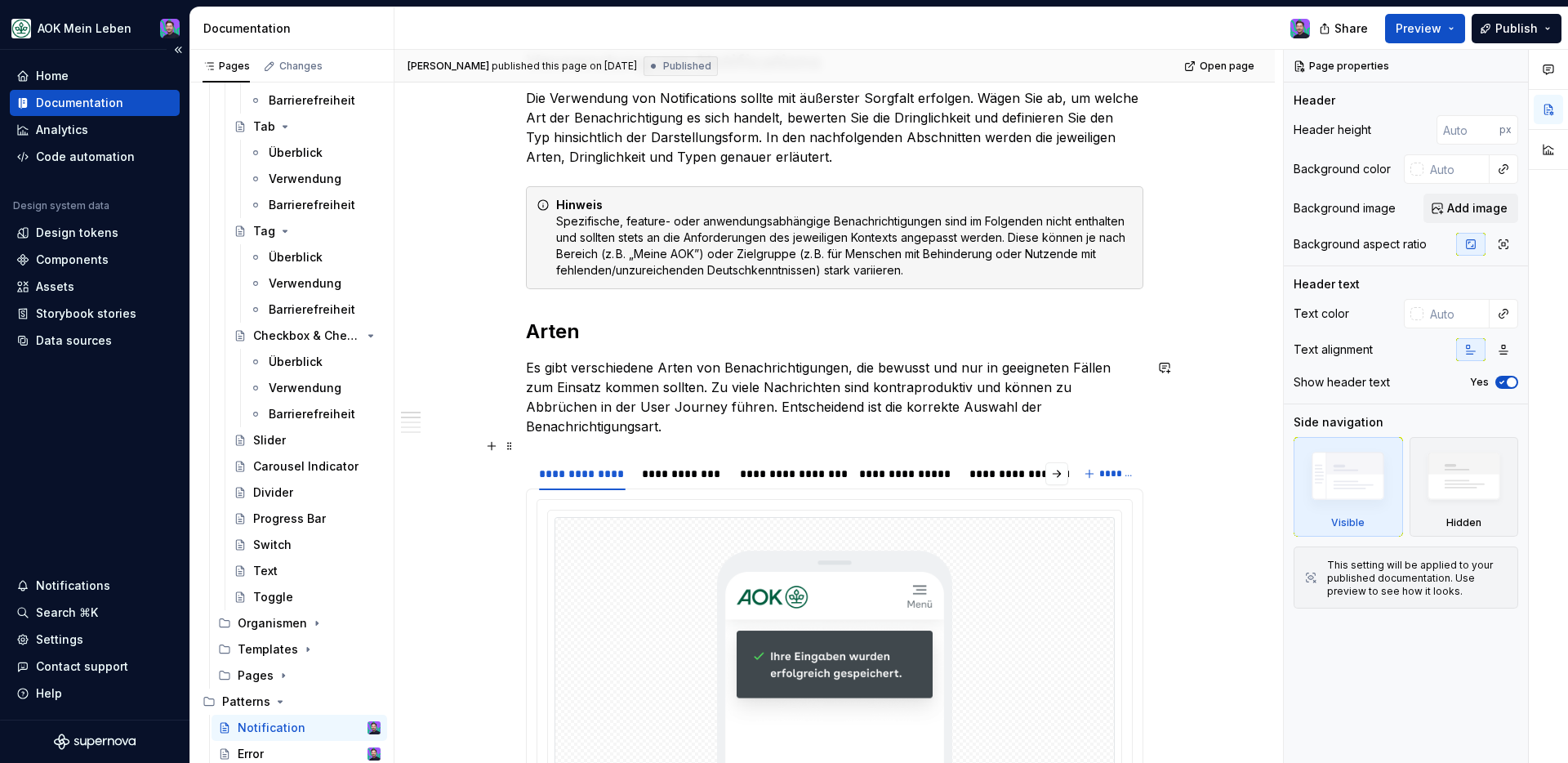
scroll to position [612, 0]
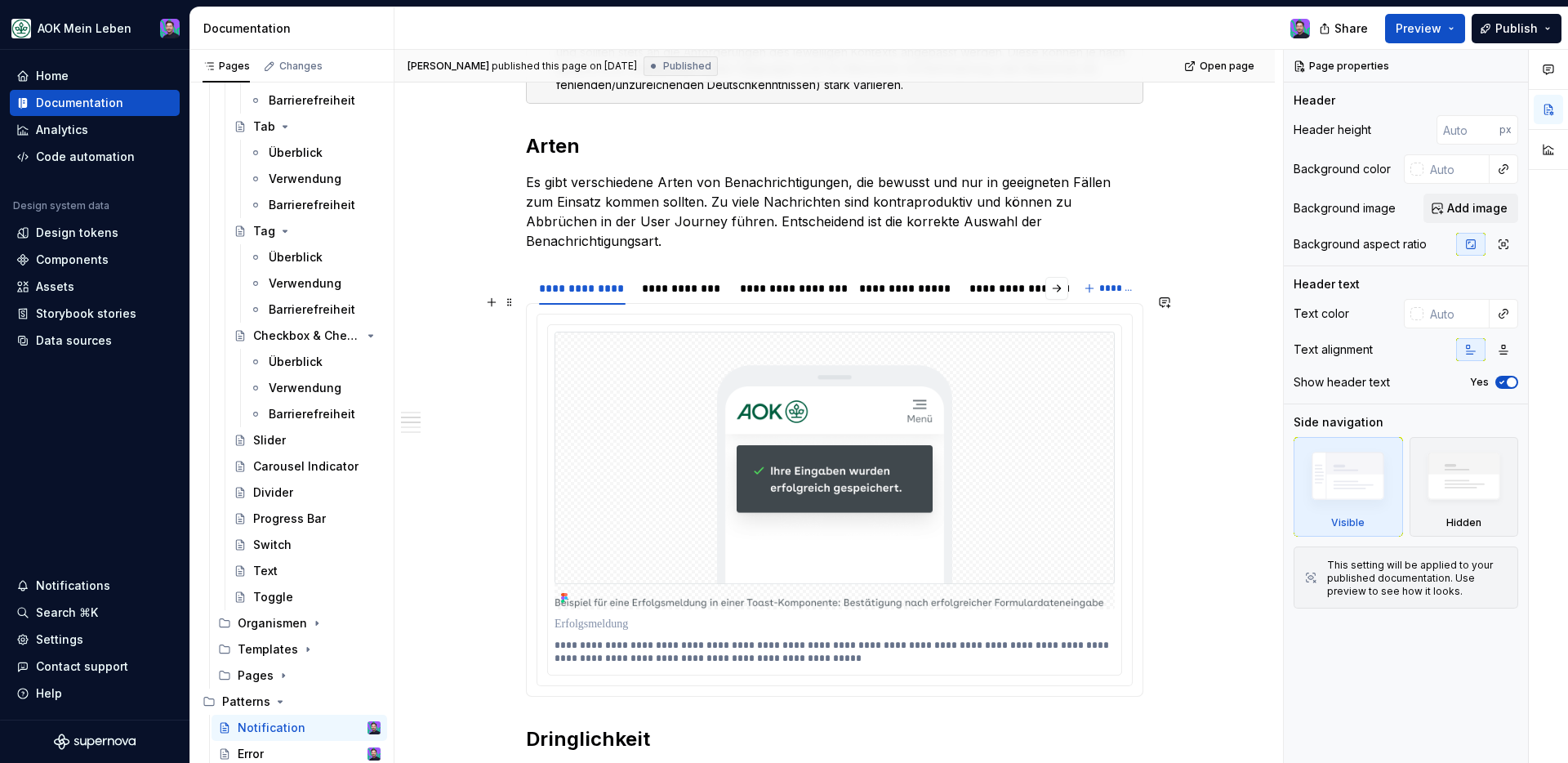
click at [780, 462] on img at bounding box center [835, 471] width 560 height 278
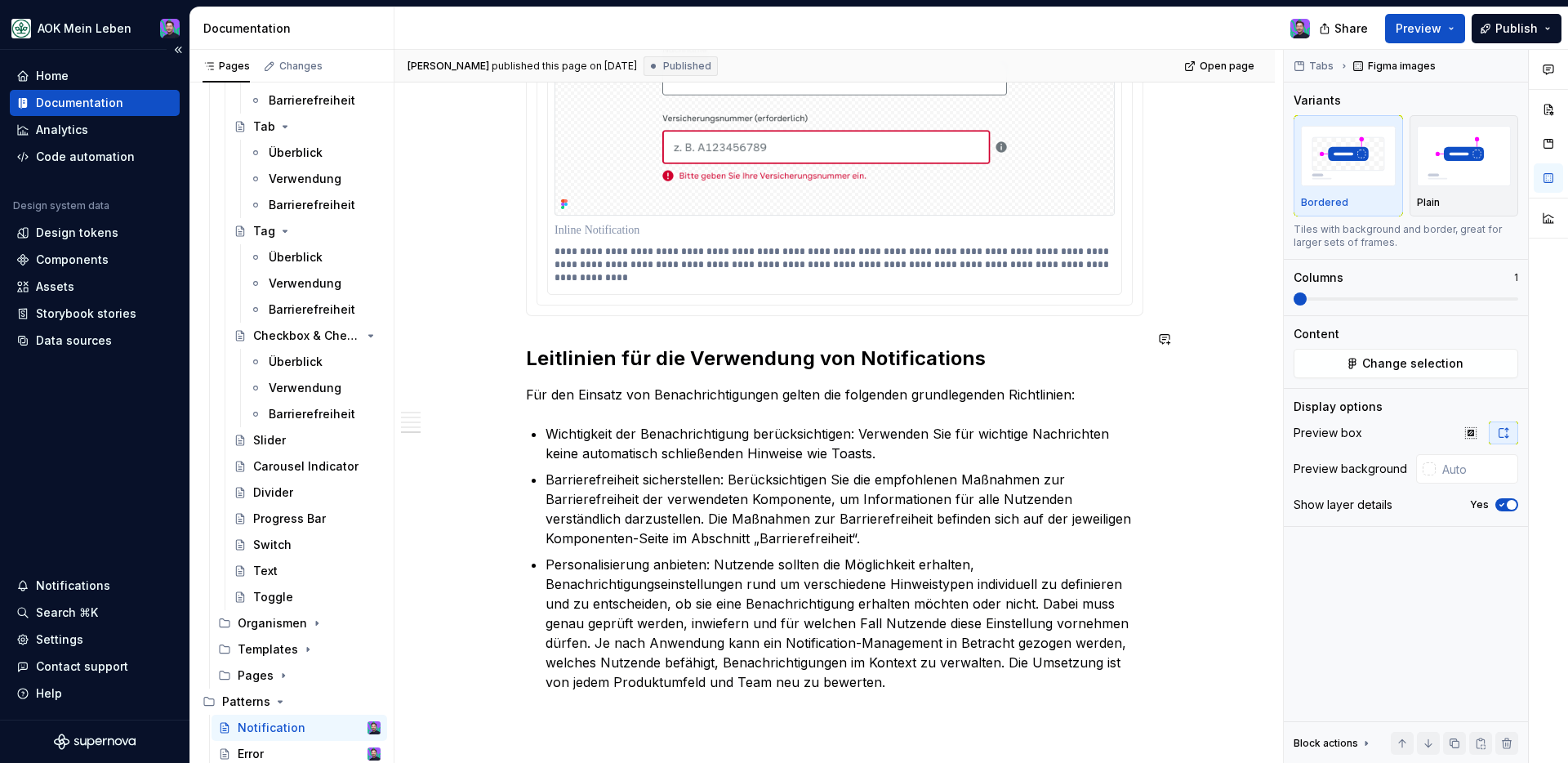
scroll to position [2030, 0]
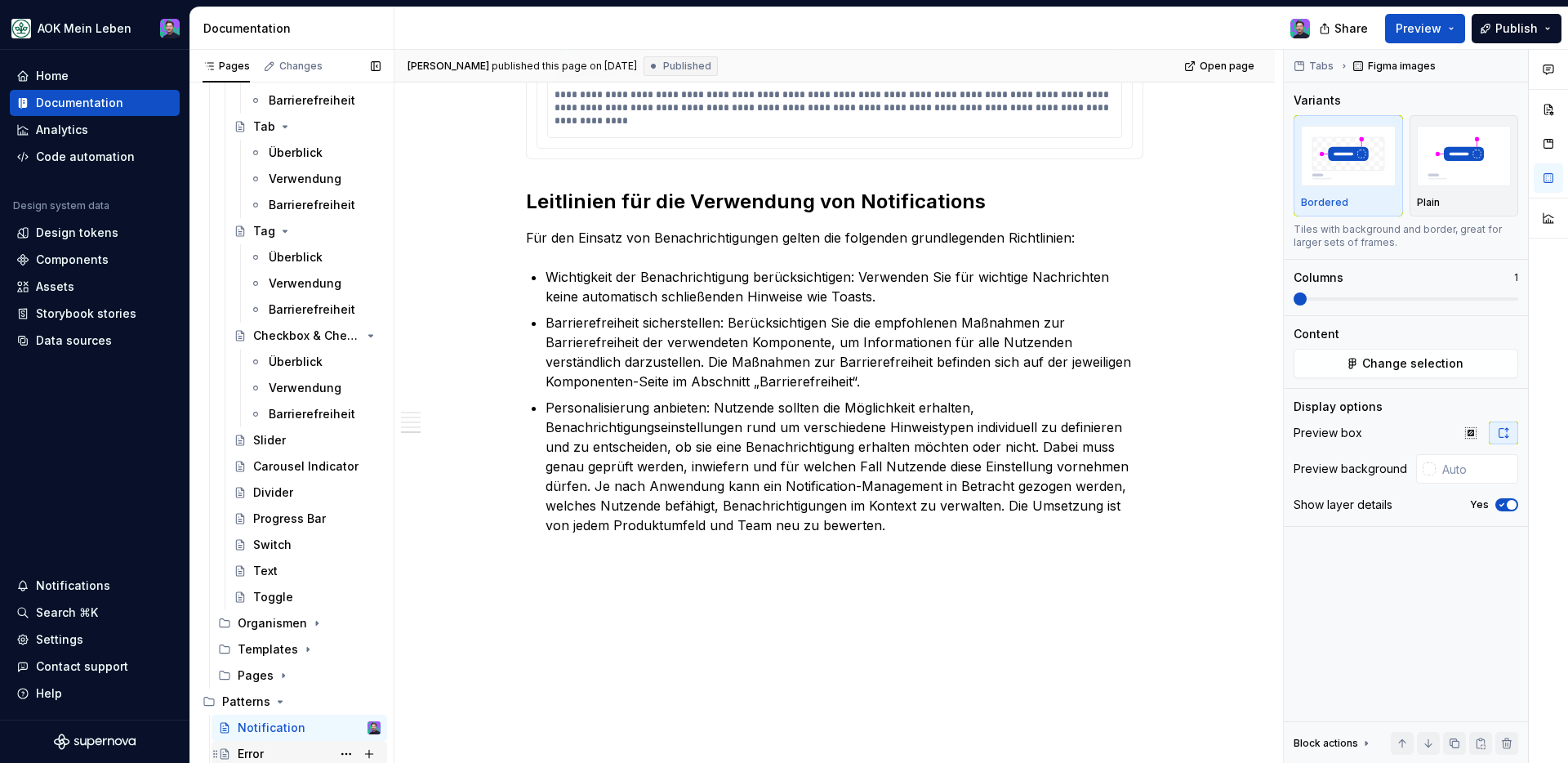
click at [259, 757] on div "Error" at bounding box center [250, 754] width 26 height 16
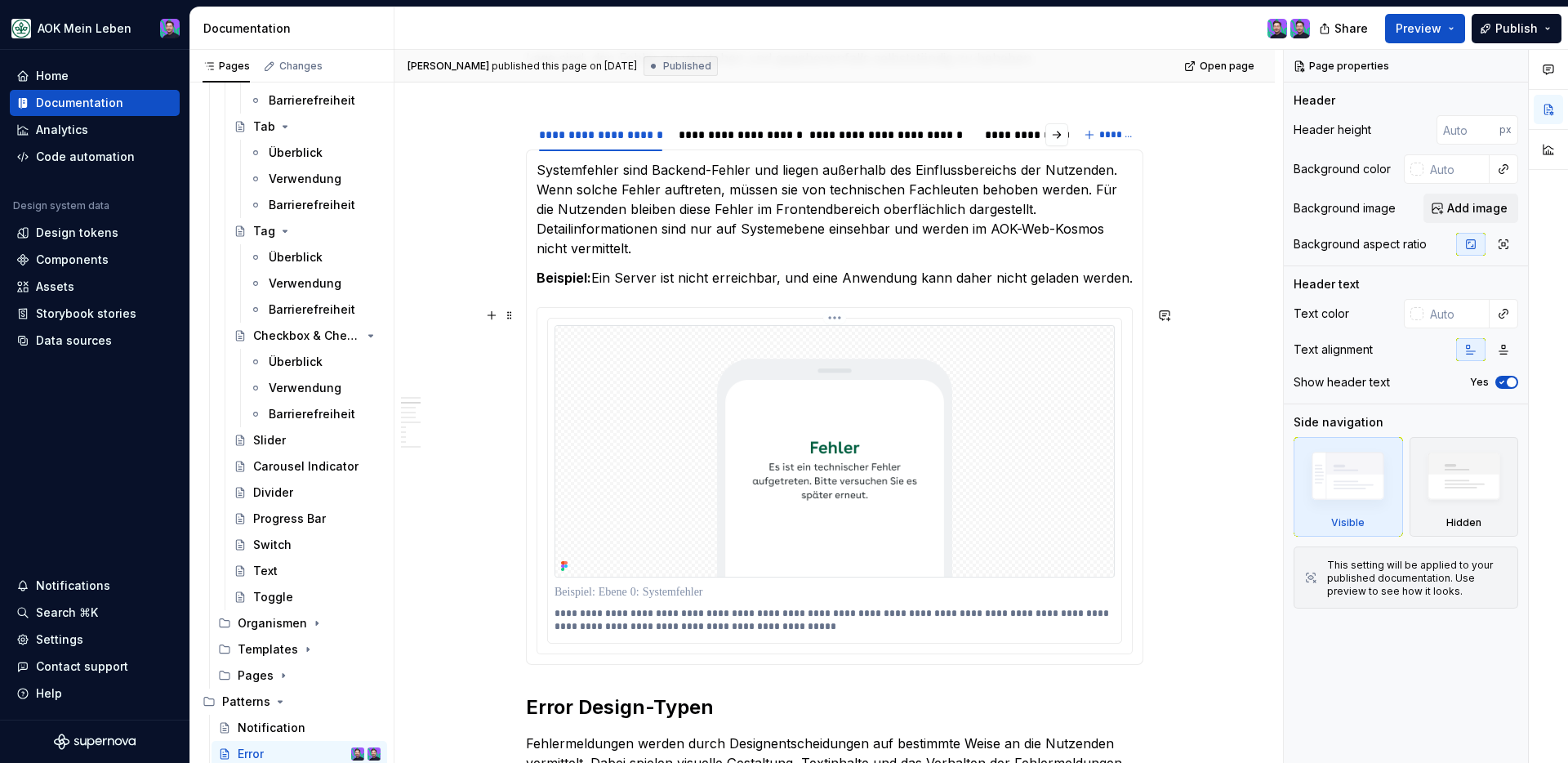
scroll to position [472, 0]
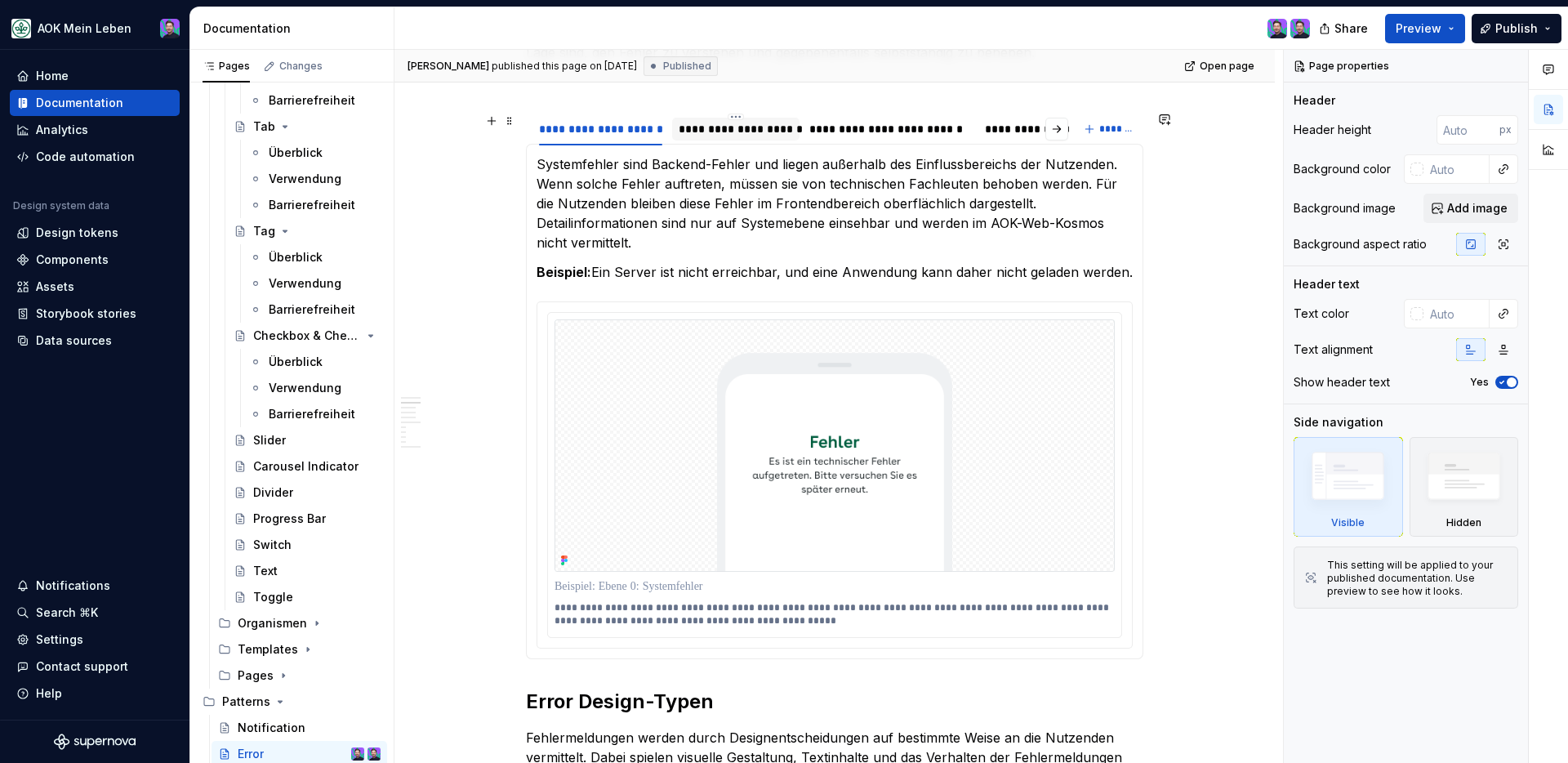
click at [779, 119] on div "**********" at bounding box center [735, 129] width 128 height 23
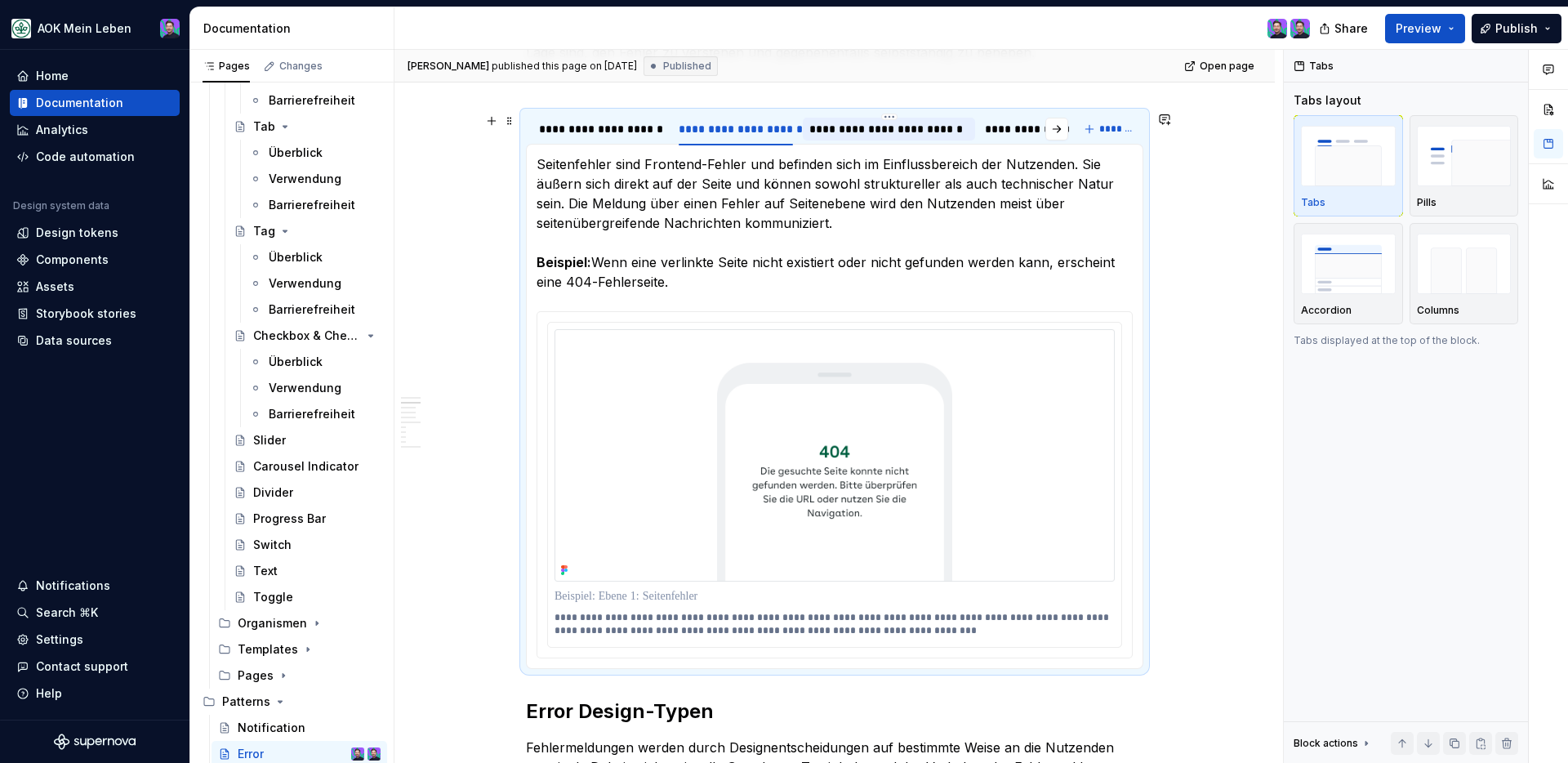
click at [883, 141] on div "**********" at bounding box center [889, 129] width 171 height 26
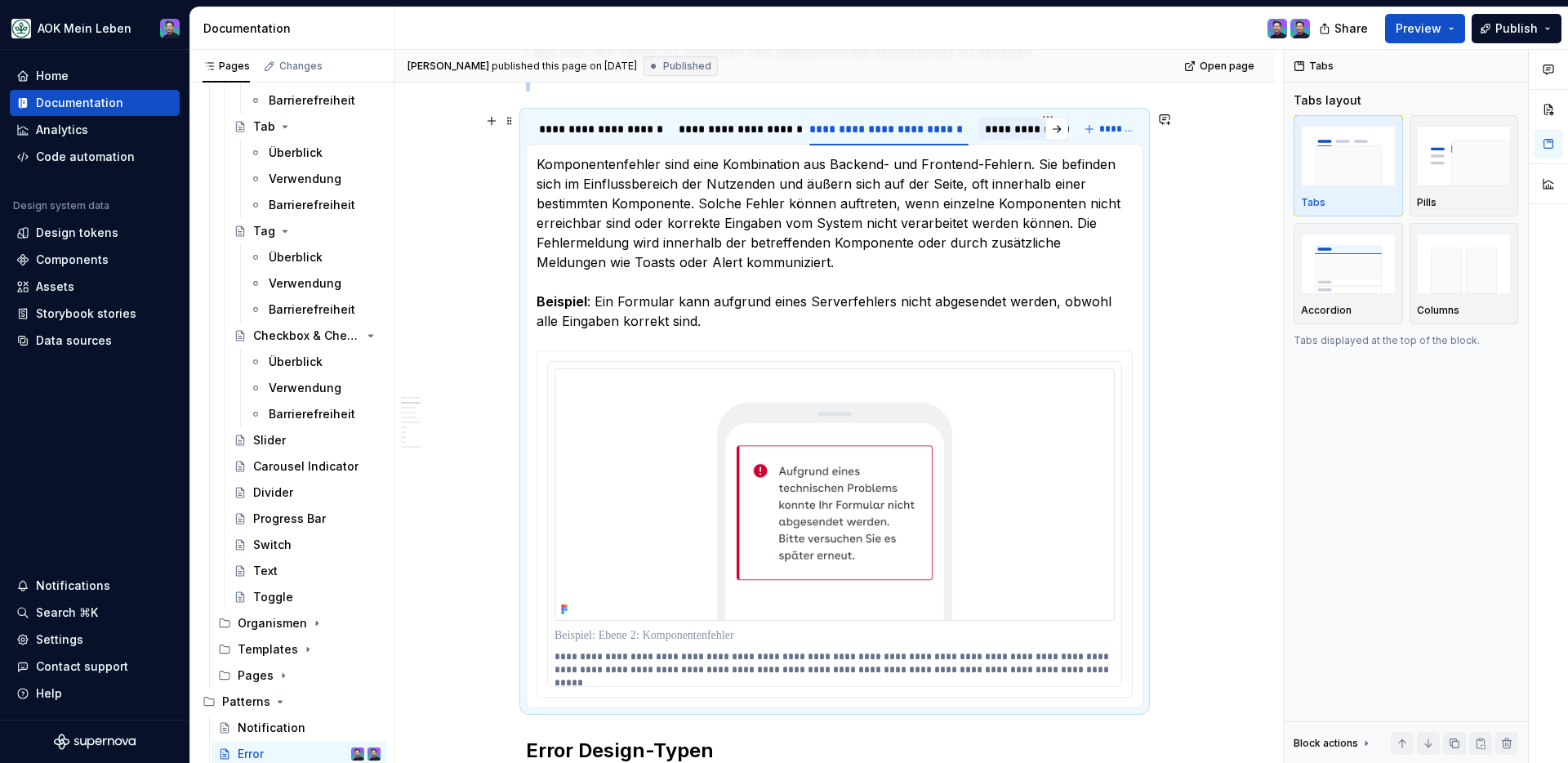
click at [1002, 140] on div "**********" at bounding box center [1048, 129] width 140 height 23
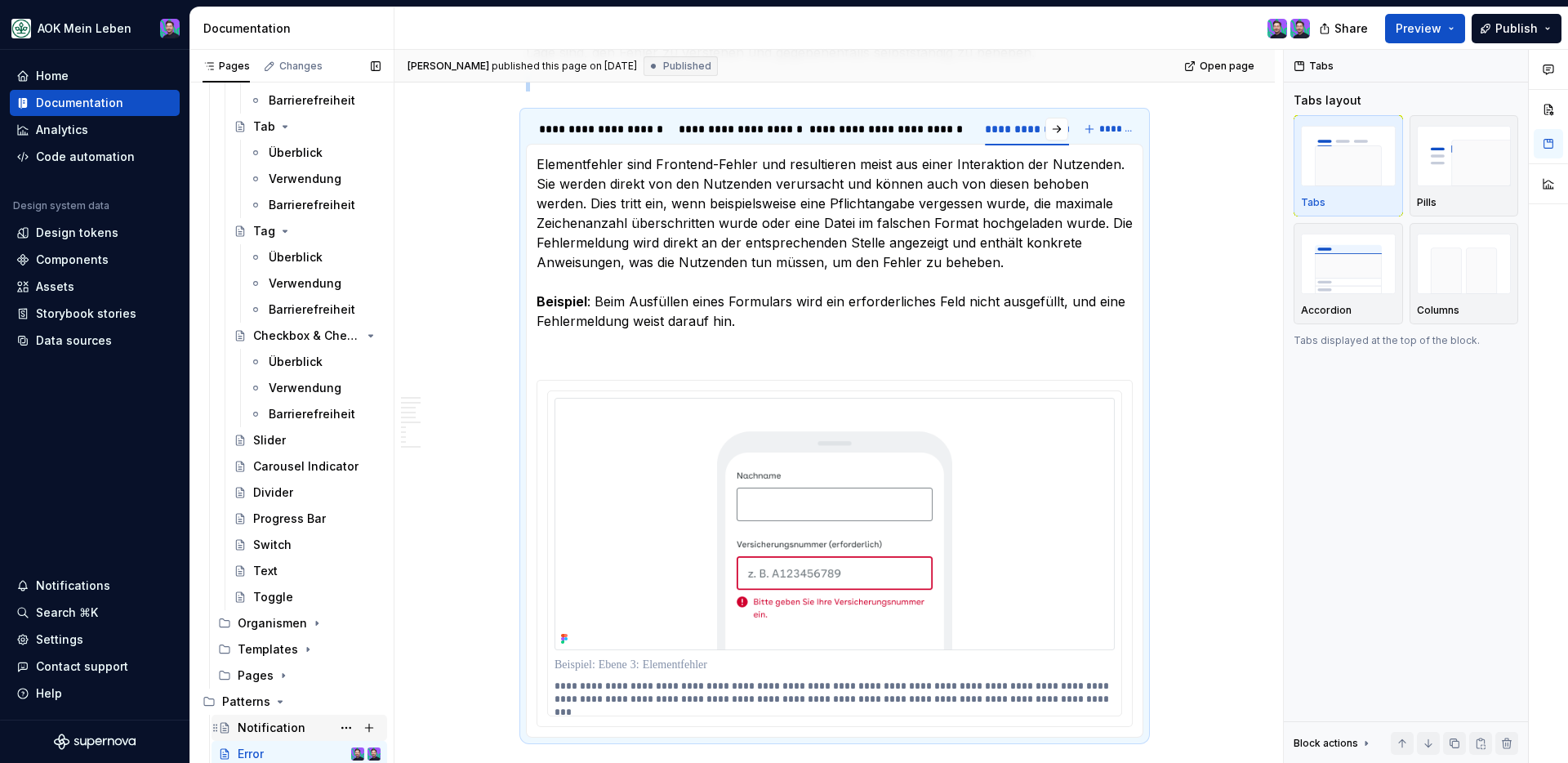
click at [265, 732] on div "Notification" at bounding box center [271, 728] width 68 height 16
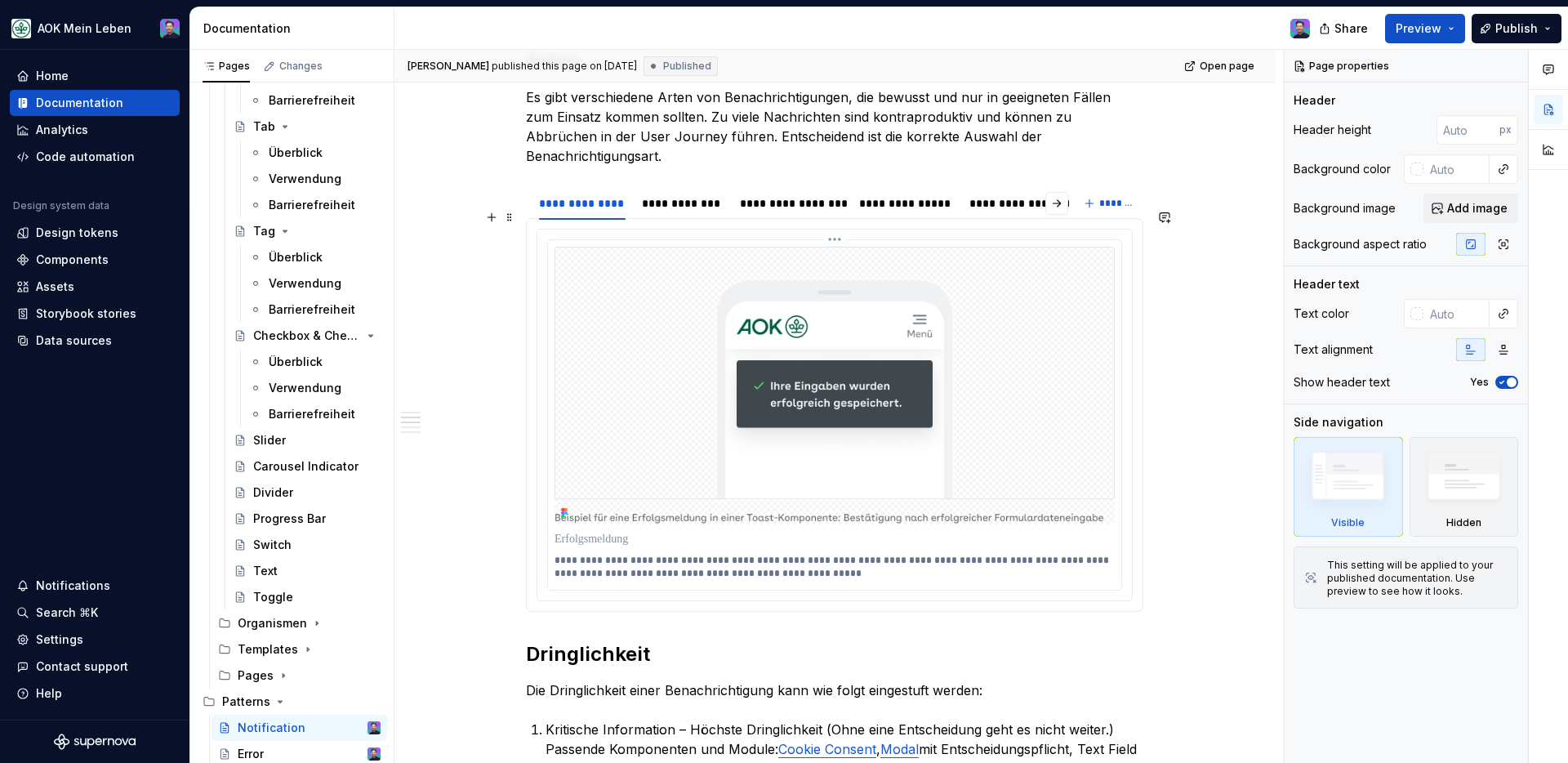
scroll to position [682, 0]
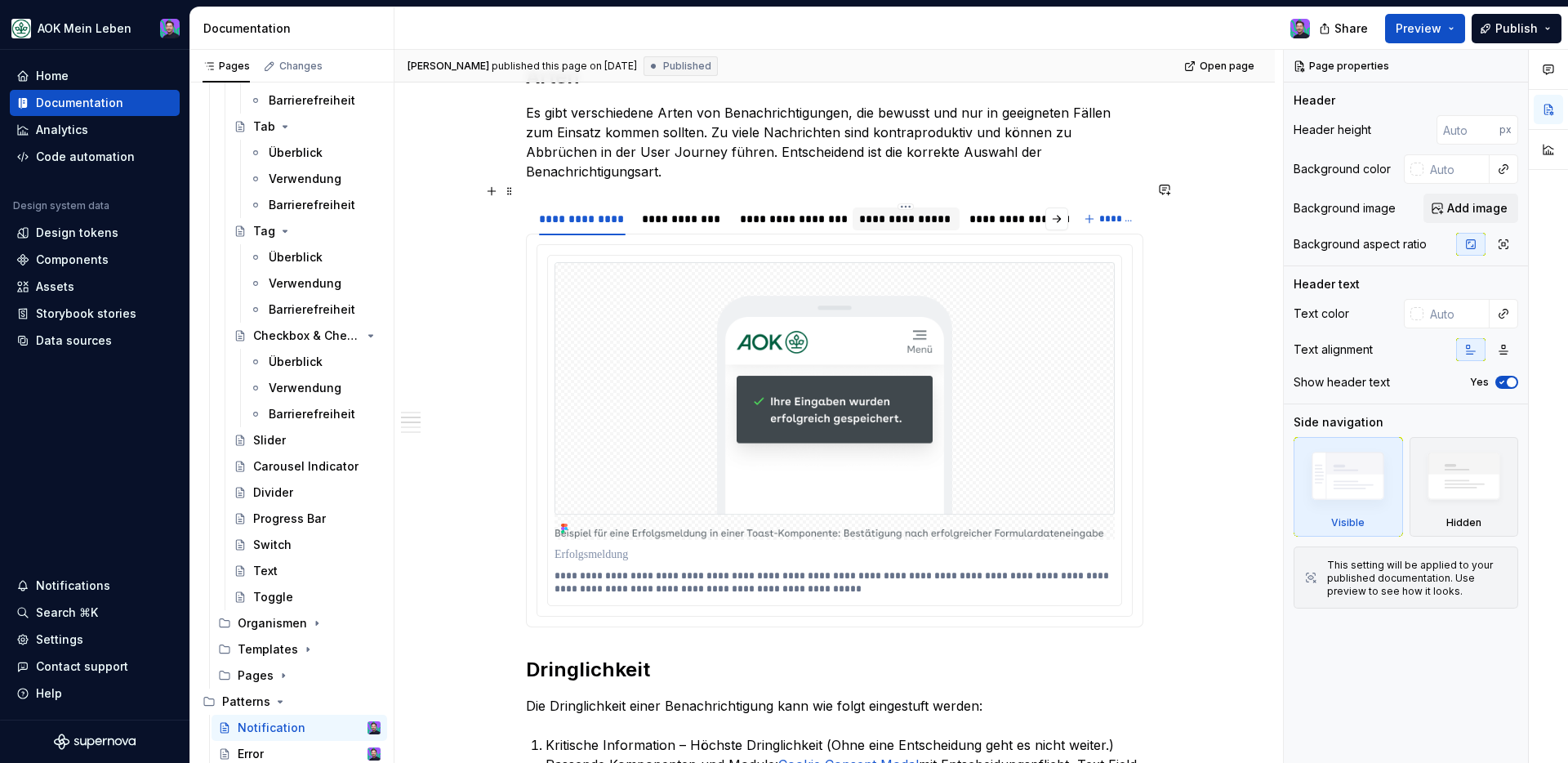
click at [915, 207] on div "**********" at bounding box center [907, 219] width 108 height 23
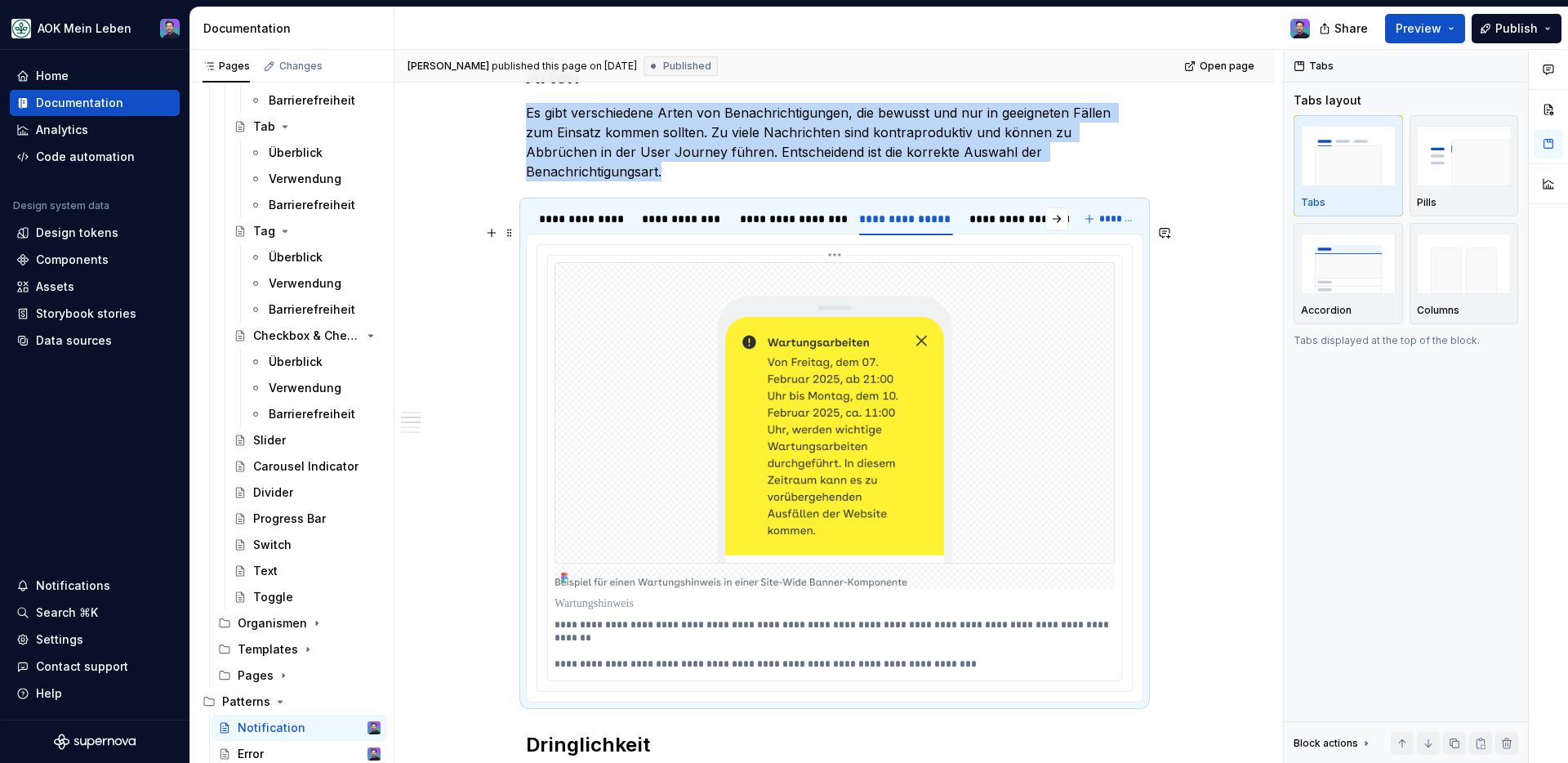
click at [838, 235] on html "AOK Mein Leben Home Documentation Analytics Code automation Design system data …" at bounding box center [784, 382] width 1568 height 763
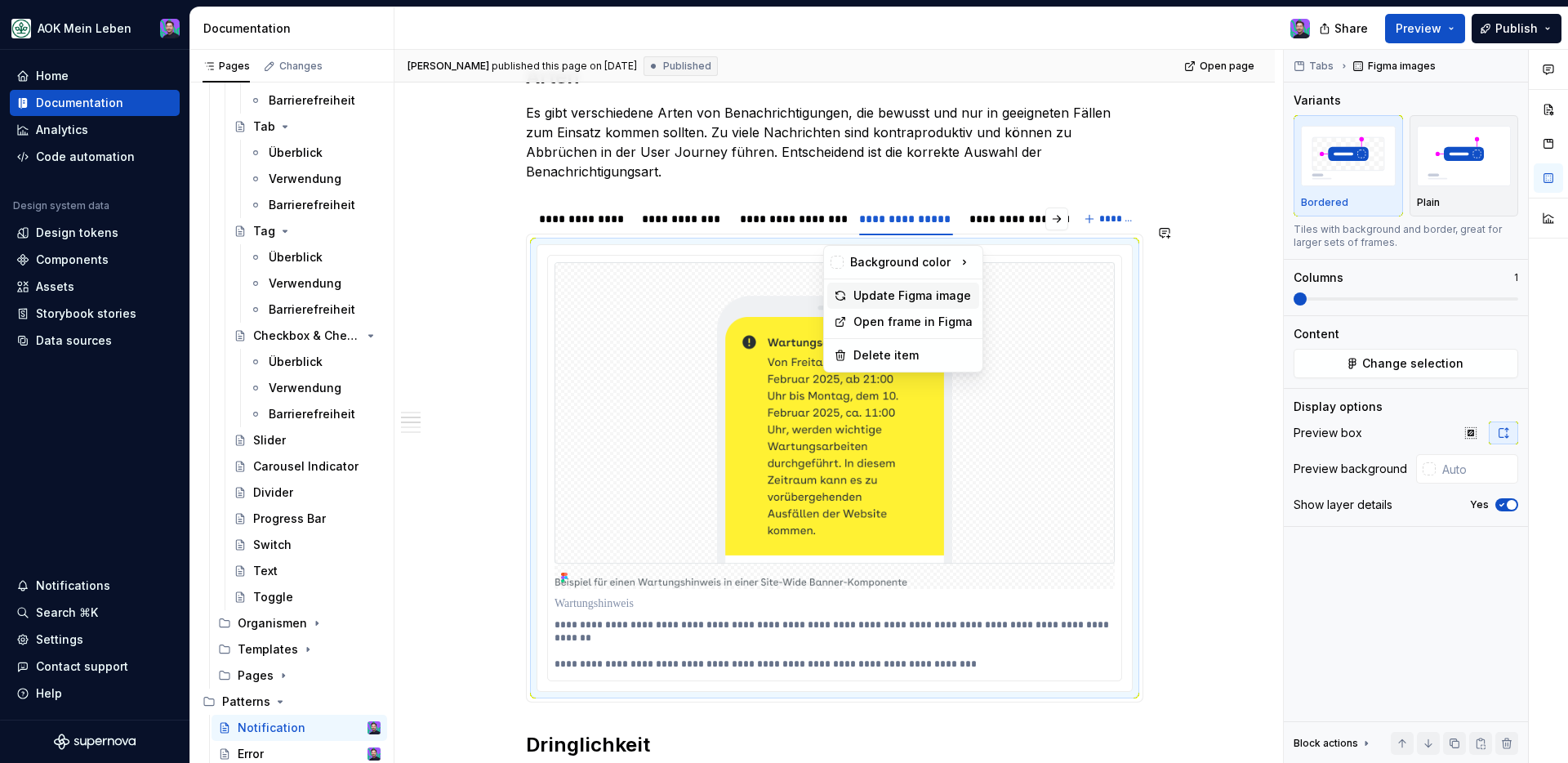
click at [880, 298] on div "Update Figma image" at bounding box center [913, 295] width 119 height 16
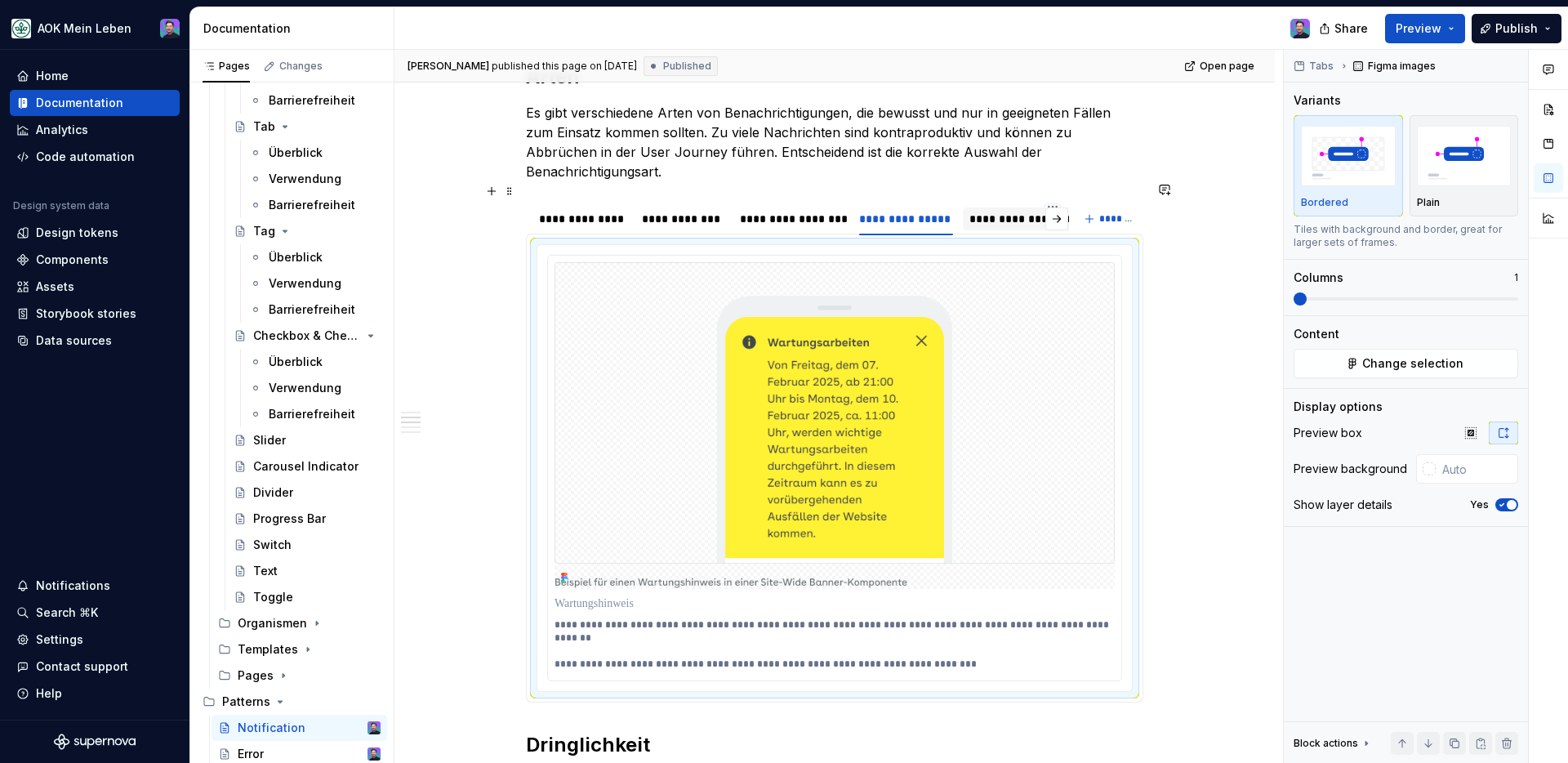
click at [991, 211] on div "**********" at bounding box center [1052, 219] width 166 height 16
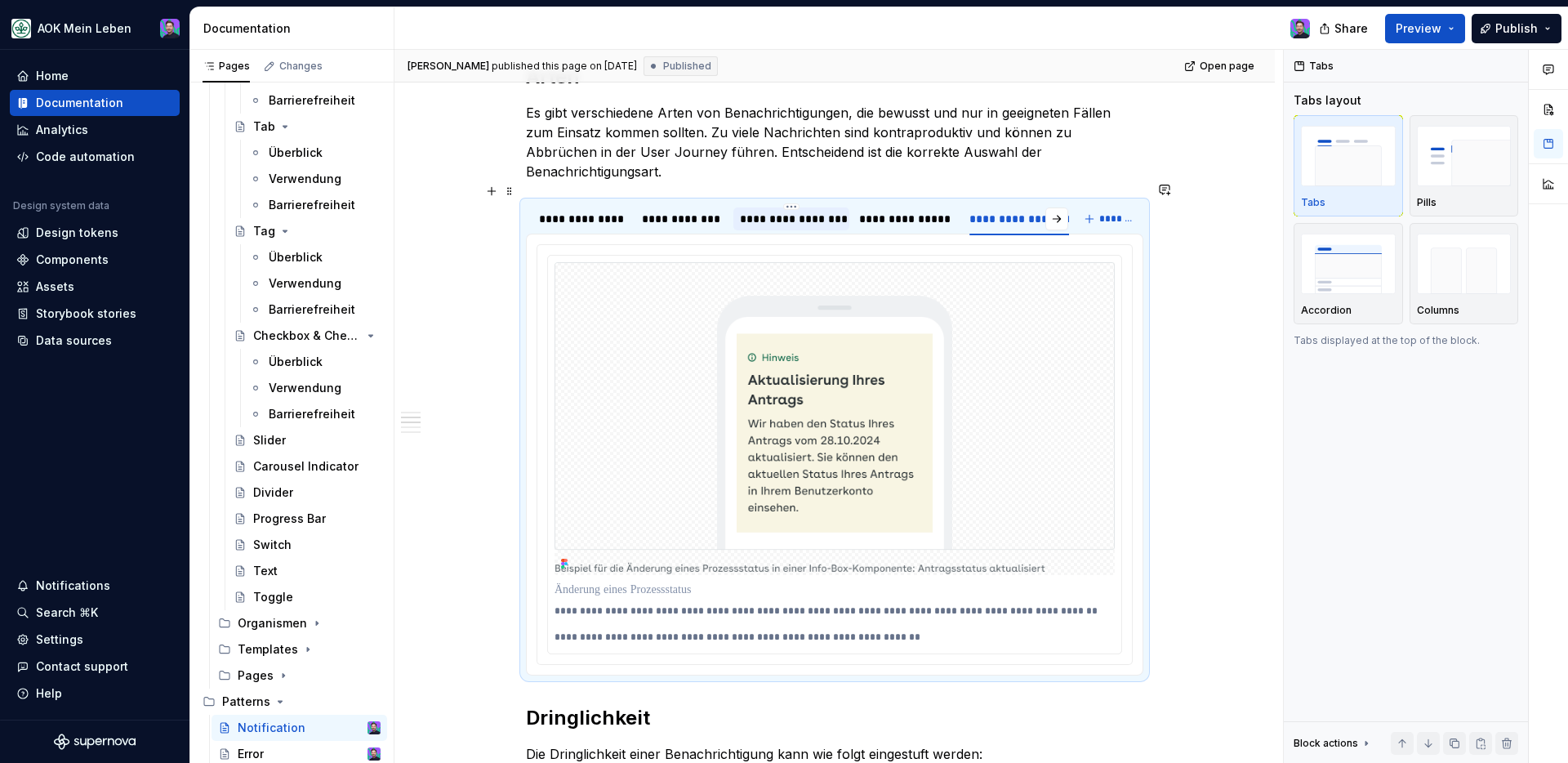
click at [846, 202] on div "**********" at bounding box center [791, 218] width 116 height 31
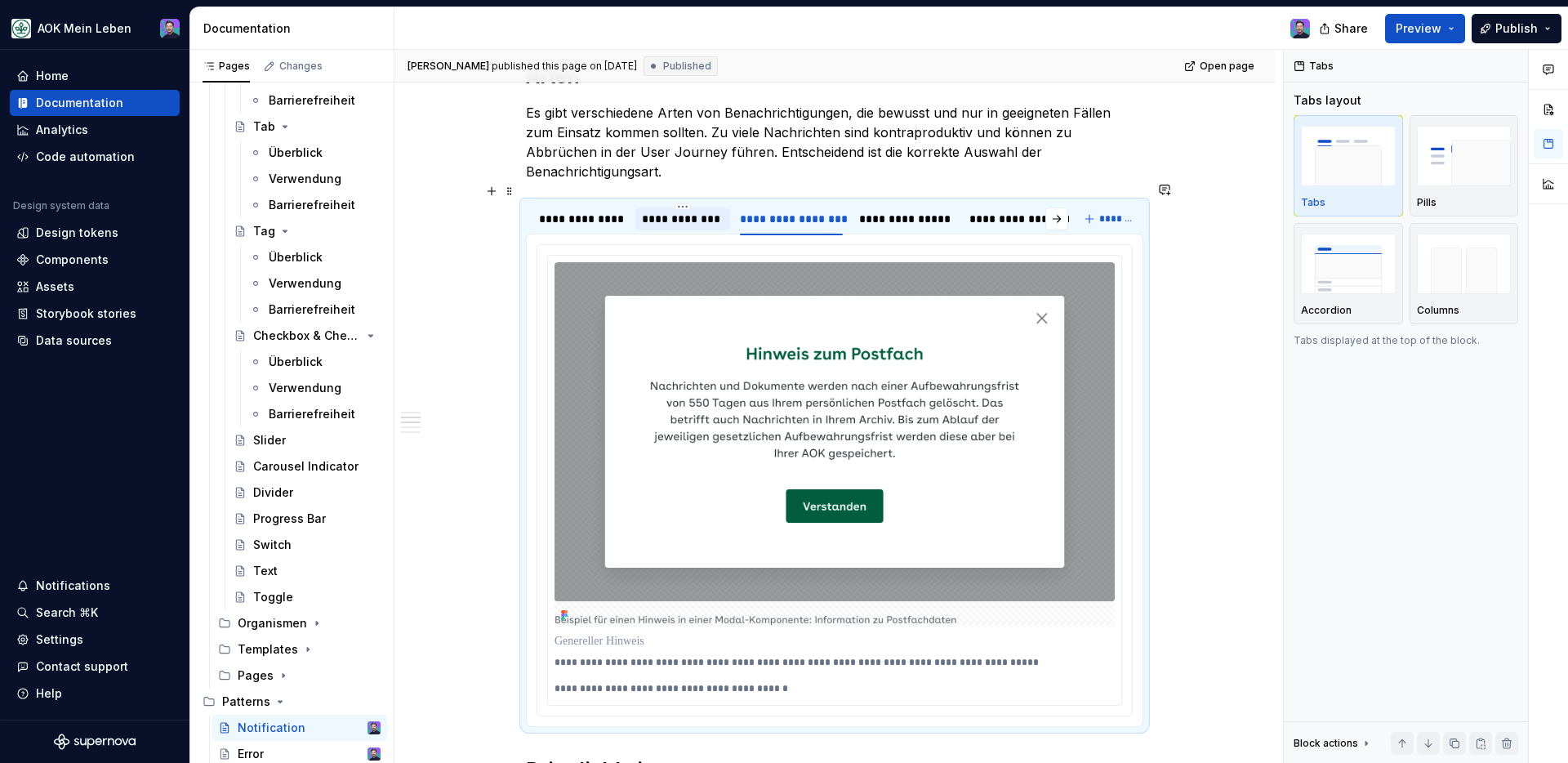
click at [695, 211] on div "**********" at bounding box center [682, 219] width 81 height 16
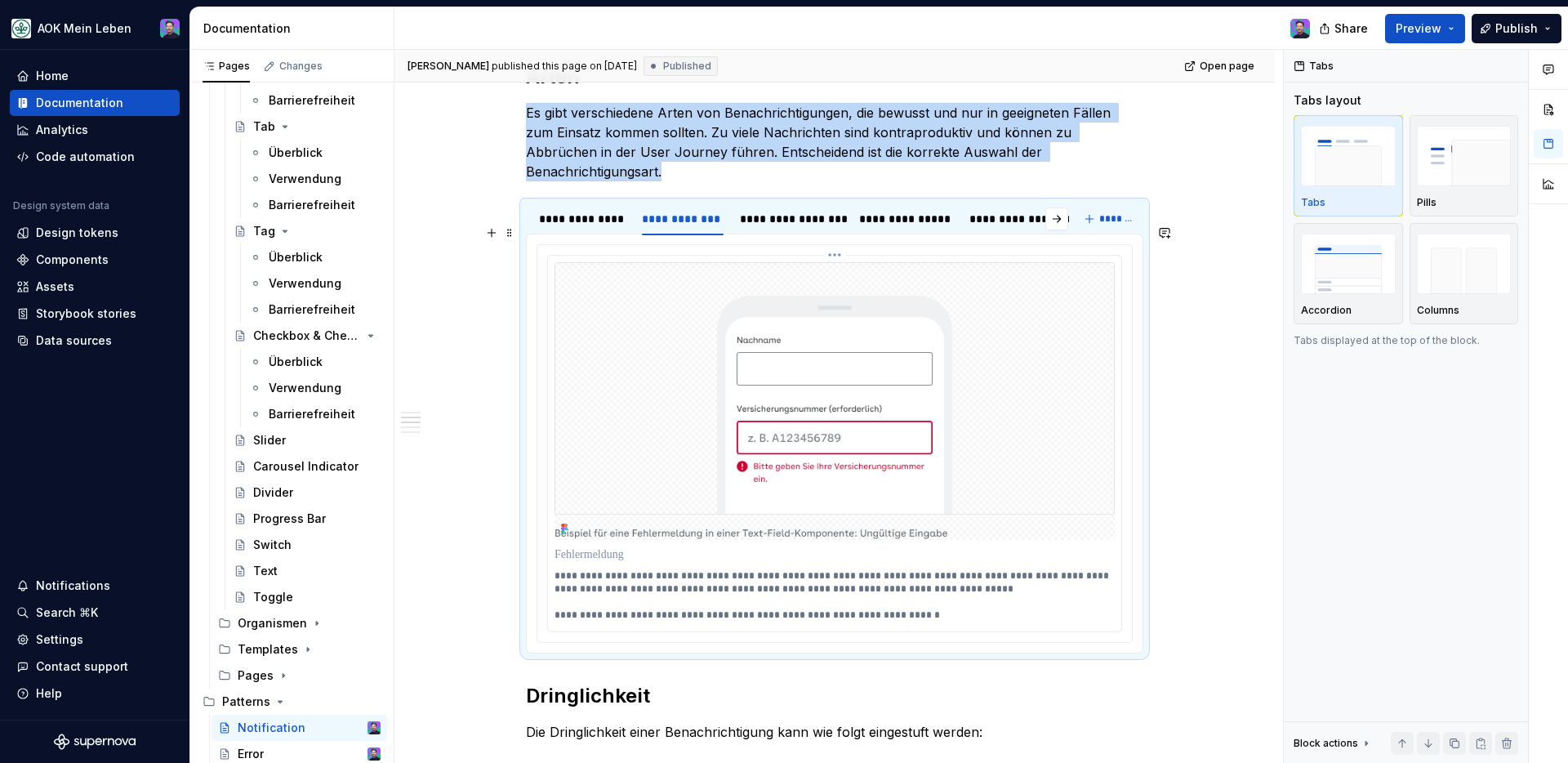
click at [836, 231] on html "AOK Mein Leben Home Documentation Analytics Code automation Design system data …" at bounding box center [784, 382] width 1568 height 763
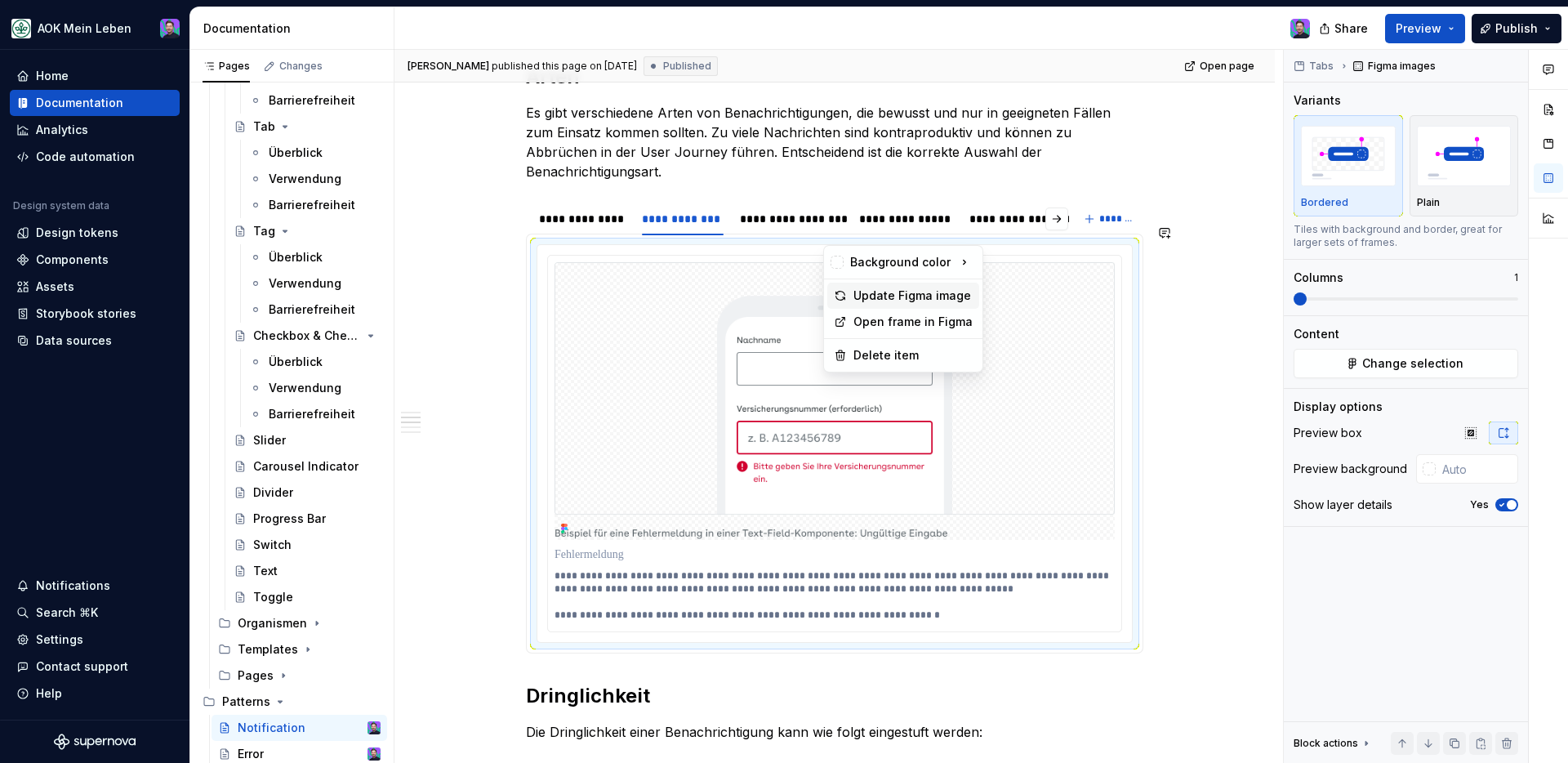
click at [887, 301] on div "Update Figma image" at bounding box center [913, 295] width 119 height 16
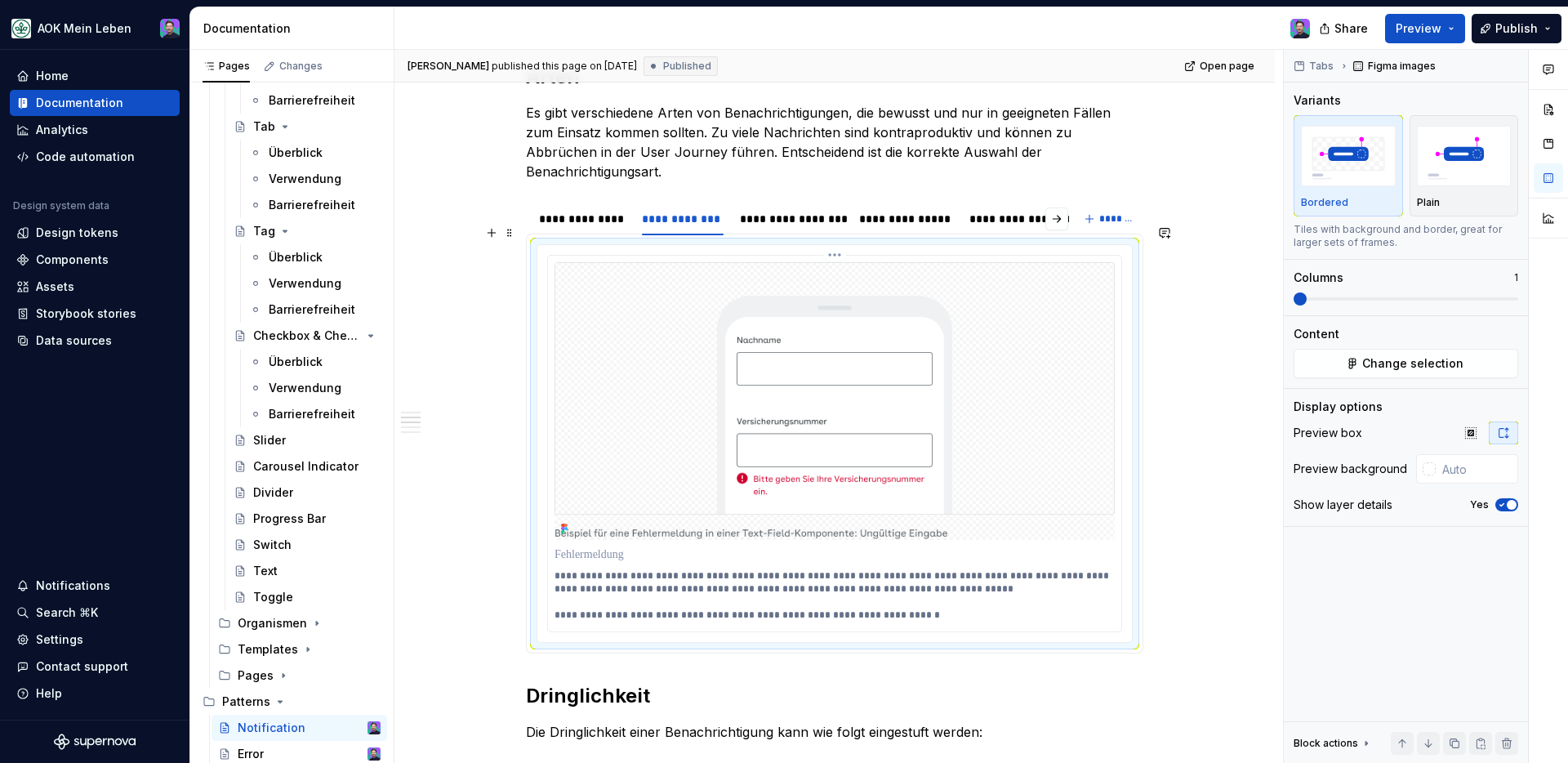
click at [841, 237] on html "AOK Mein Leben Home Documentation Analytics Code automation Design system data …" at bounding box center [784, 382] width 1568 height 763
click at [863, 294] on div "Update Figma image" at bounding box center [913, 295] width 119 height 16
click at [769, 211] on div "**********" at bounding box center [791, 219] width 103 height 16
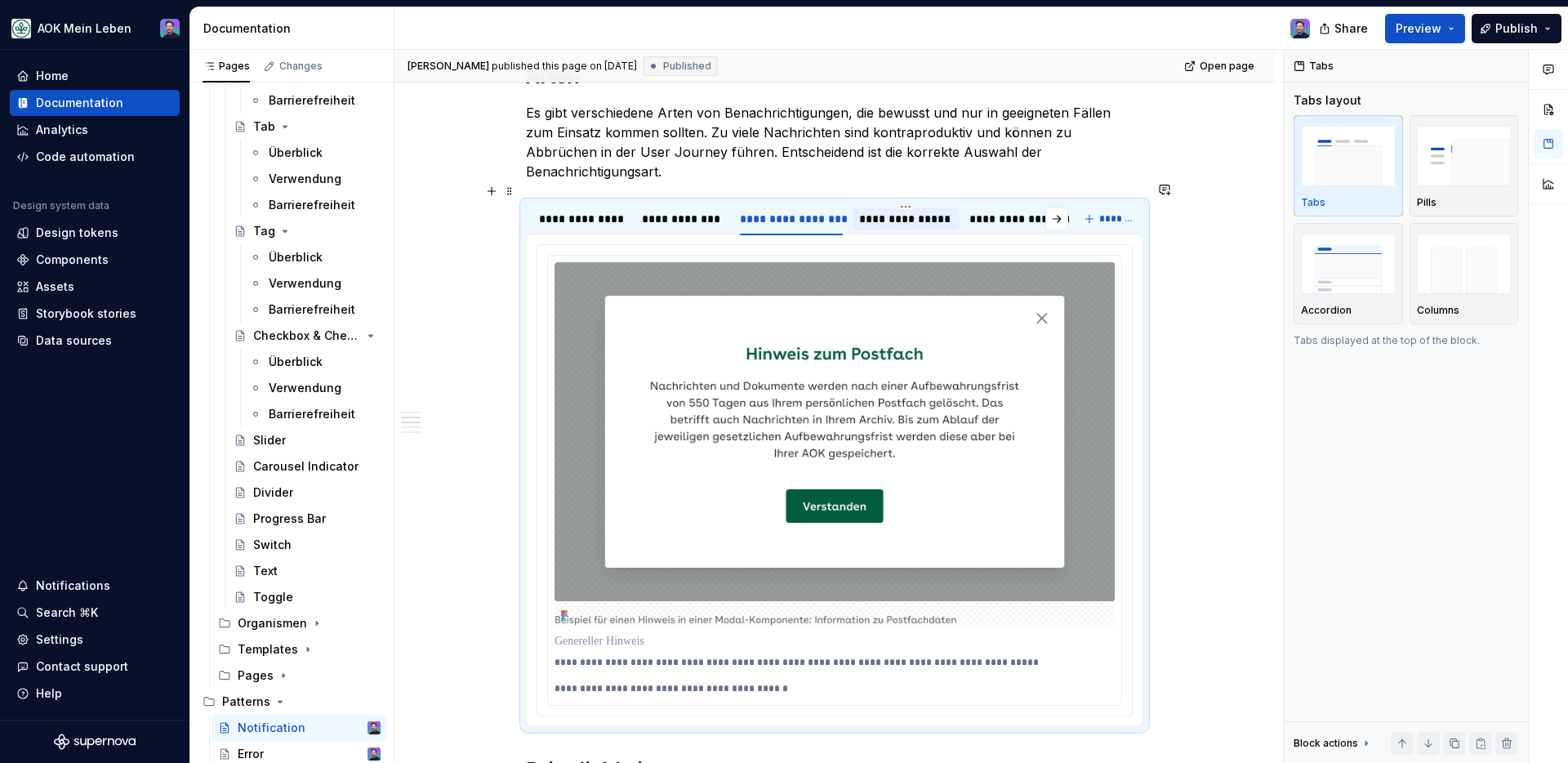
click at [883, 211] on div "**********" at bounding box center [906, 219] width 95 height 16
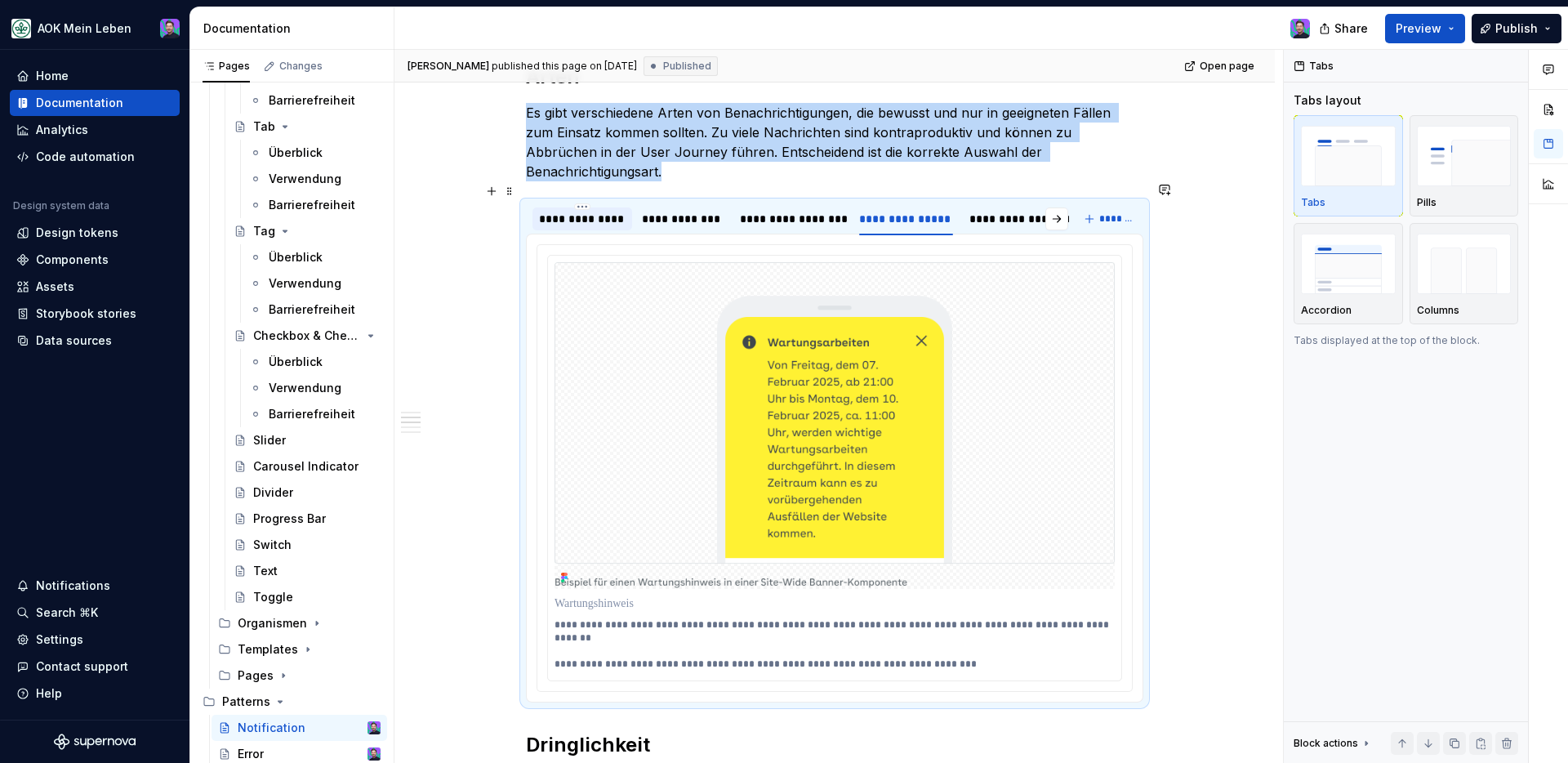
click at [576, 211] on div "**********" at bounding box center [582, 219] width 87 height 16
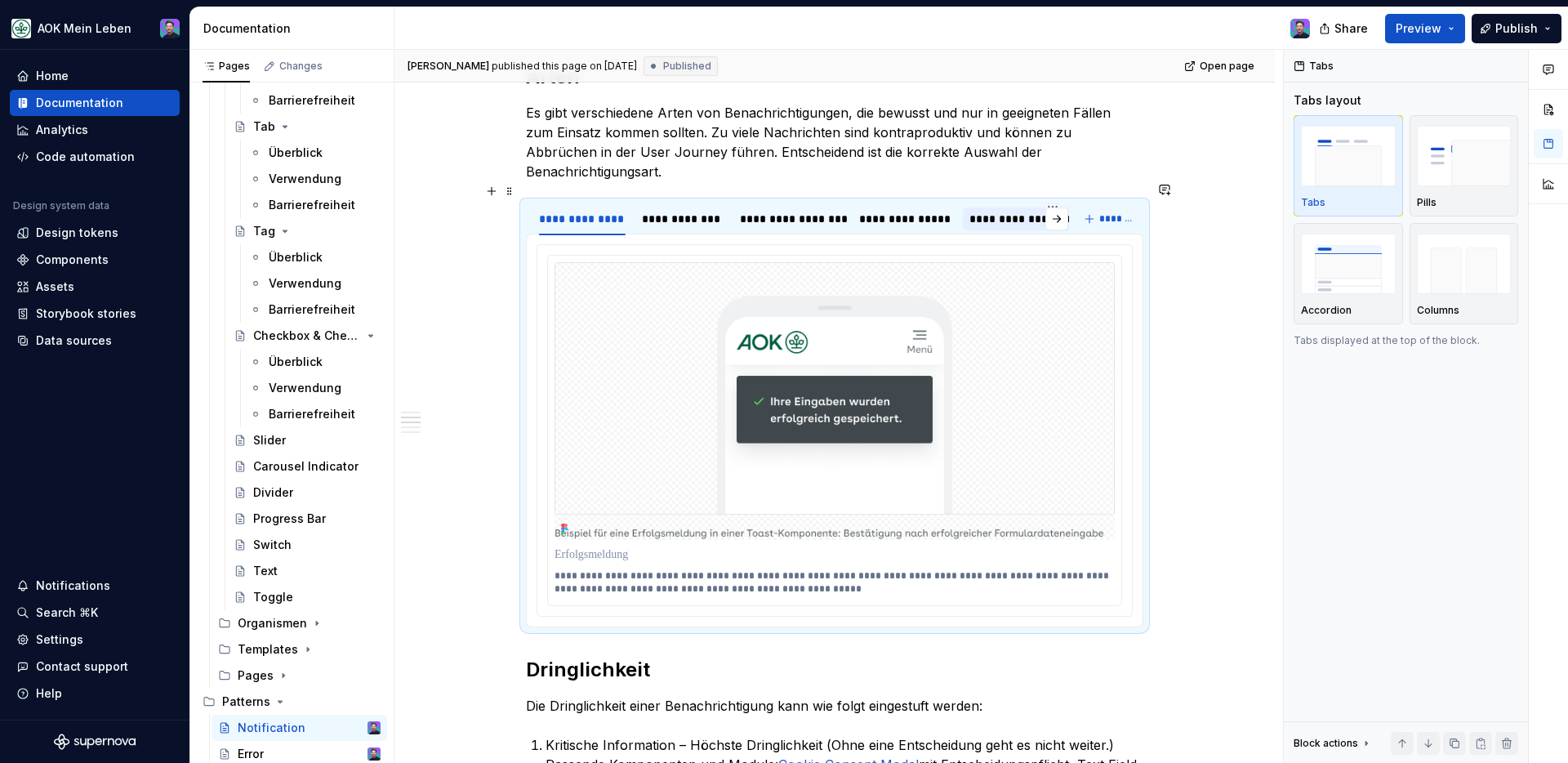
click at [989, 211] on div "**********" at bounding box center [1052, 219] width 166 height 16
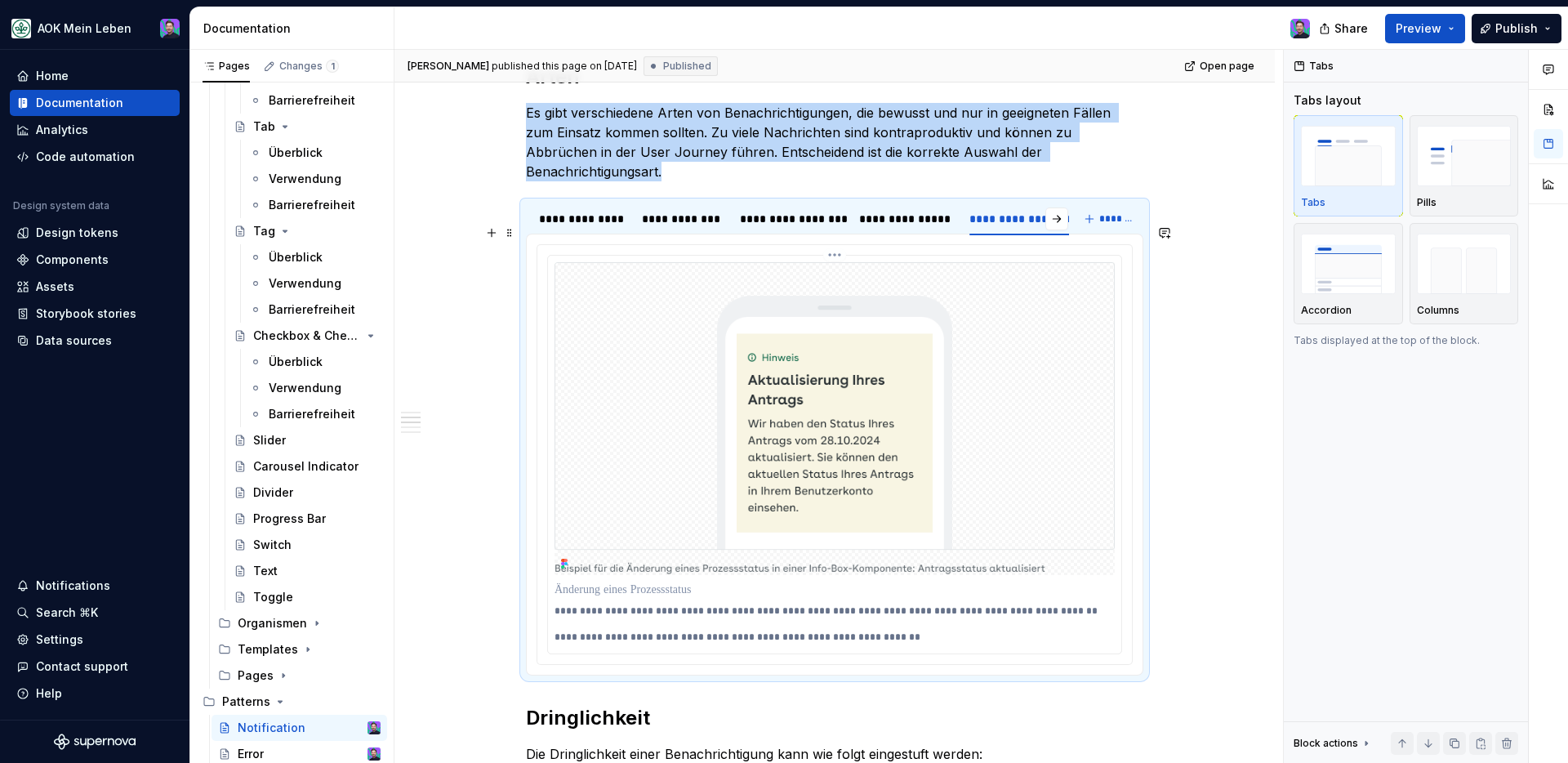
click at [831, 233] on html "AOK Mein Leben Home Documentation Analytics Code automation Design system data …" at bounding box center [784, 382] width 1568 height 763
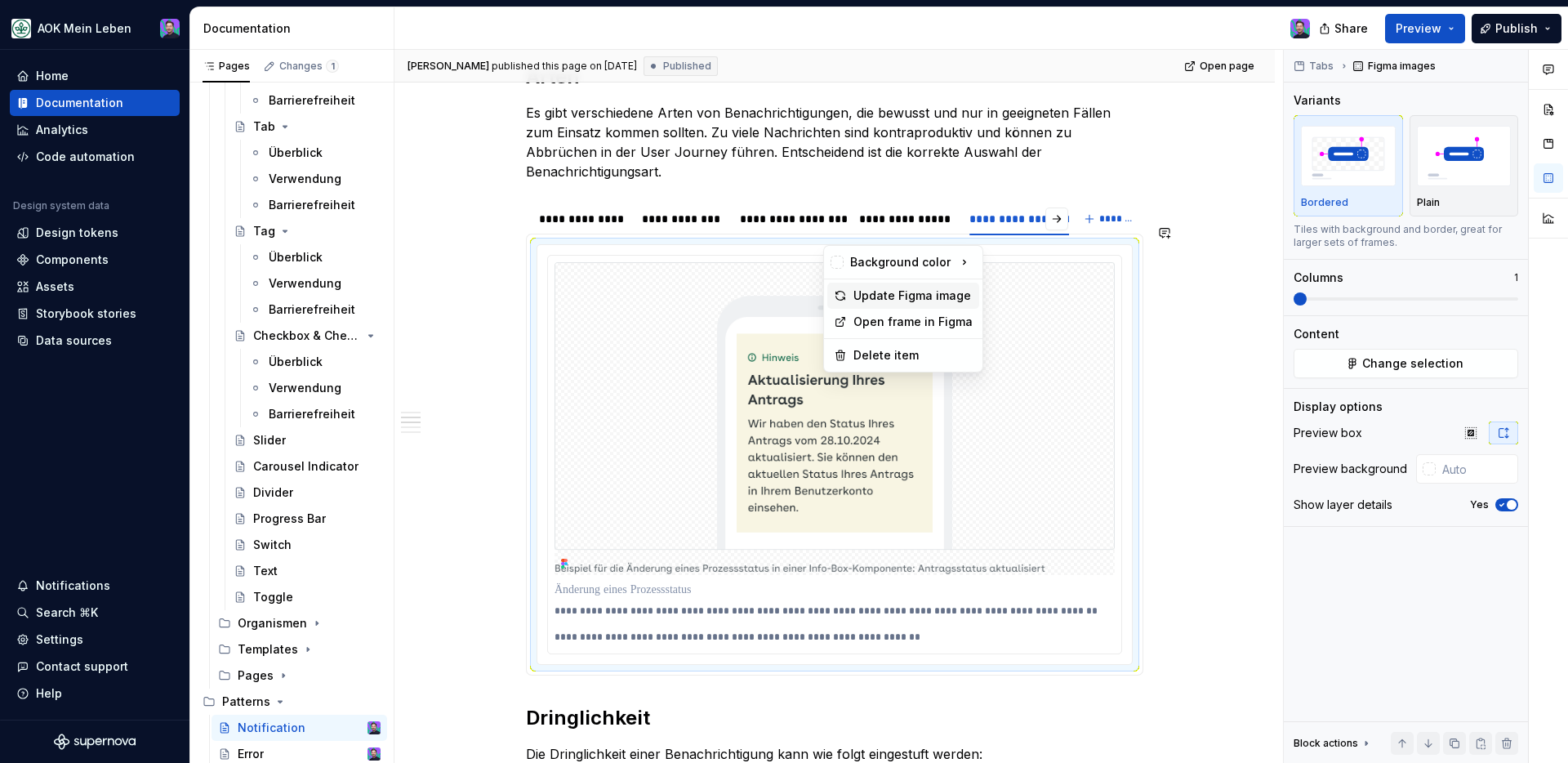
click at [876, 303] on div "Update Figma image" at bounding box center [913, 295] width 119 height 16
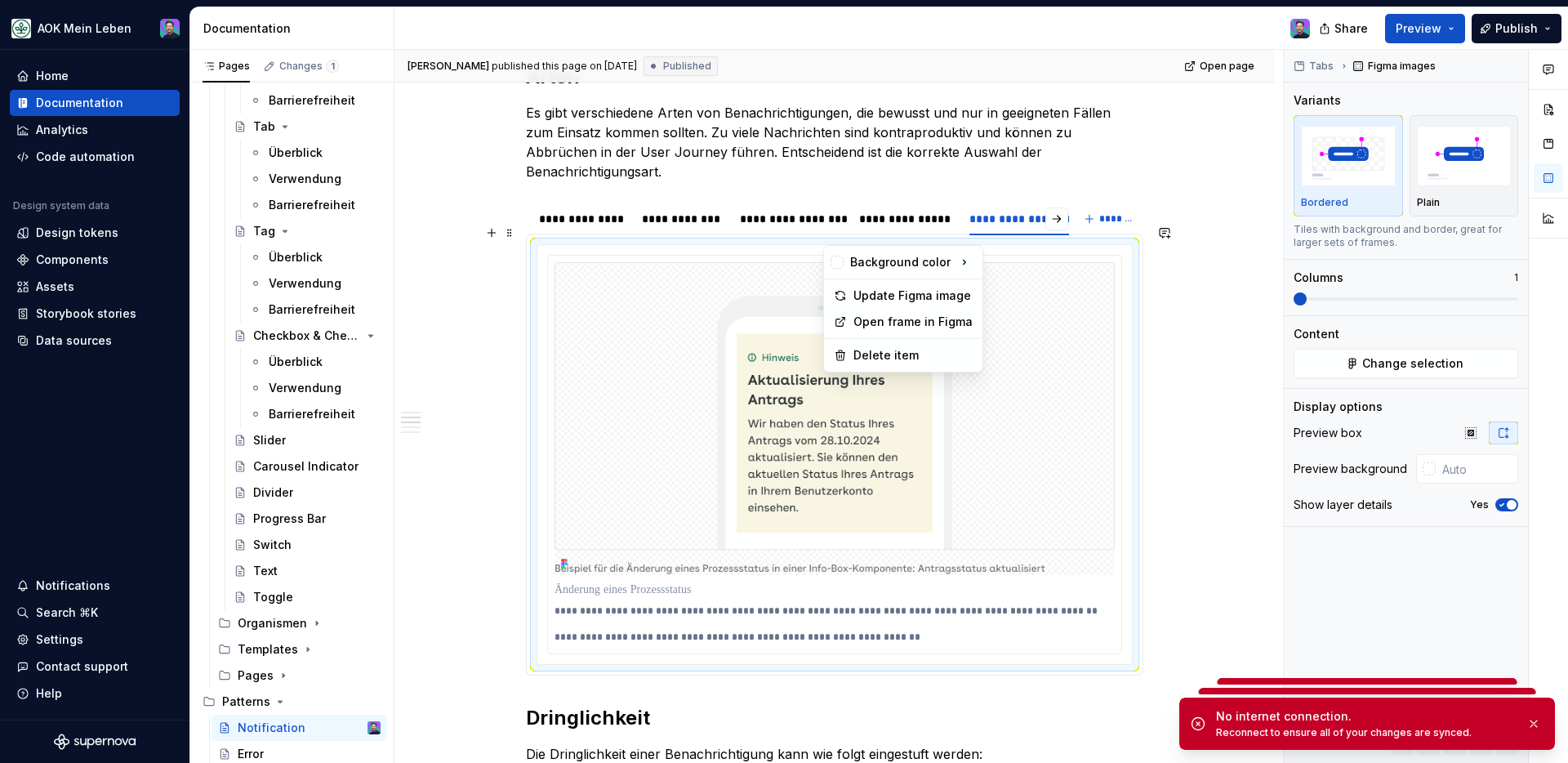
click at [830, 234] on html "AOK Mein Leben Home Documentation Analytics Code automation Design system data …" at bounding box center [784, 382] width 1568 height 763
click at [614, 318] on html "AOK Mein Leben Home Documentation Analytics Code automation Design system data …" at bounding box center [784, 382] width 1568 height 763
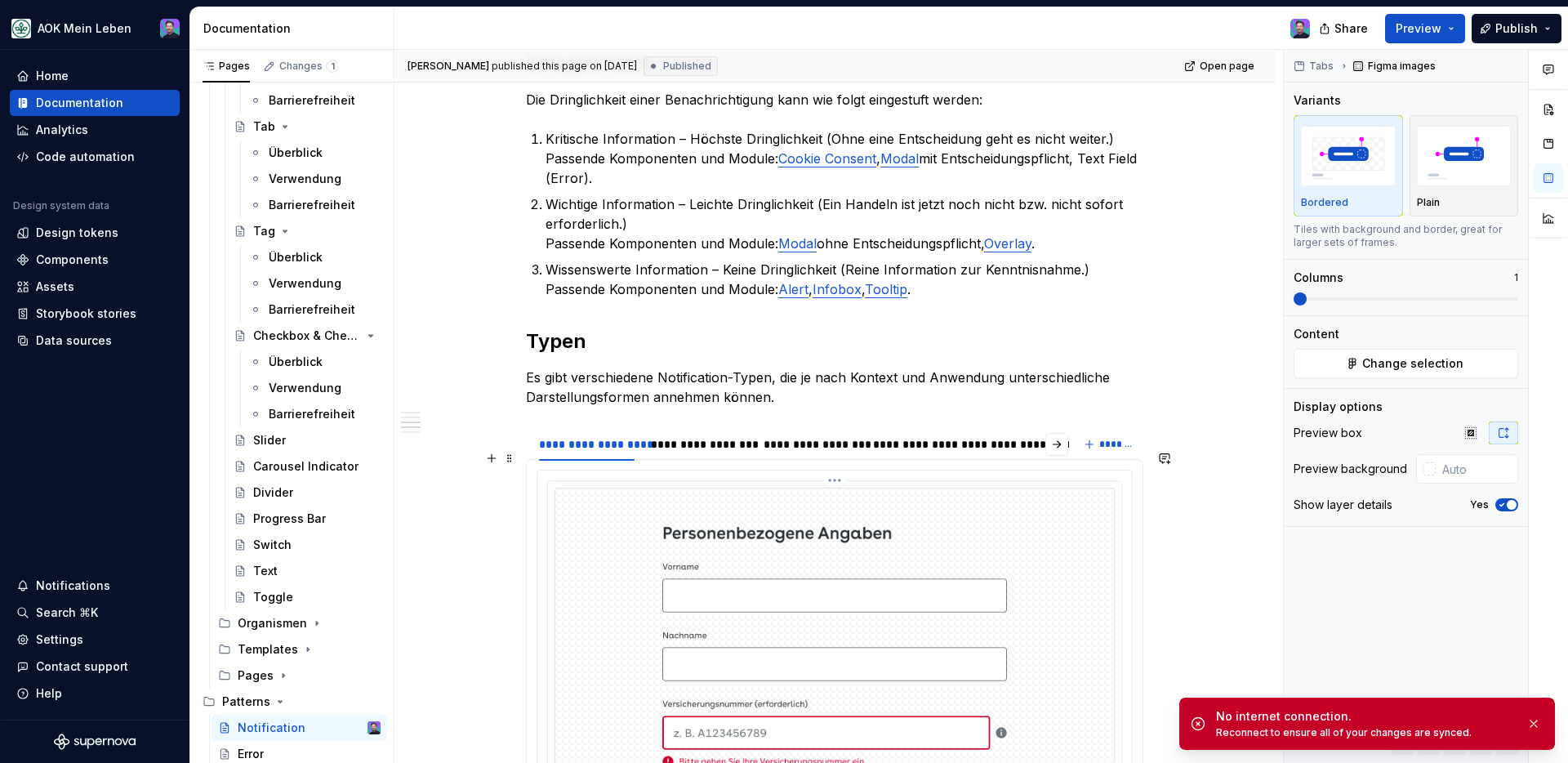
scroll to position [1631, 0]
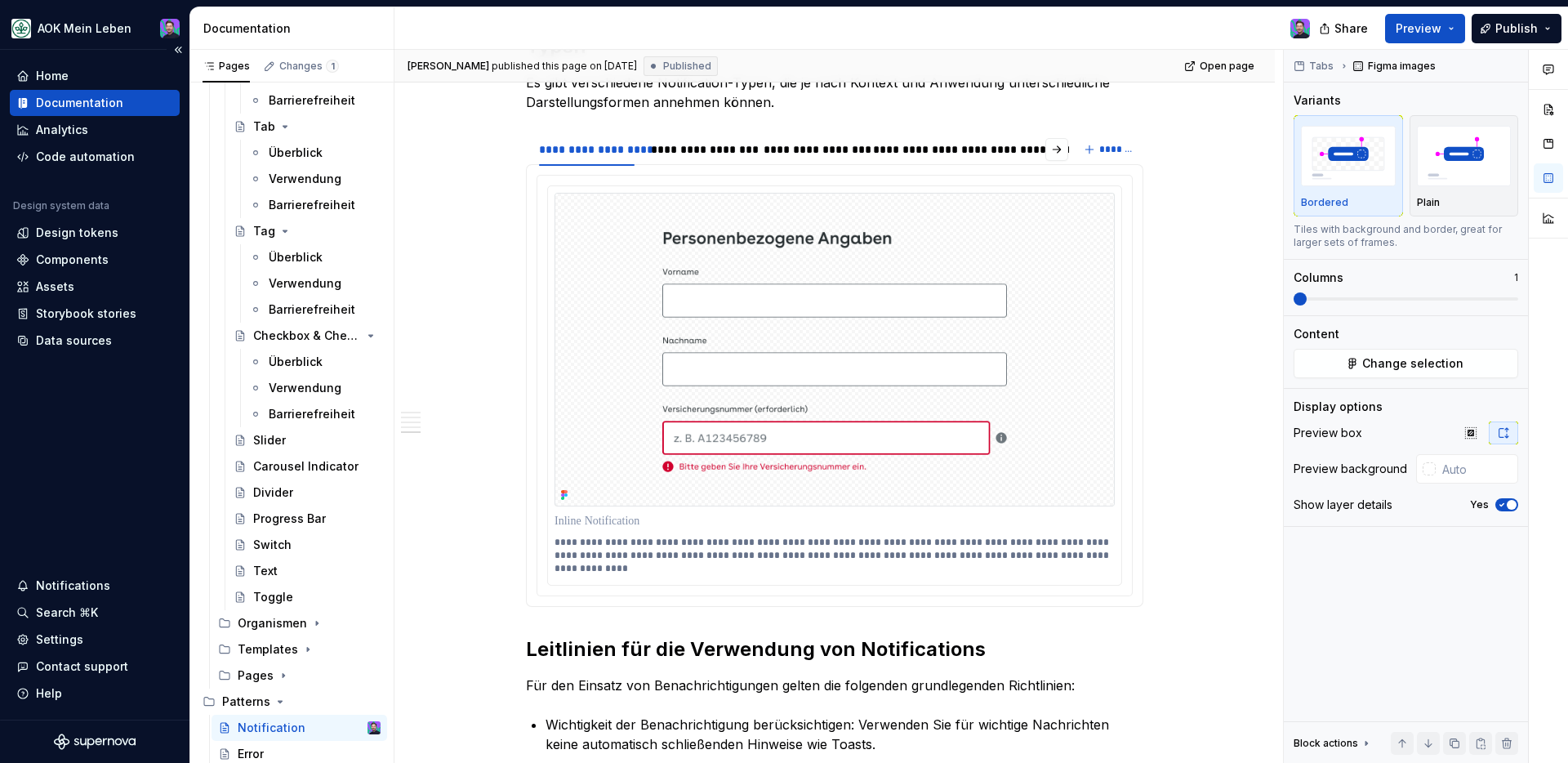
type textarea "*"
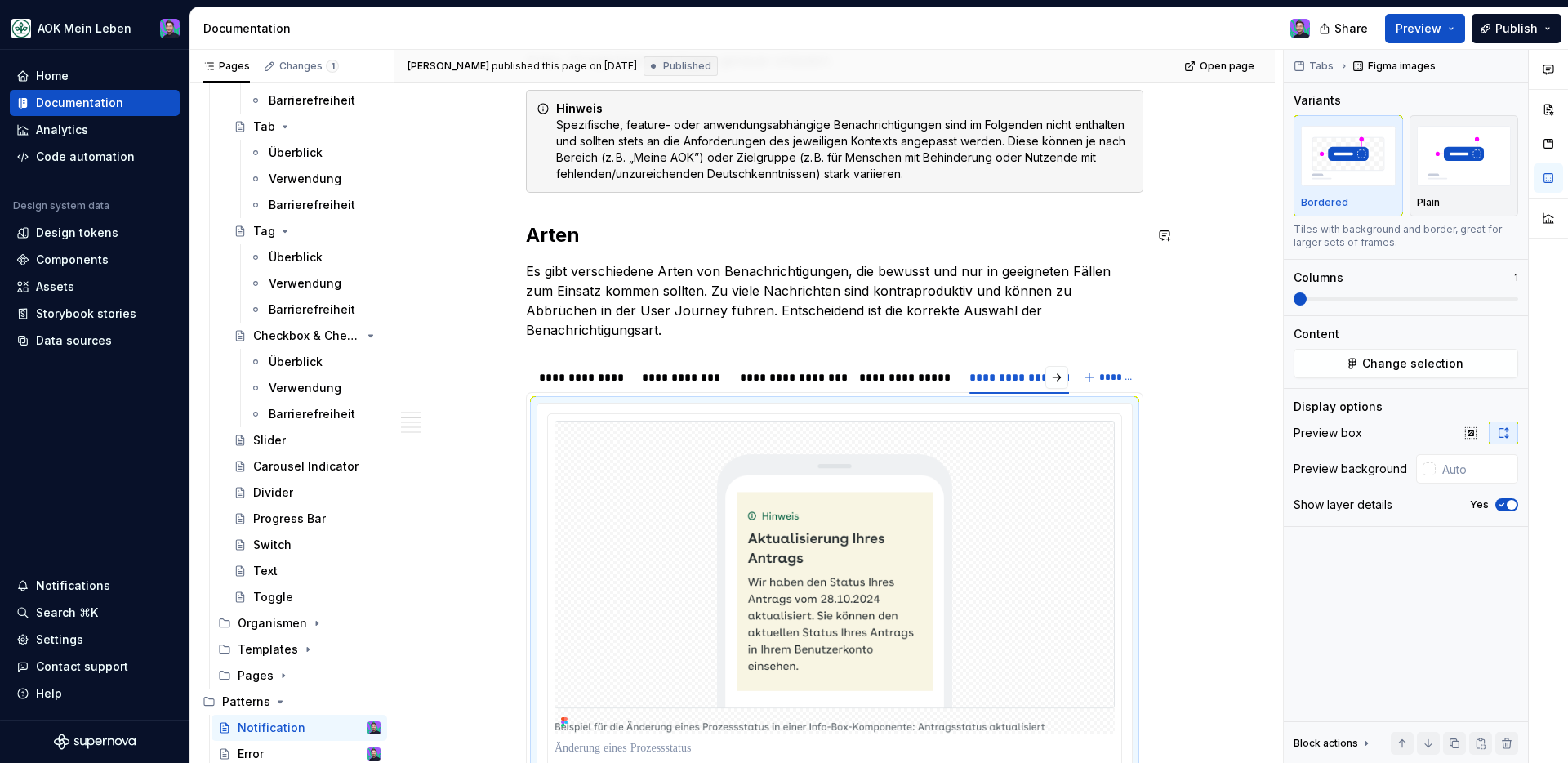
scroll to position [517, 0]
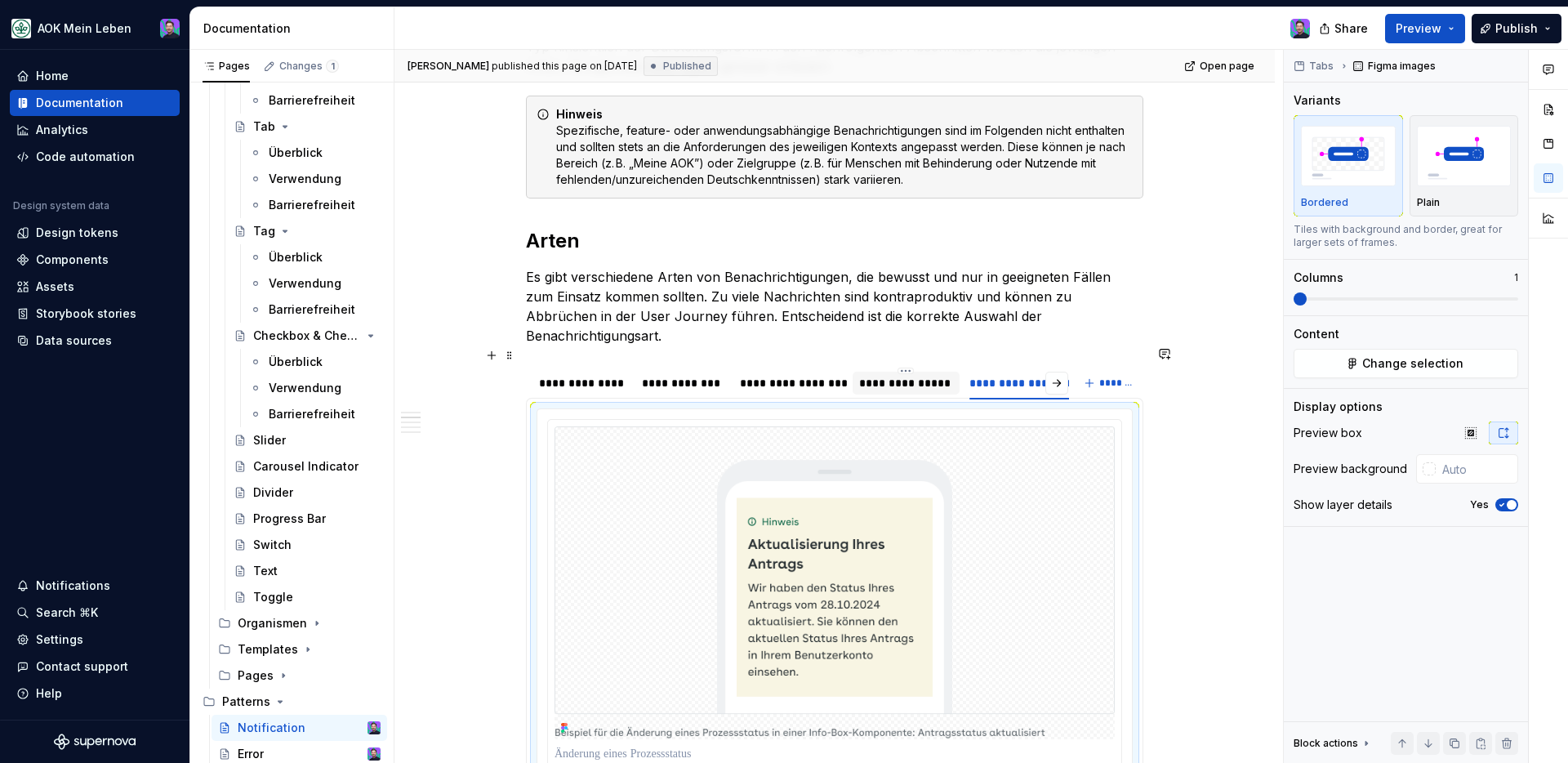
click at [908, 375] on div "**********" at bounding box center [906, 382] width 95 height 16
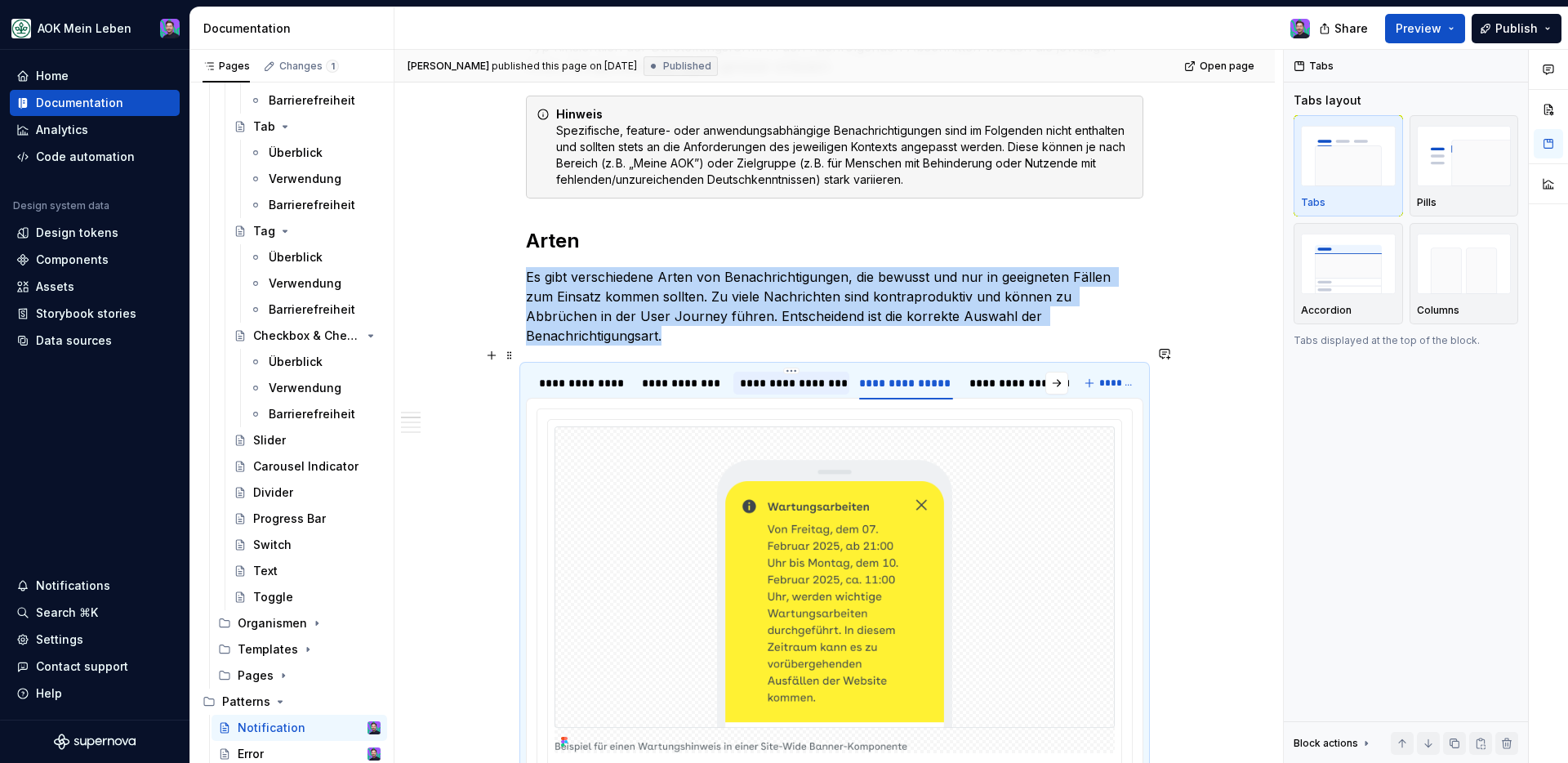
click at [811, 372] on div "**********" at bounding box center [791, 383] width 116 height 23
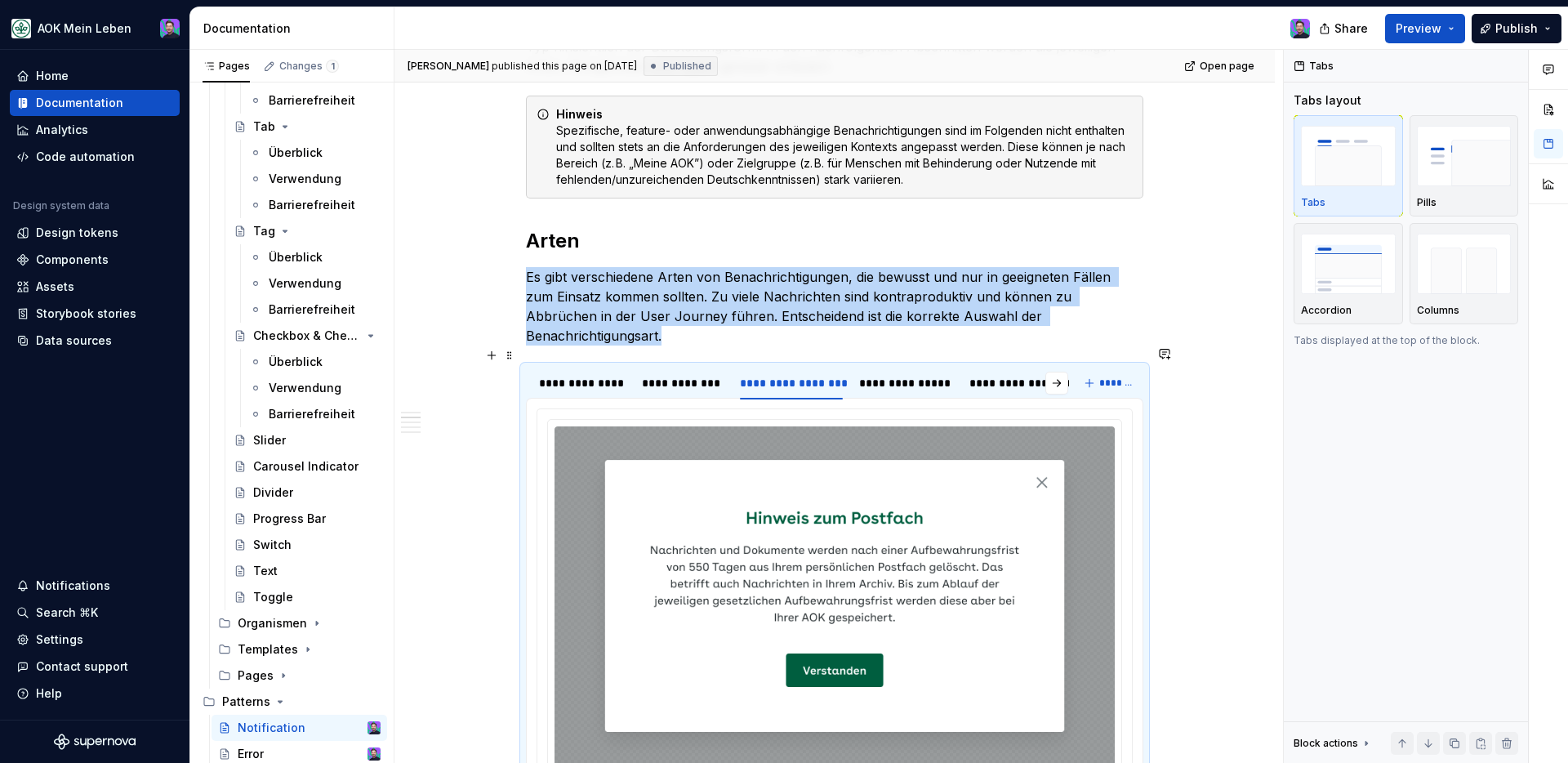
click at [729, 367] on div "**********" at bounding box center [798, 388] width 543 height 41
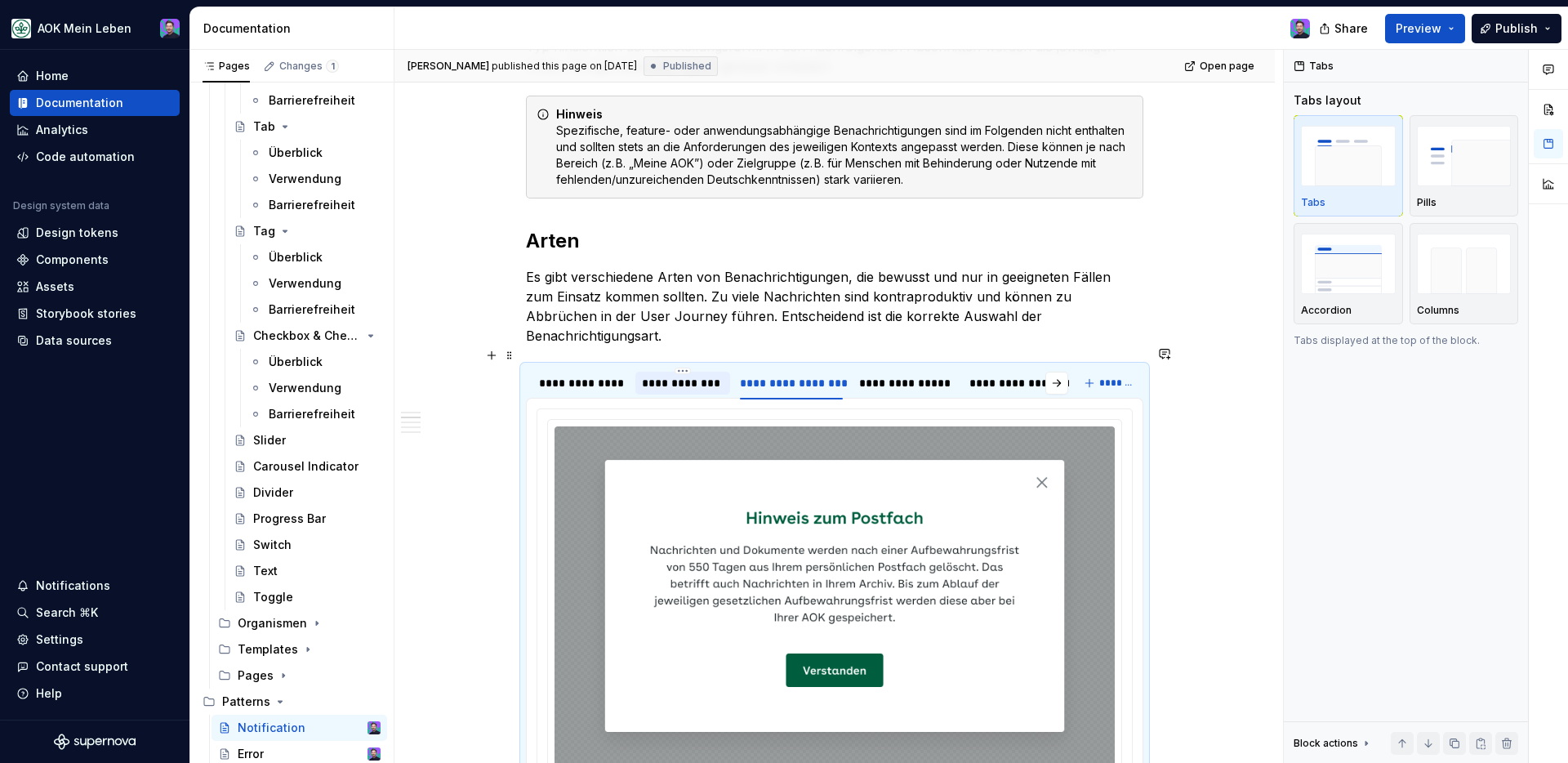
click at [709, 375] on div "**********" at bounding box center [682, 382] width 81 height 16
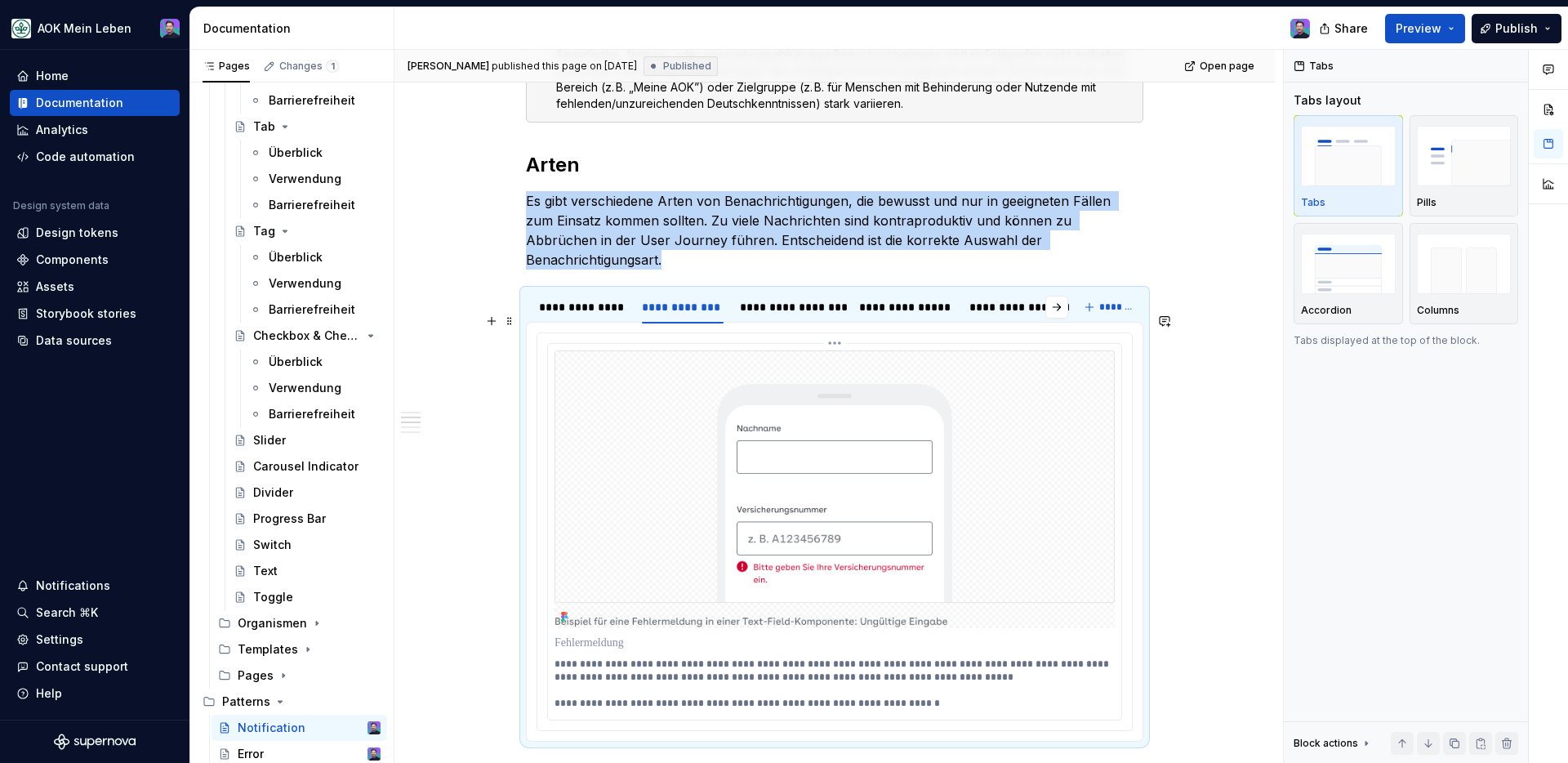
scroll to position [555, 0]
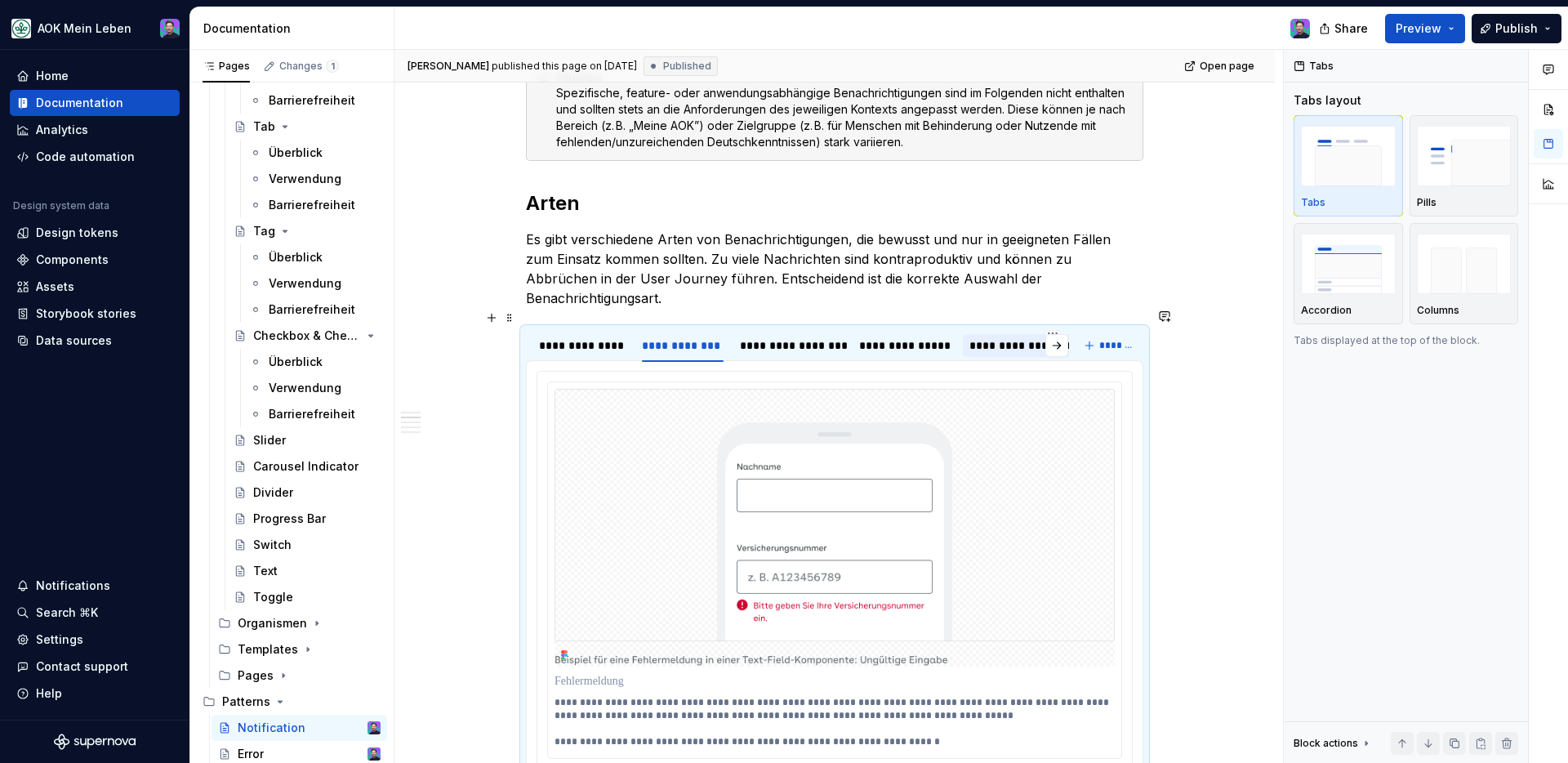
click at [1012, 338] on div "**********" at bounding box center [1052, 345] width 166 height 16
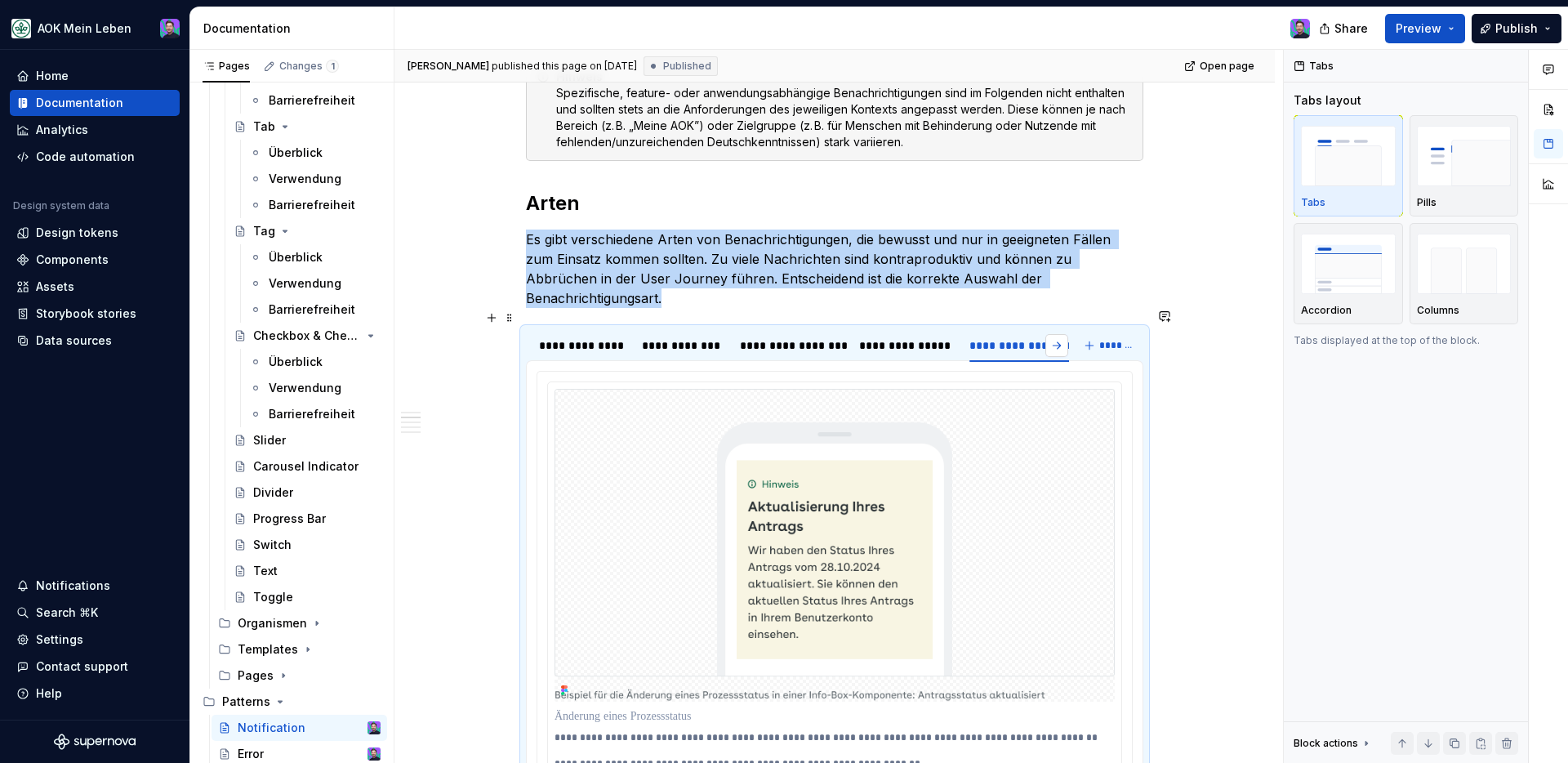
click at [1060, 334] on button "button" at bounding box center [1056, 345] width 23 height 23
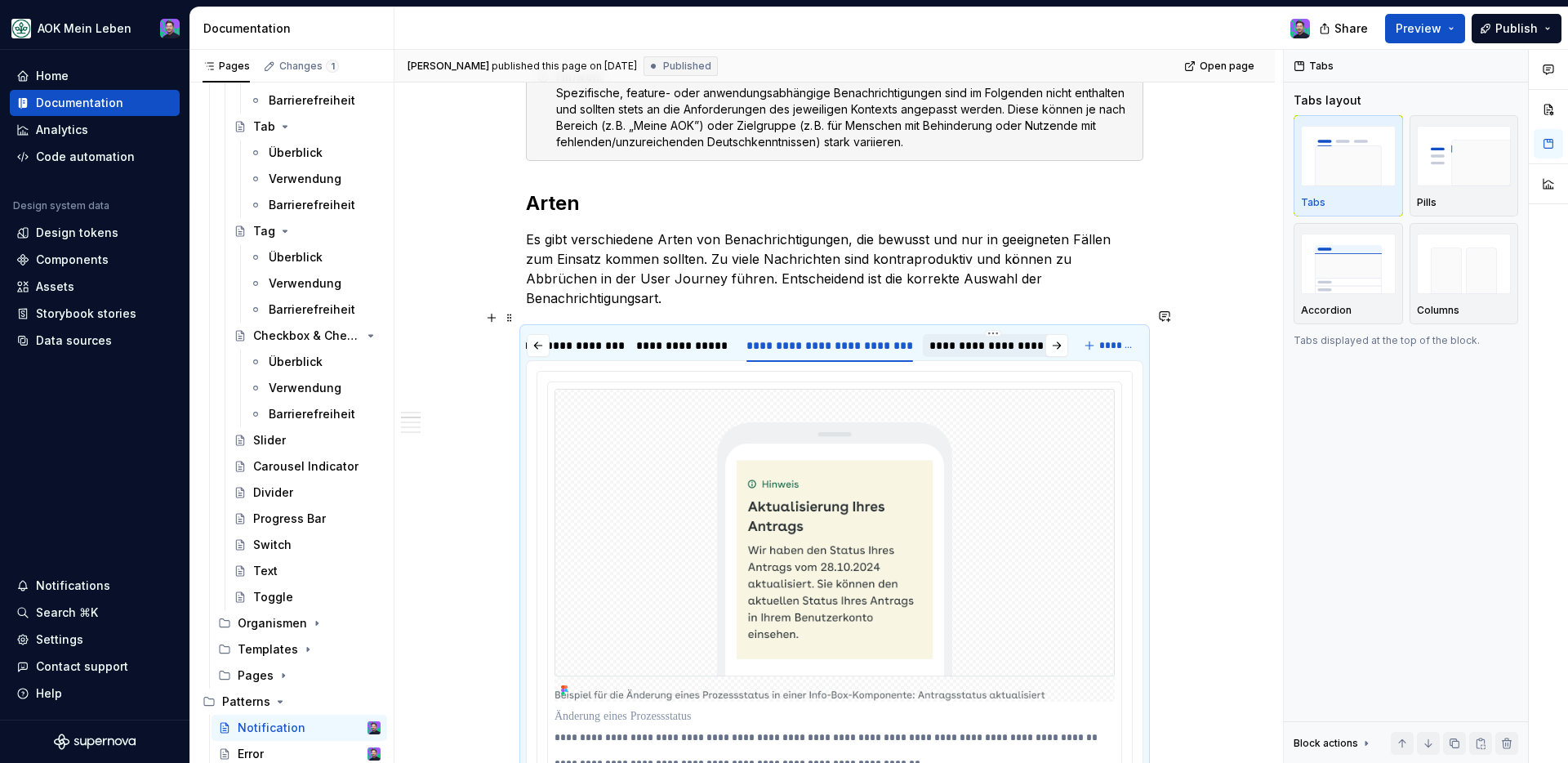
click at [964, 338] on div "**********" at bounding box center [992, 345] width 127 height 16
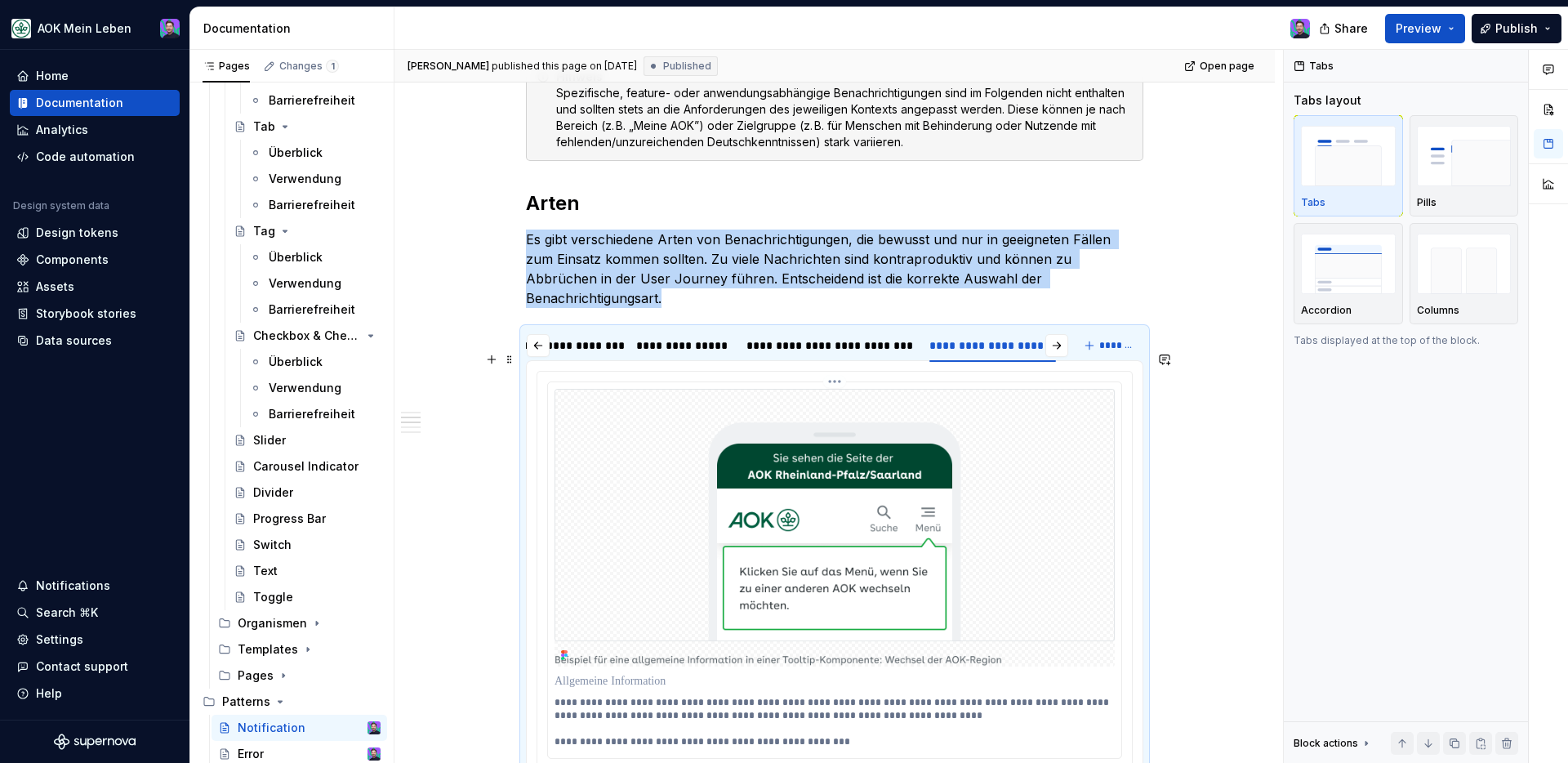
scroll to position [599, 0]
